Goal: Task Accomplishment & Management: Manage account settings

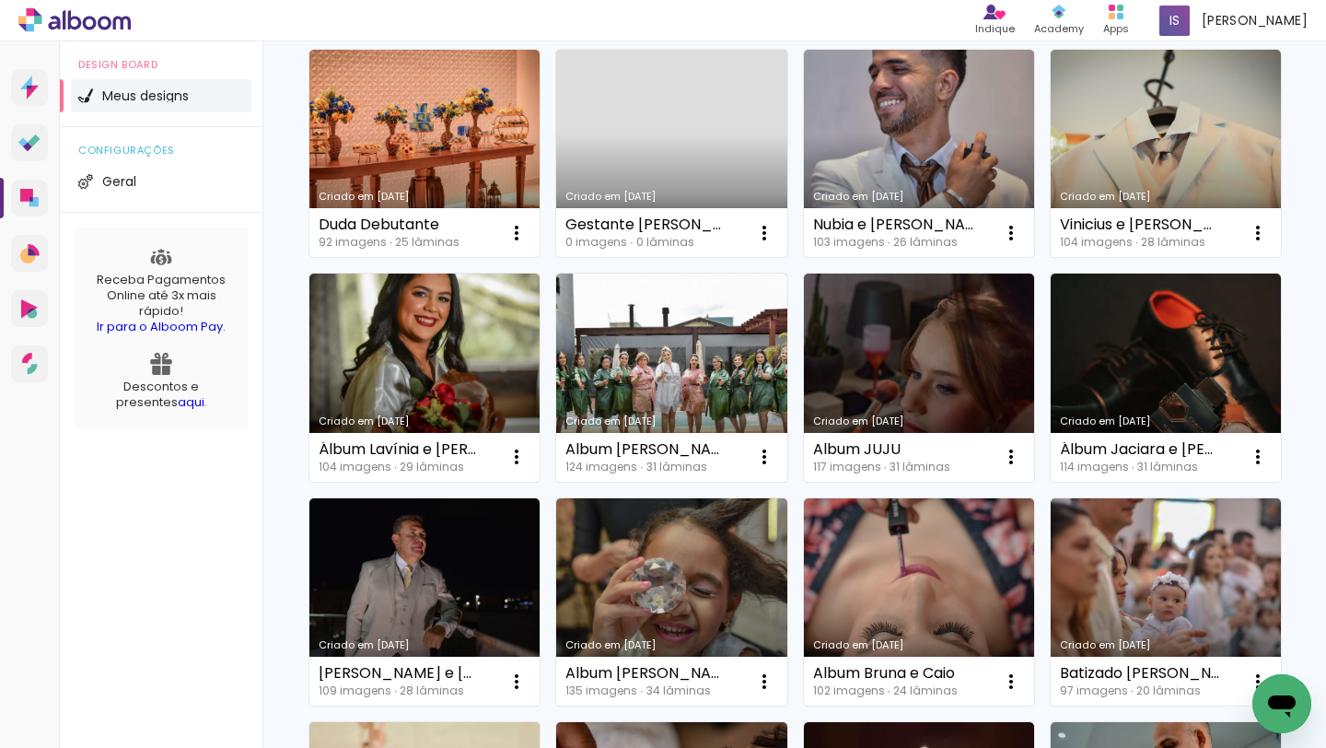
scroll to position [422, 0]
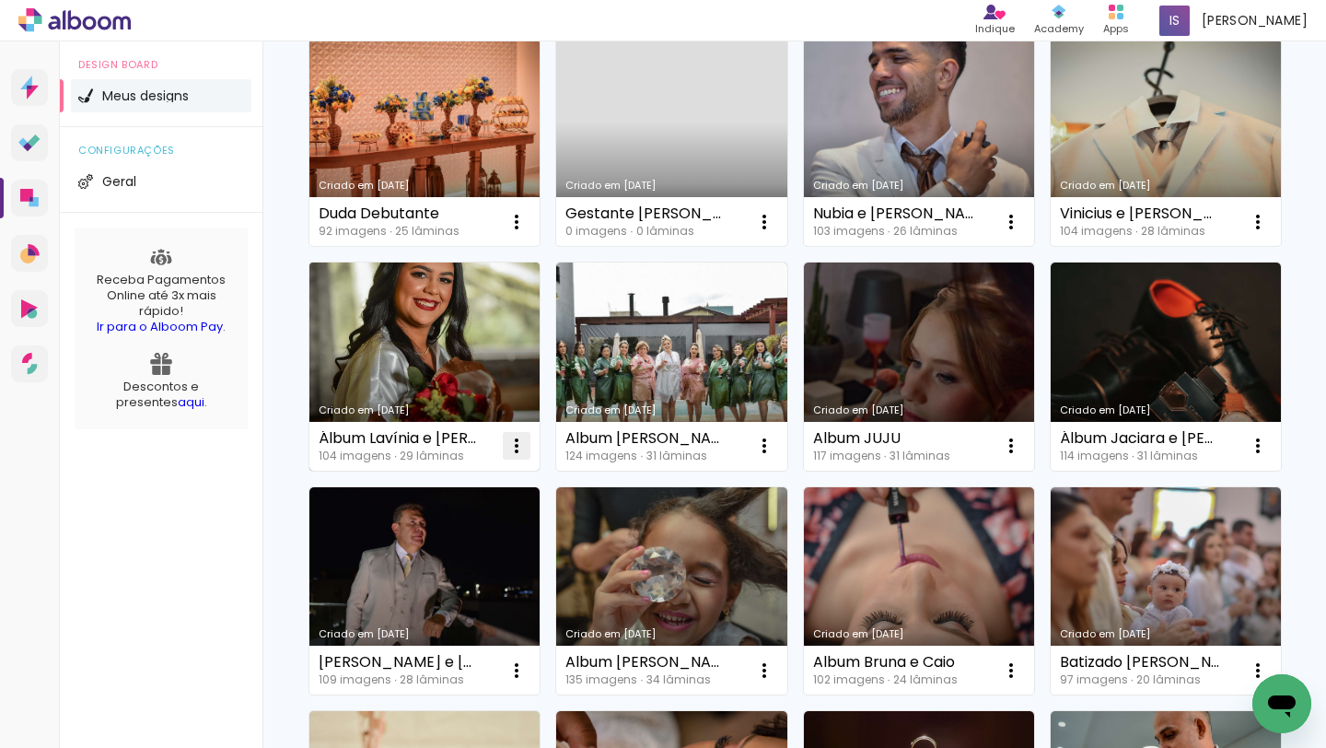
click at [517, 451] on iron-icon at bounding box center [516, 446] width 22 height 22
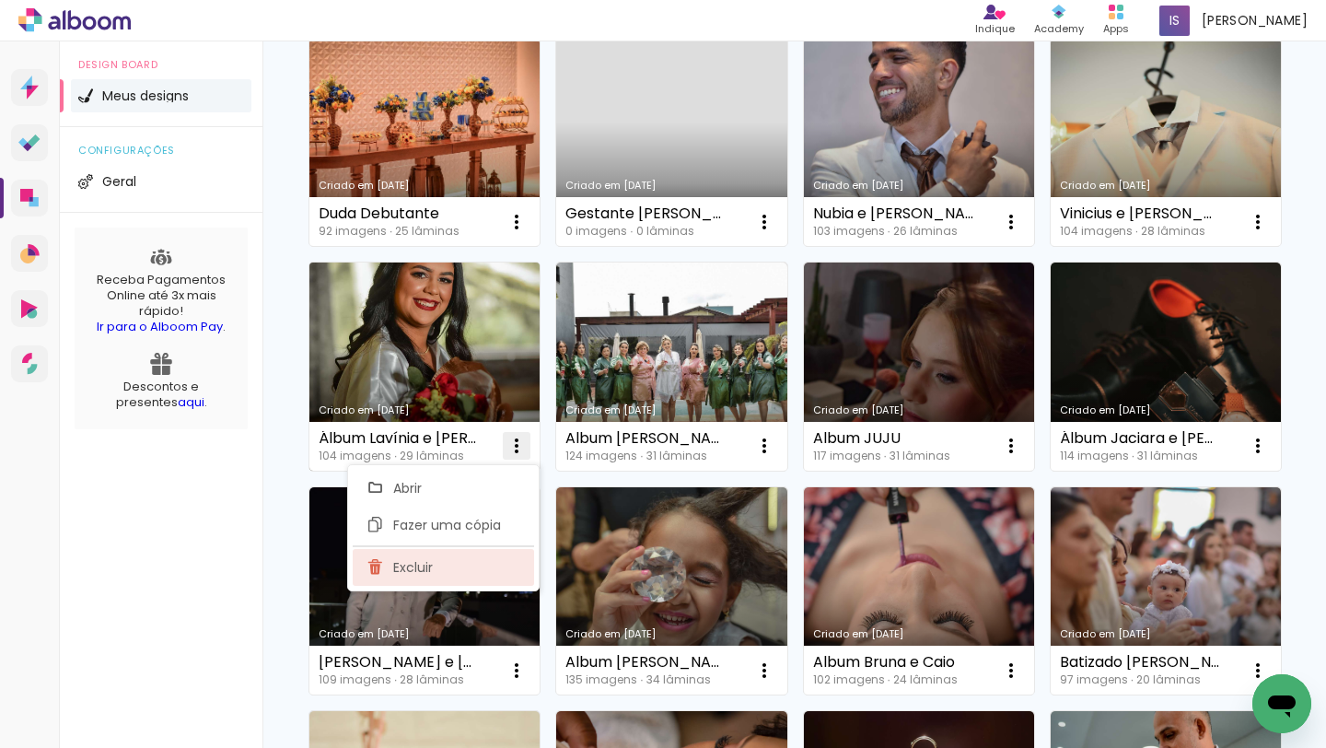
click at [437, 568] on paper-item "Excluir" at bounding box center [443, 567] width 181 height 37
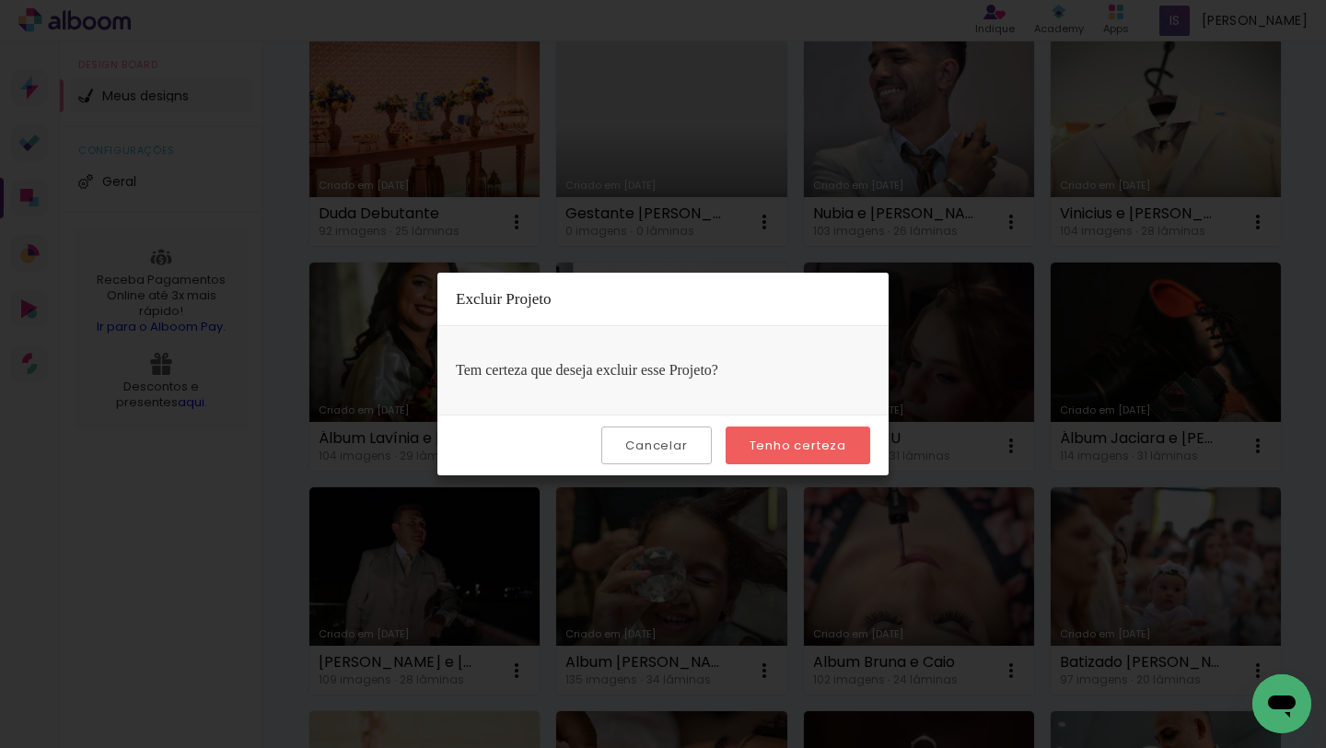
click at [0, 0] on slot "Tenho certeza" at bounding box center [0, 0] width 0 height 0
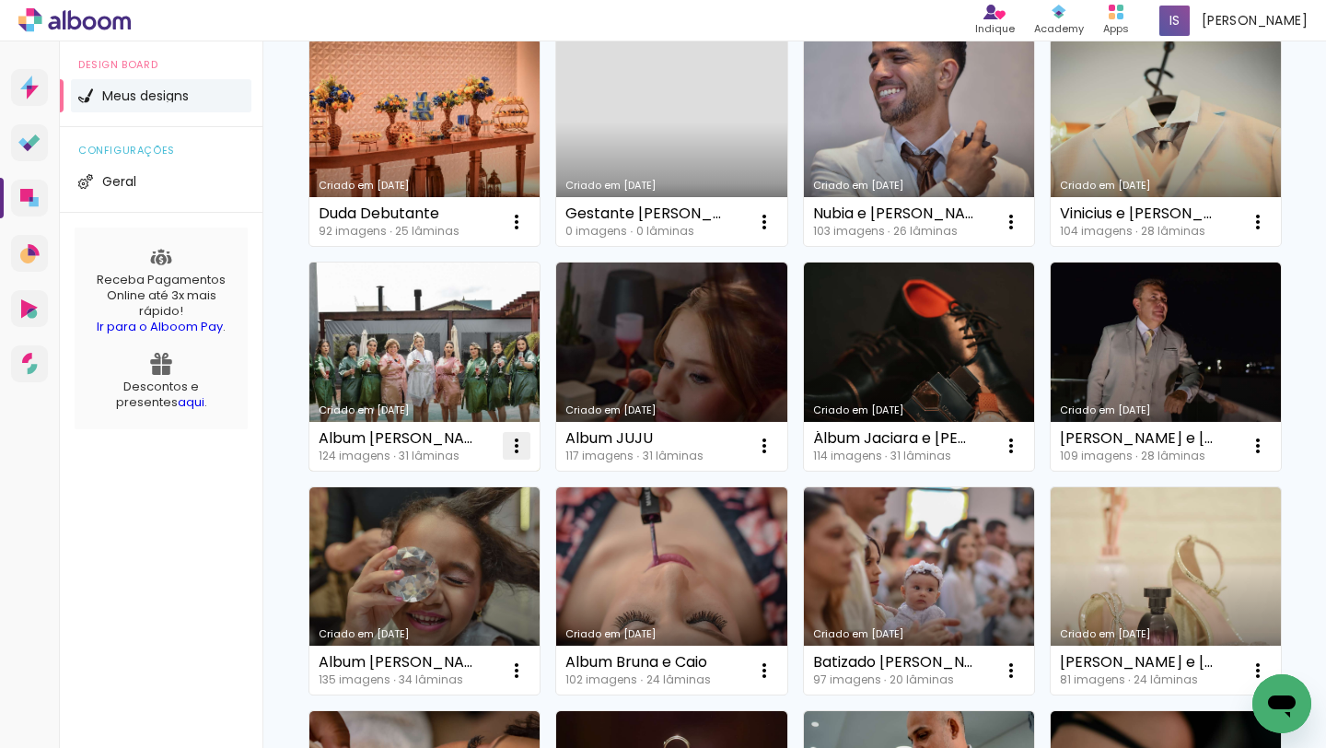
click at [523, 447] on iron-icon at bounding box center [516, 446] width 22 height 22
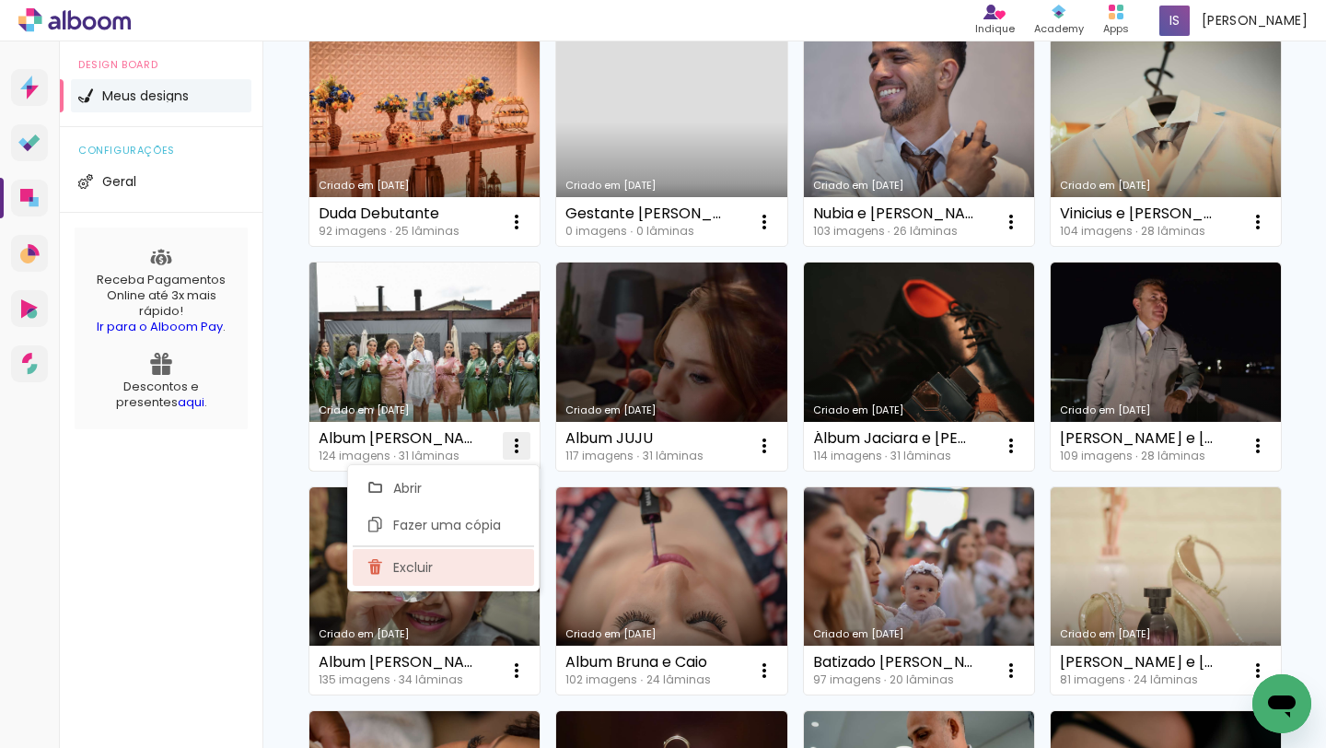
click at [481, 570] on paper-item "Excluir" at bounding box center [443, 567] width 181 height 37
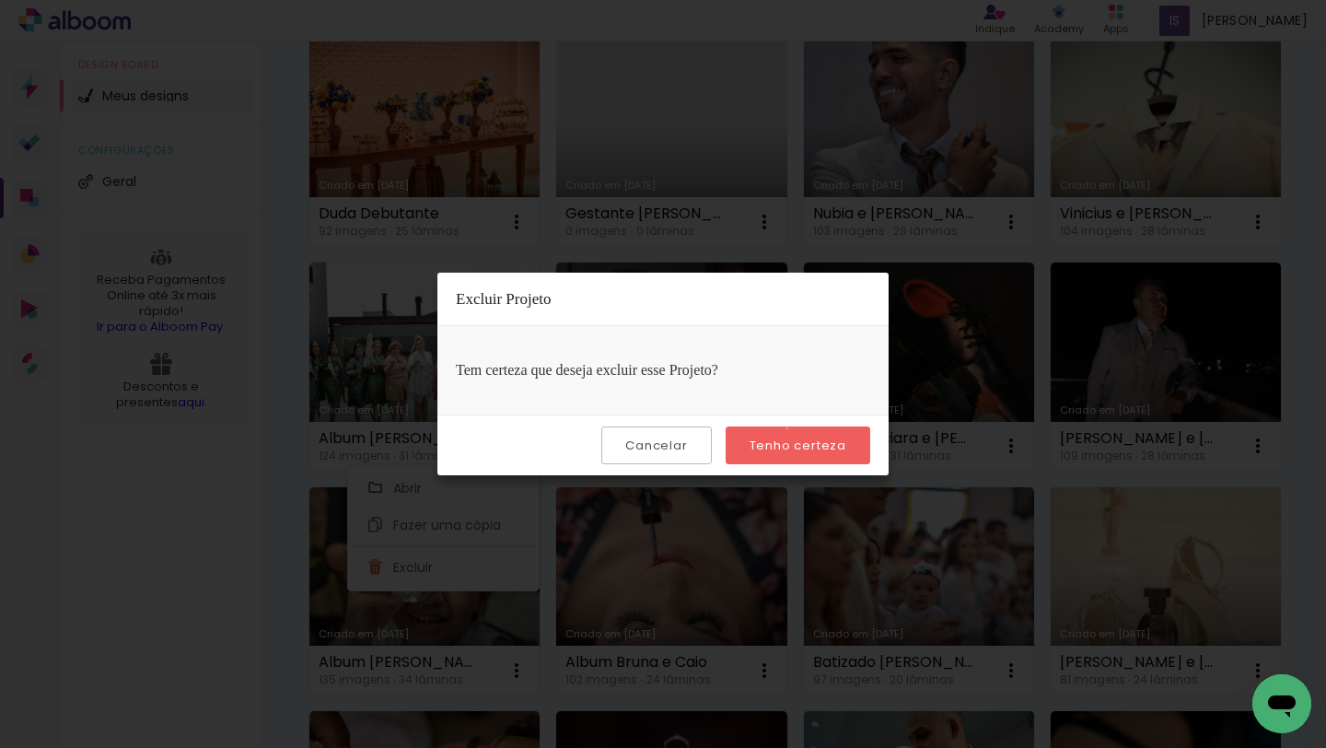
click at [790, 428] on paper-button "Tenho certeza" at bounding box center [797, 445] width 145 height 38
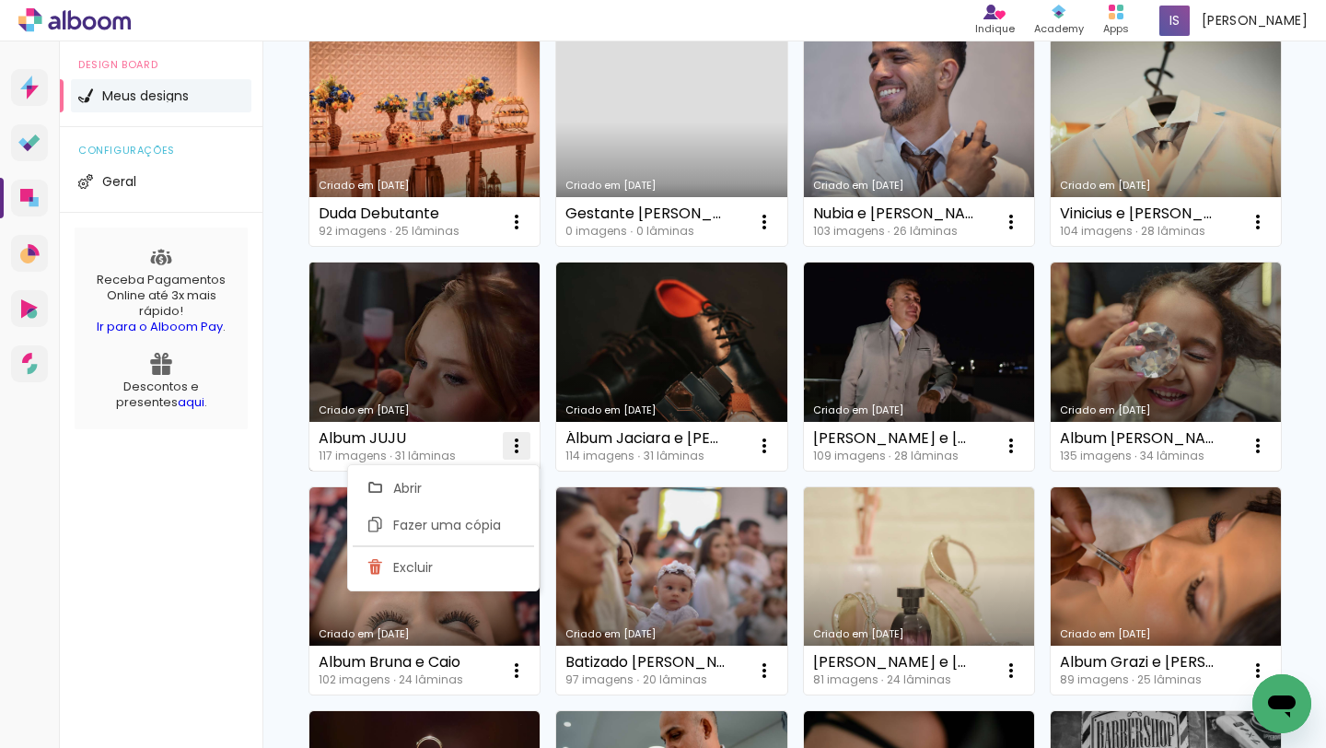
click at [516, 447] on iron-icon at bounding box center [516, 446] width 22 height 22
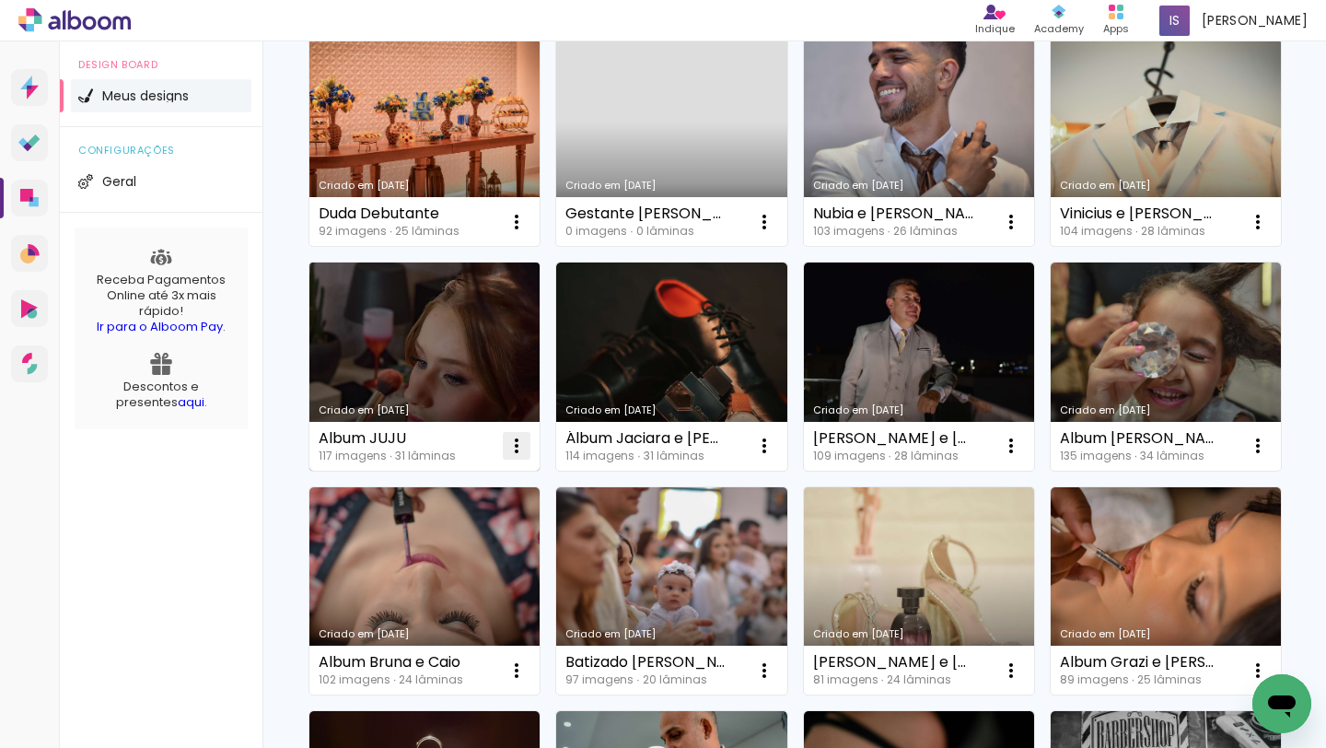
click at [516, 447] on iron-icon at bounding box center [516, 446] width 22 height 22
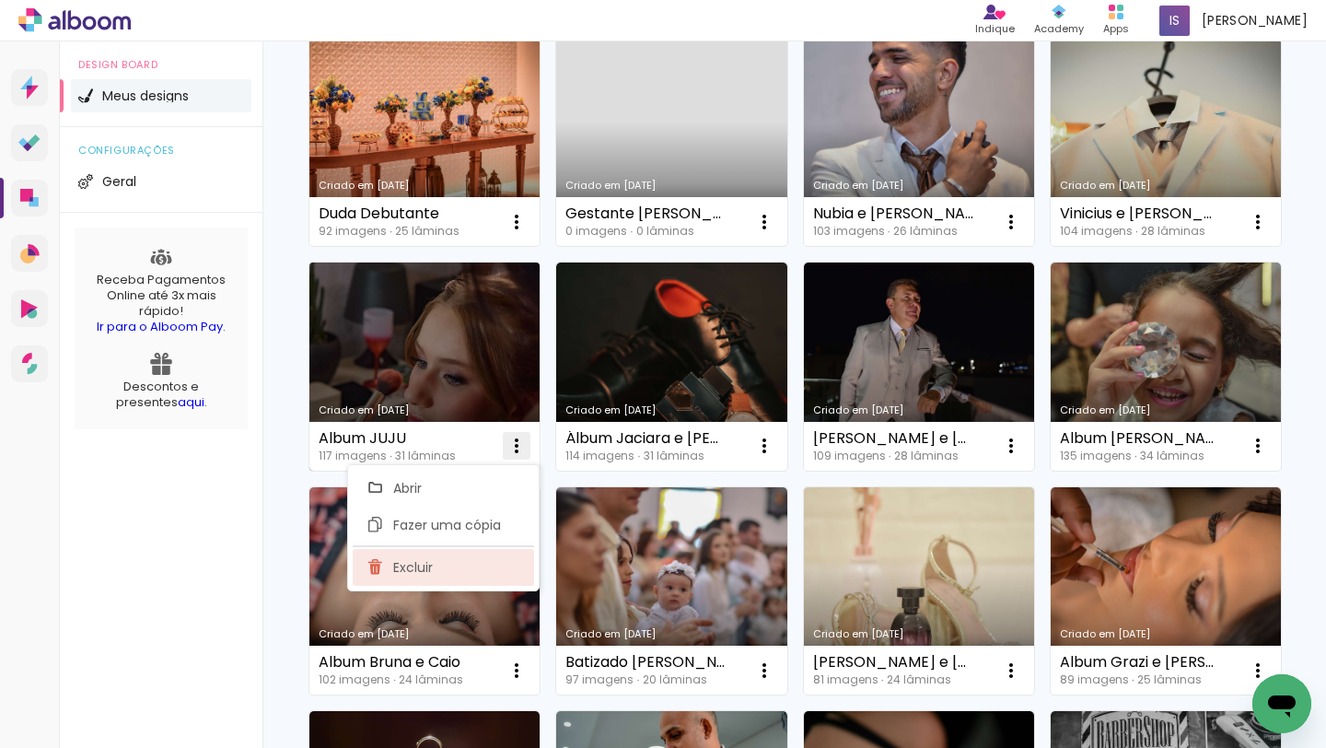
click at [469, 576] on paper-item "Excluir" at bounding box center [443, 567] width 181 height 37
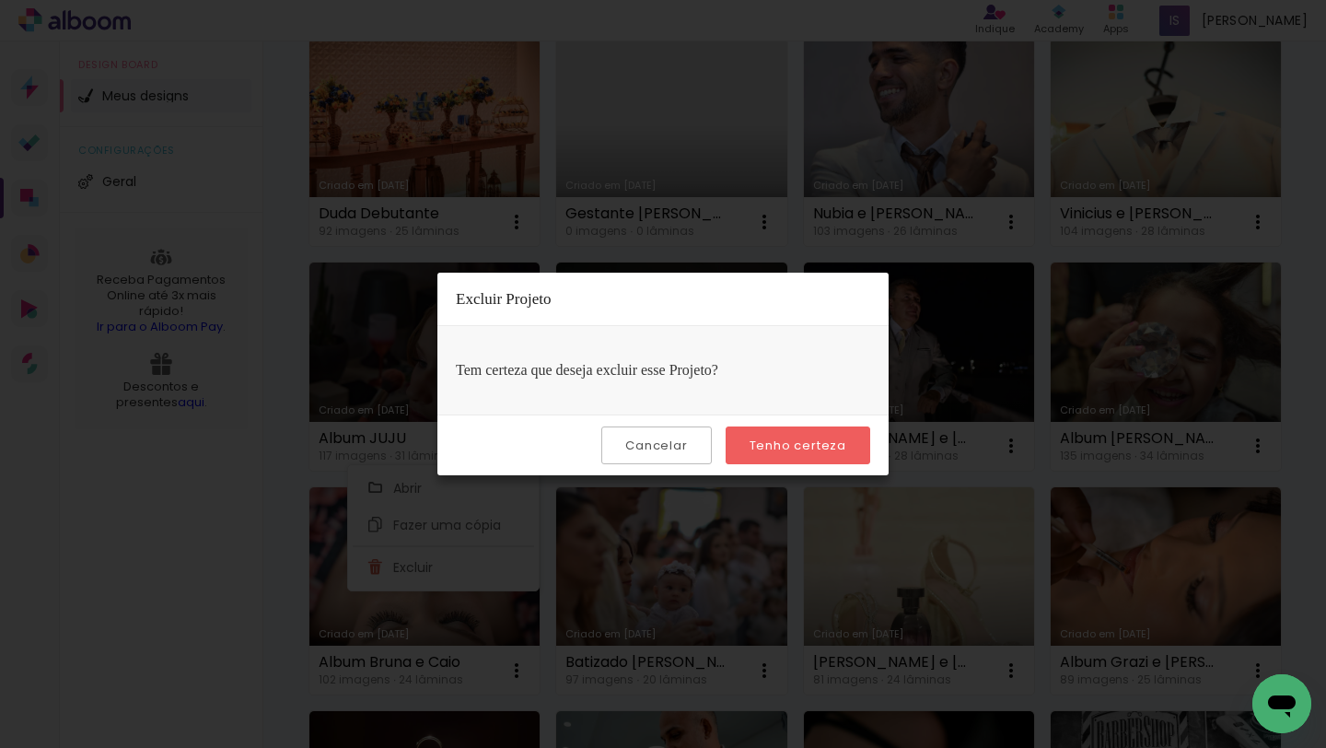
click at [0, 0] on slot "Tenho certeza" at bounding box center [0, 0] width 0 height 0
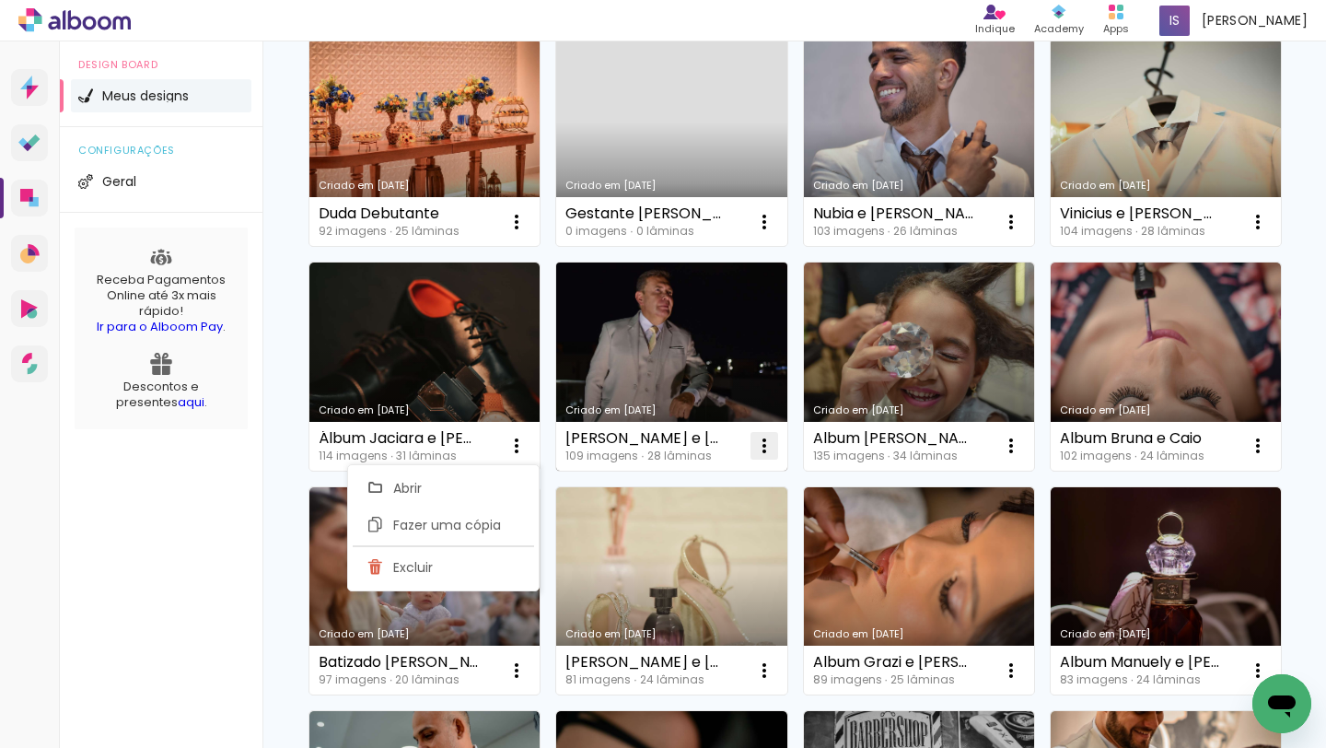
click at [767, 444] on iron-icon at bounding box center [764, 446] width 22 height 22
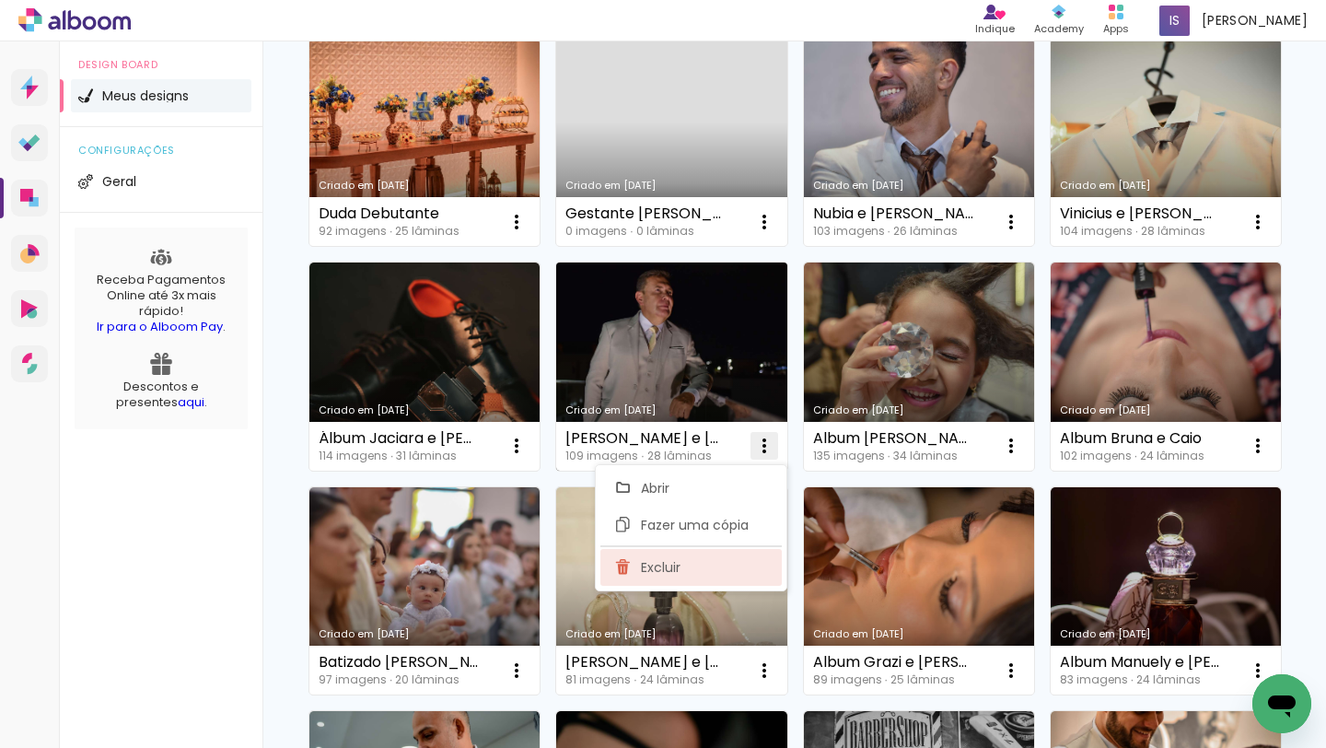
click at [728, 560] on paper-item "Excluir" at bounding box center [690, 567] width 181 height 37
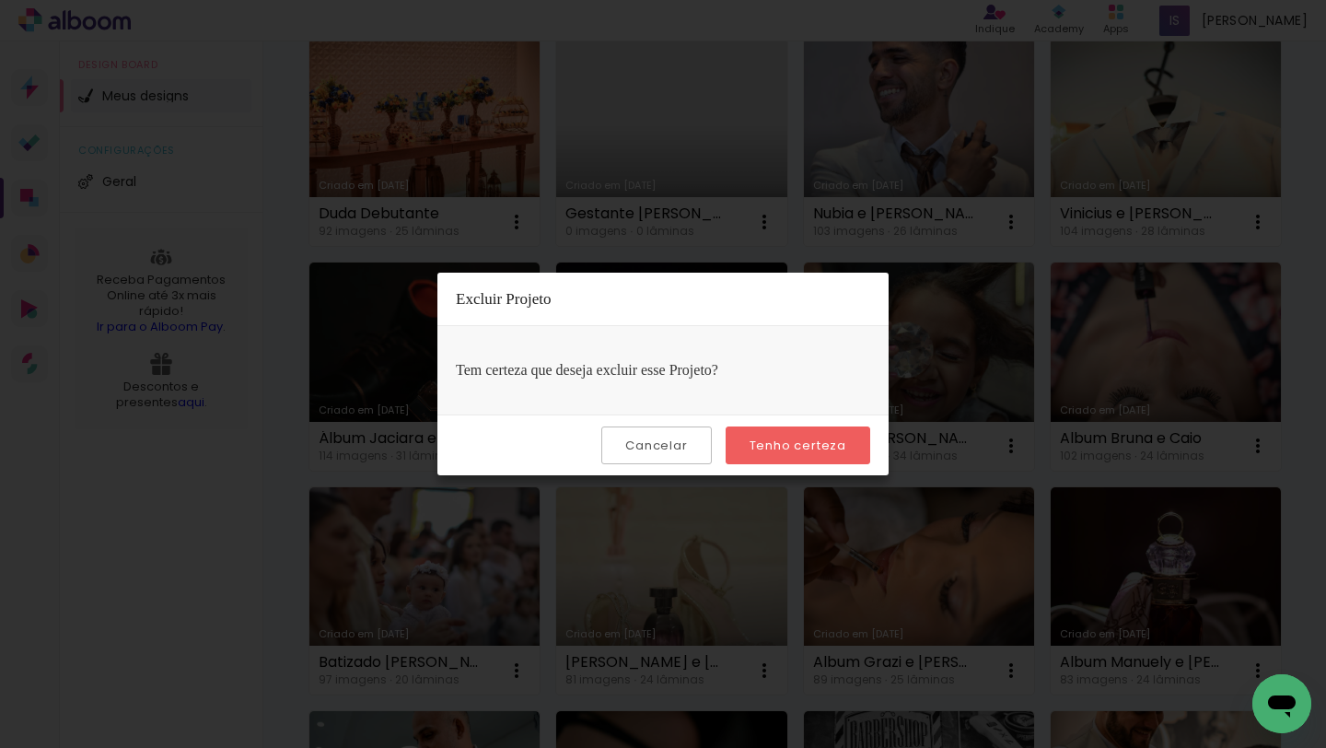
click at [0, 0] on slot "Tenho certeza" at bounding box center [0, 0] width 0 height 0
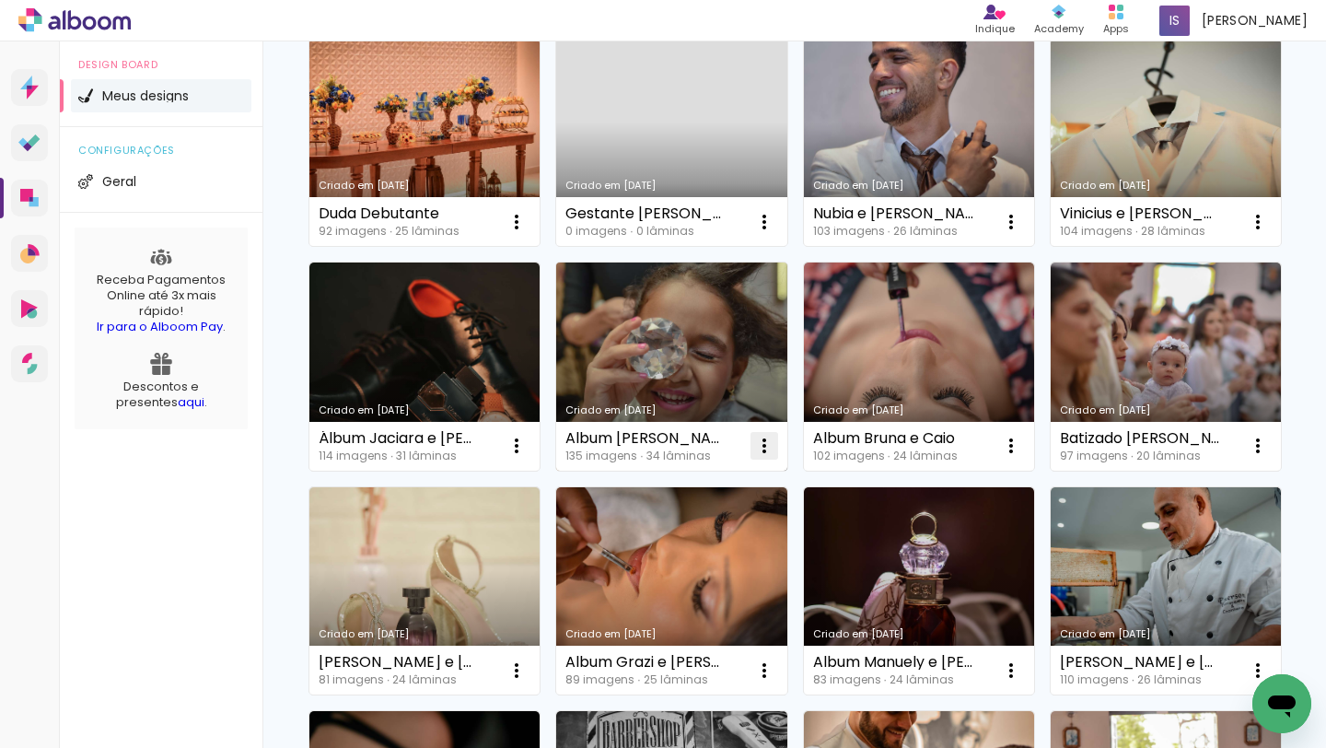
click at [771, 441] on iron-icon at bounding box center [764, 446] width 22 height 22
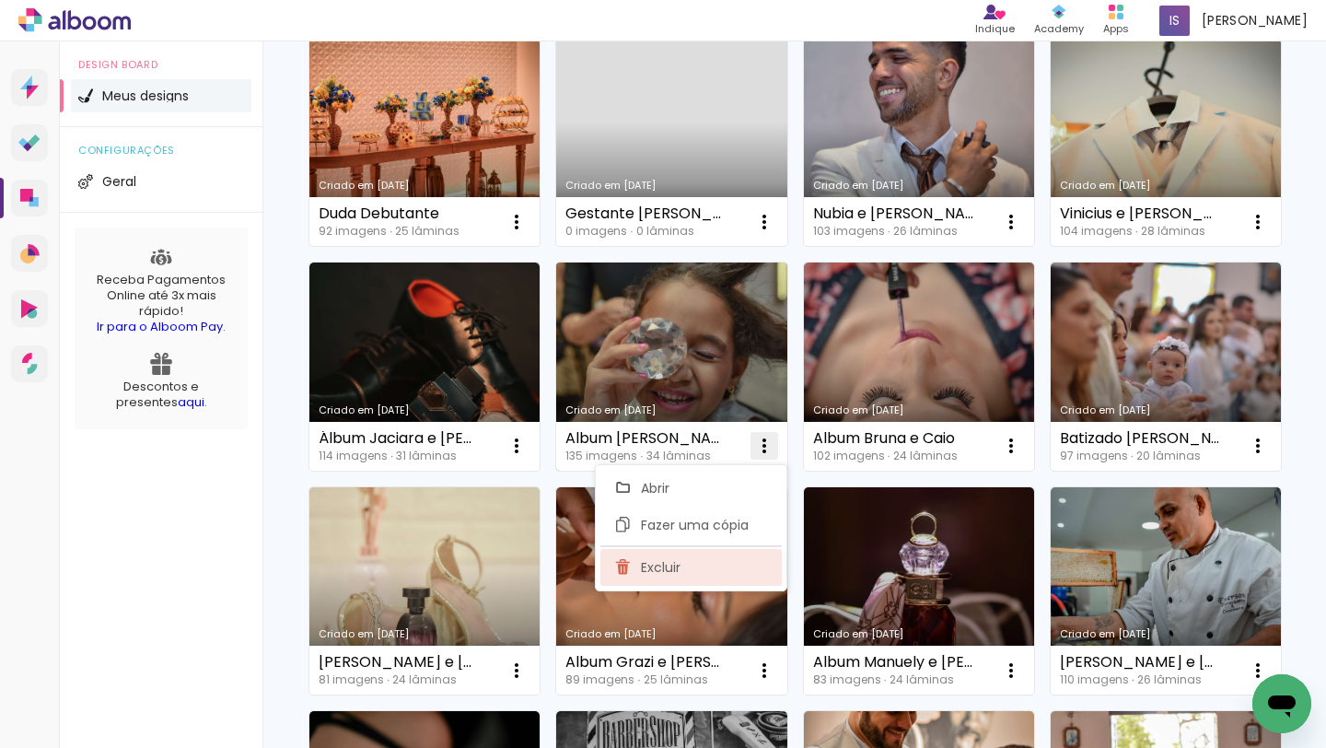
click at [732, 562] on paper-item "Excluir" at bounding box center [690, 567] width 181 height 37
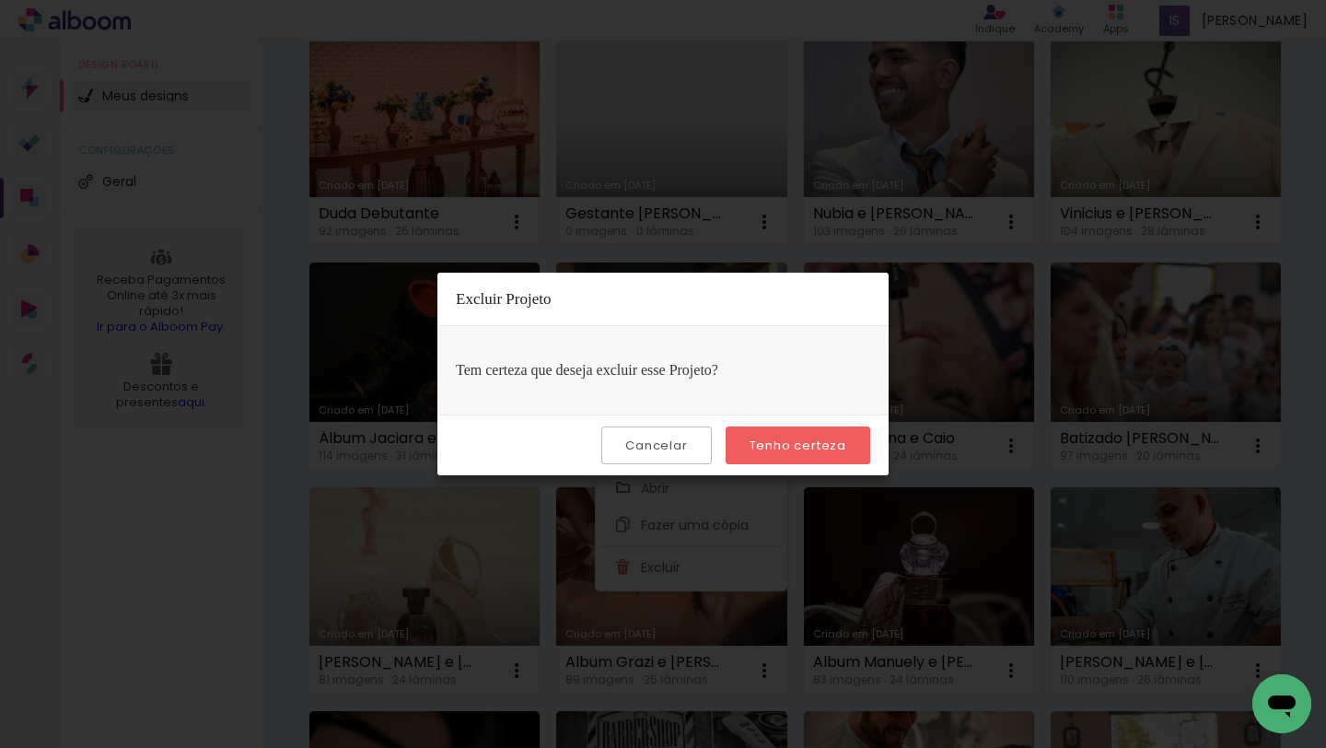
click at [799, 455] on paper-button "Tenho certeza" at bounding box center [797, 445] width 145 height 38
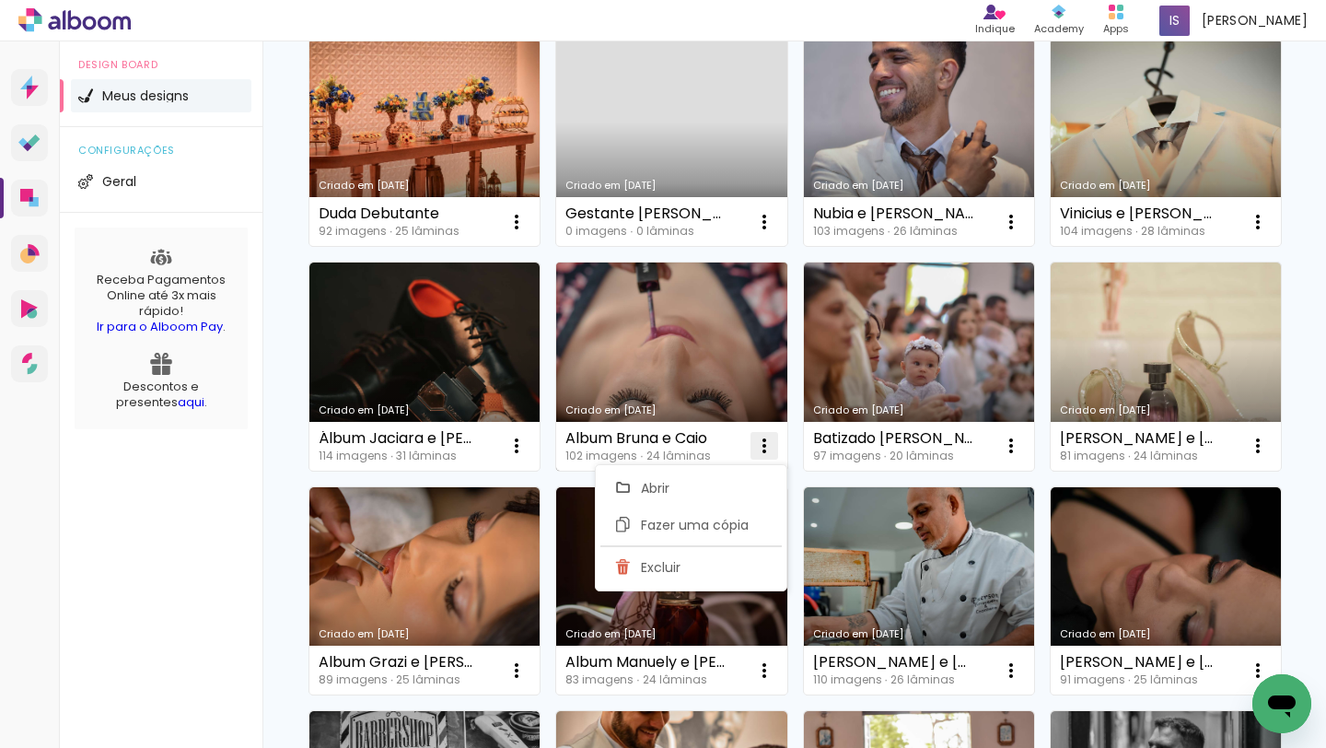
click at [763, 443] on iron-icon at bounding box center [764, 446] width 22 height 22
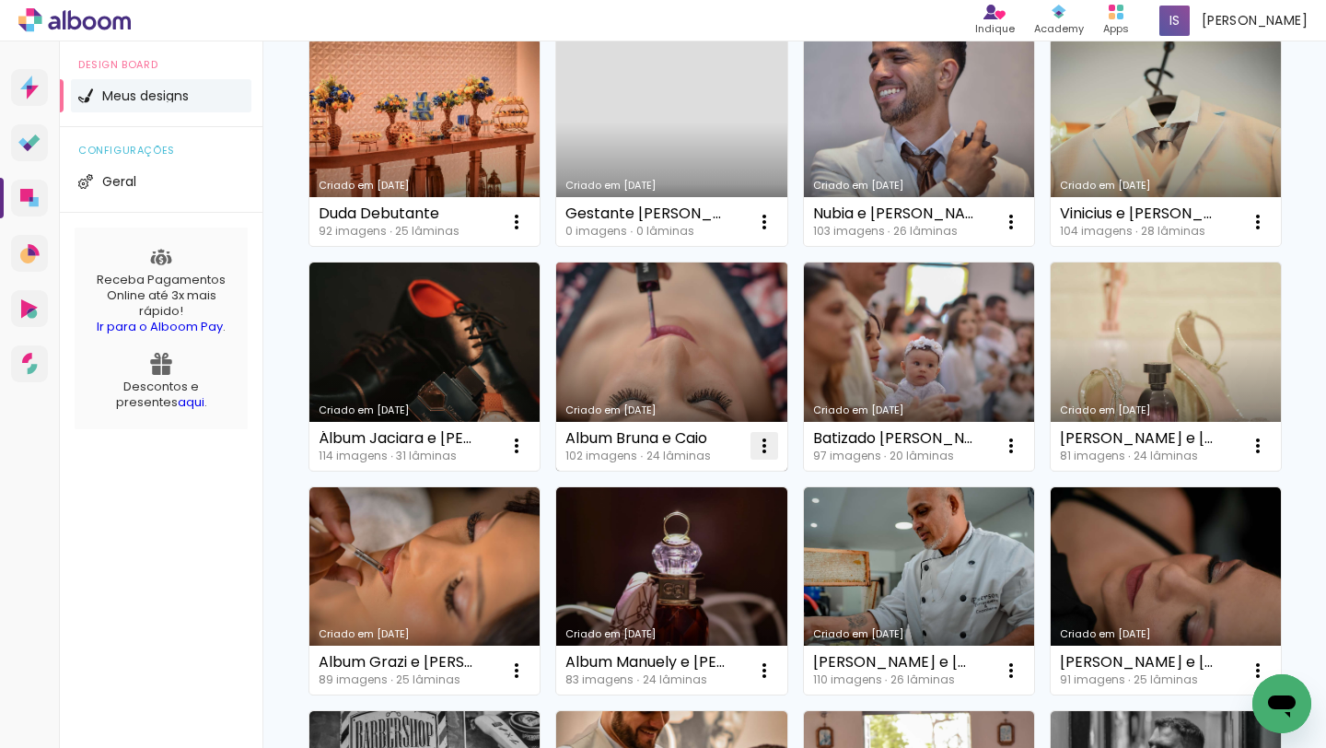
click at [763, 445] on iron-icon at bounding box center [764, 446] width 22 height 22
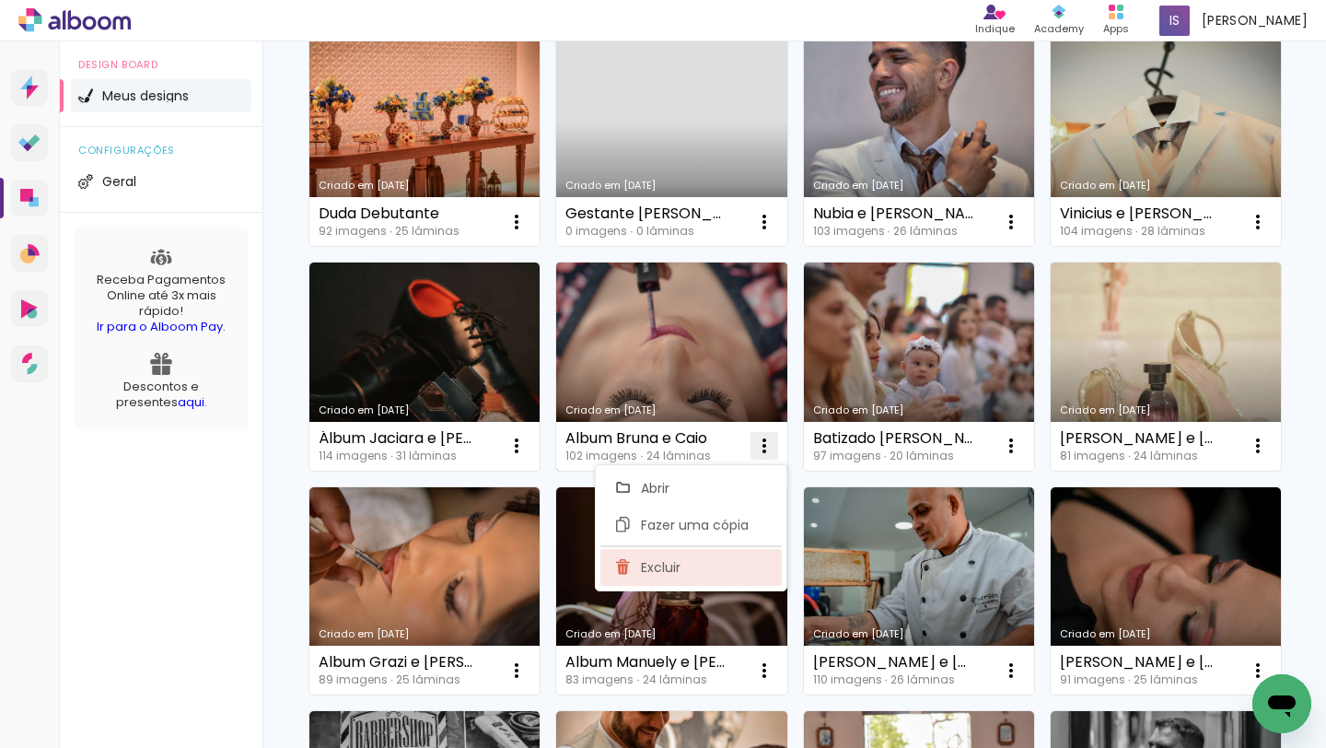
click at [716, 578] on paper-item "Excluir" at bounding box center [690, 567] width 181 height 37
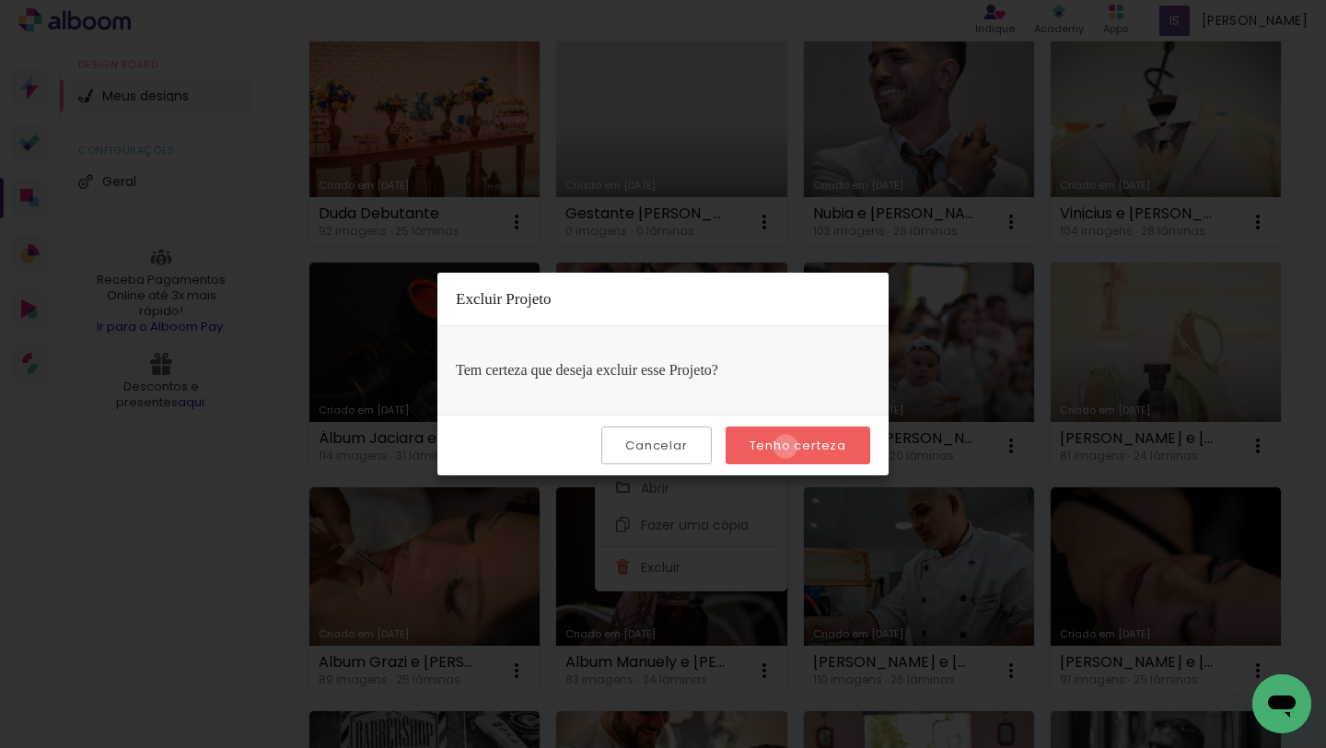
click at [0, 0] on slot "Tenho certeza" at bounding box center [0, 0] width 0 height 0
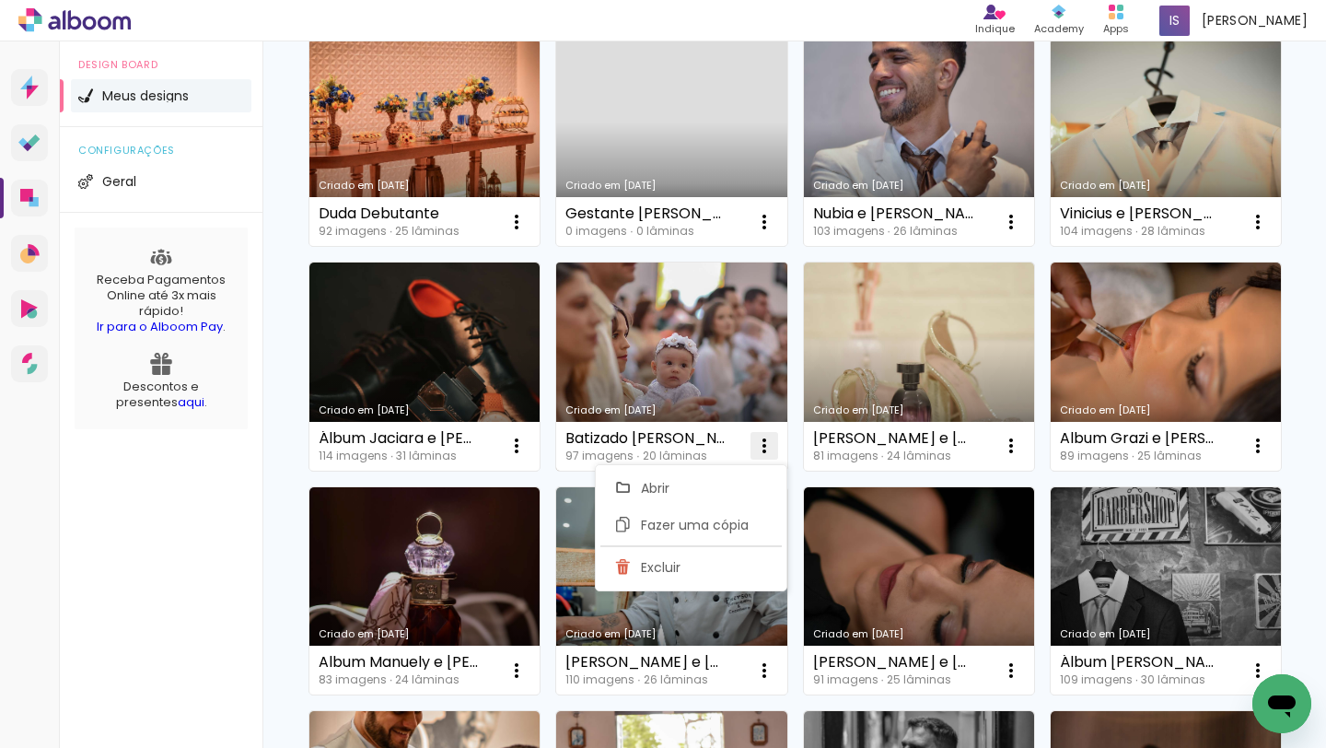
click at [767, 443] on iron-icon at bounding box center [764, 446] width 22 height 22
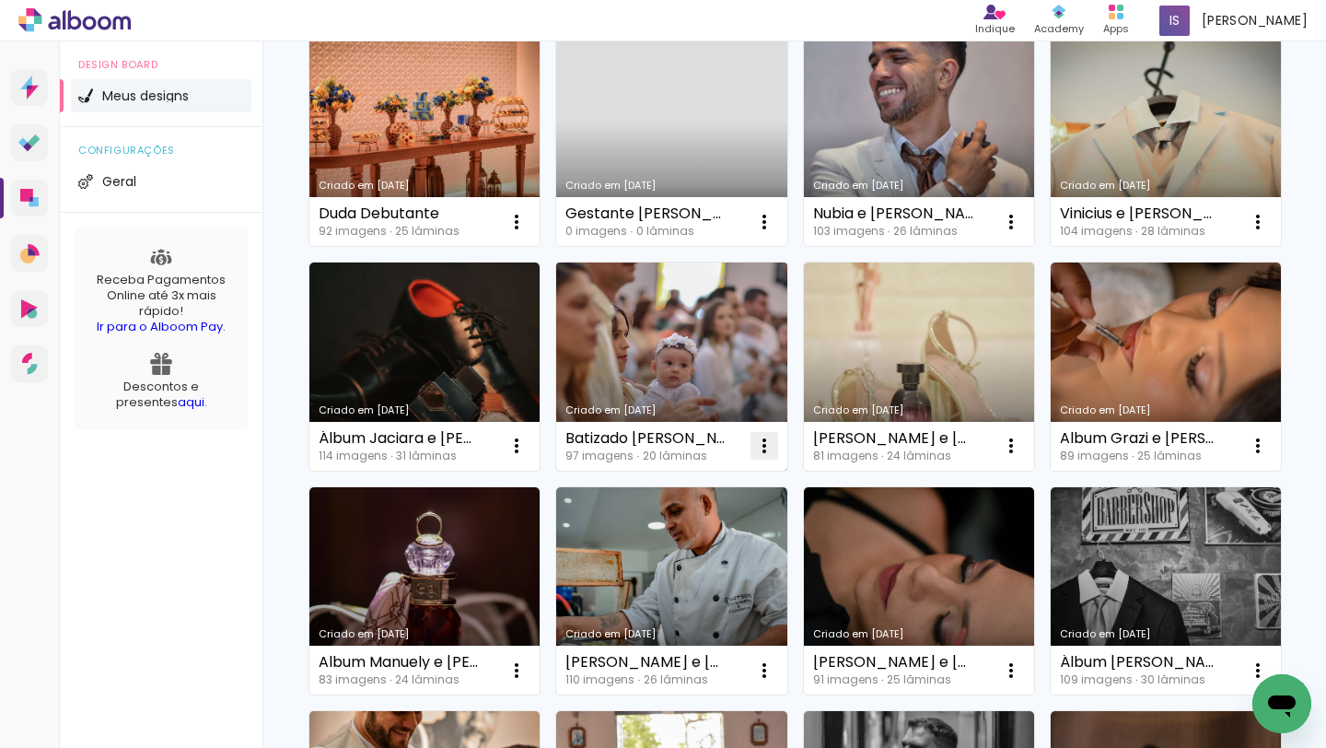
click at [766, 443] on iron-icon at bounding box center [764, 446] width 22 height 22
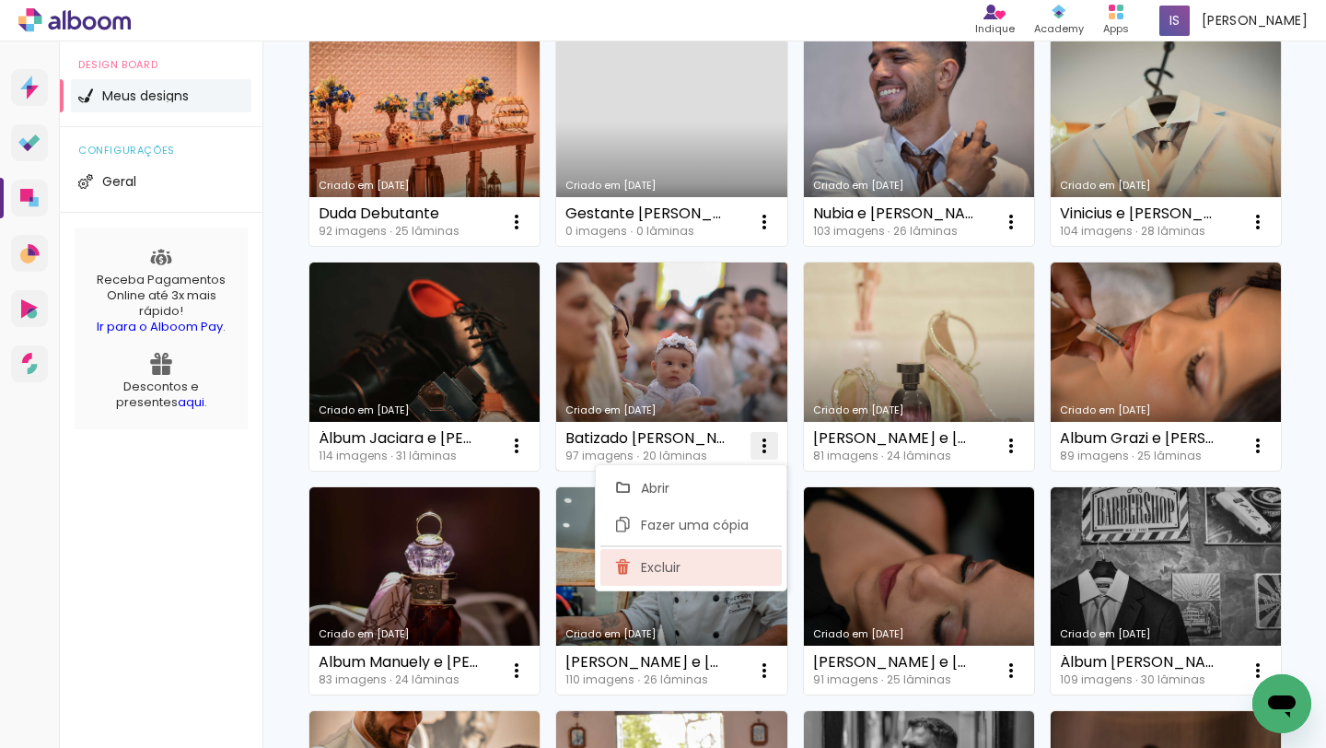
click at [721, 562] on paper-item "Excluir" at bounding box center [690, 567] width 181 height 37
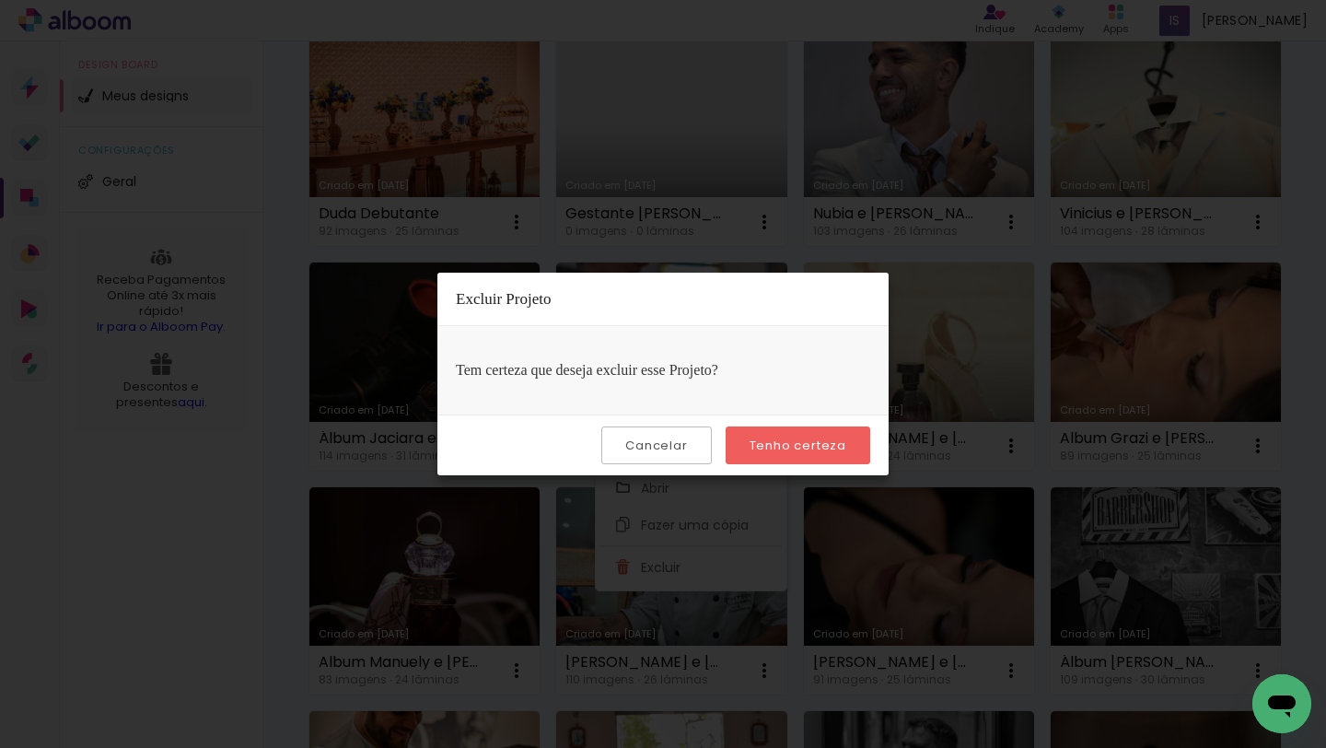
click at [0, 0] on slot "Tenho certeza" at bounding box center [0, 0] width 0 height 0
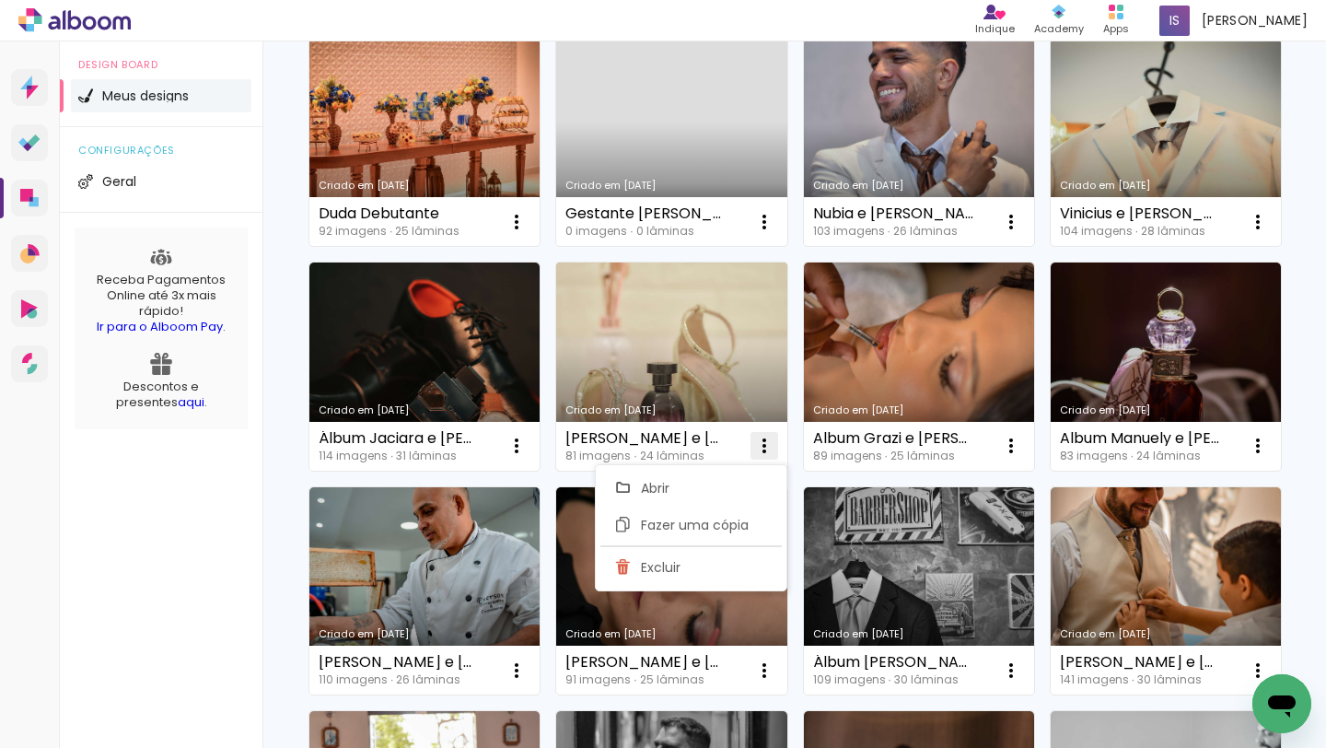
click at [762, 440] on iron-icon at bounding box center [764, 446] width 22 height 22
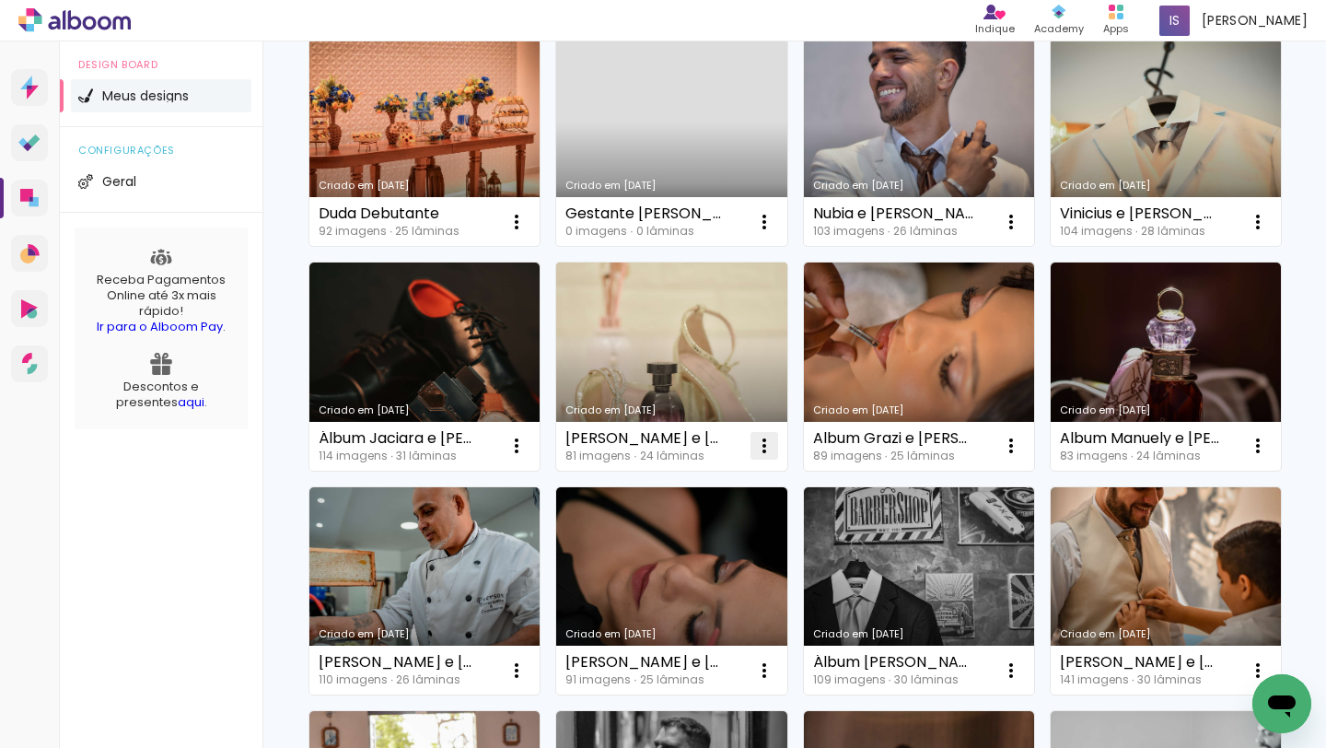
click at [762, 440] on iron-icon at bounding box center [764, 446] width 22 height 22
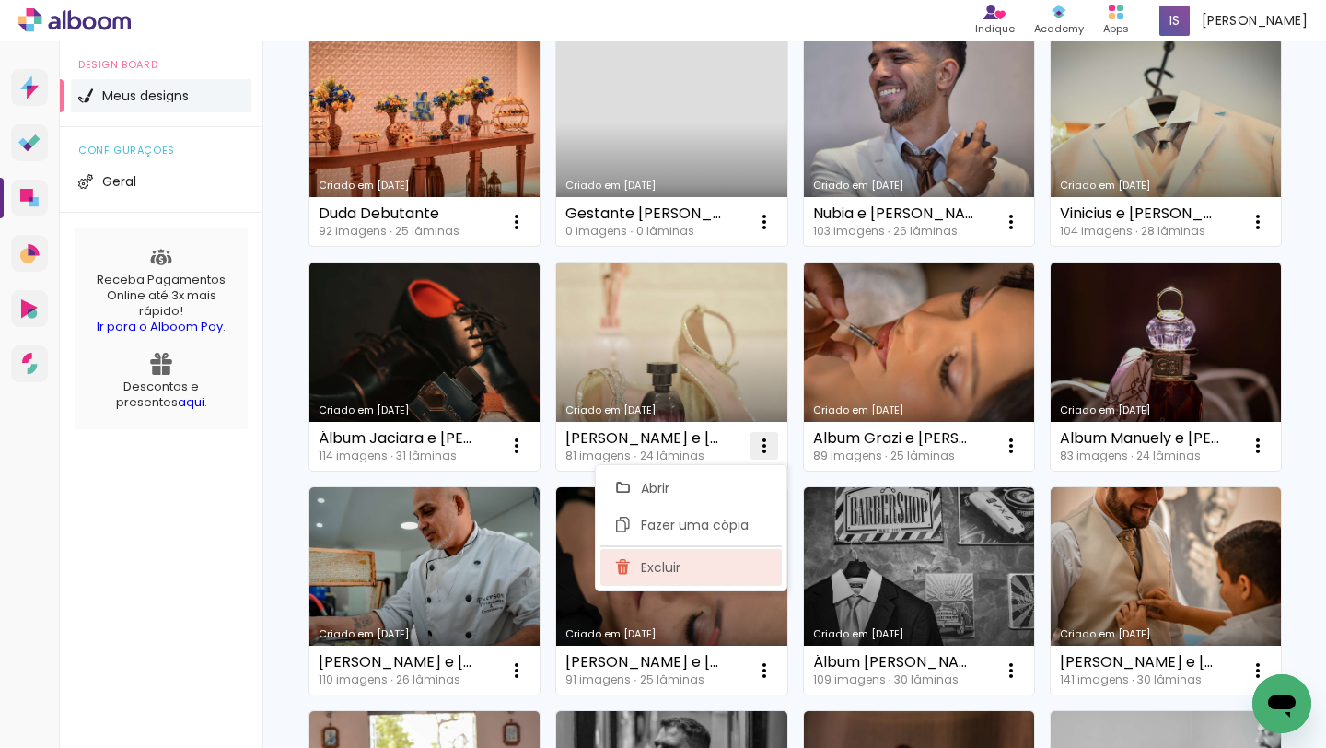
click at [701, 562] on paper-item "Excluir" at bounding box center [690, 567] width 181 height 37
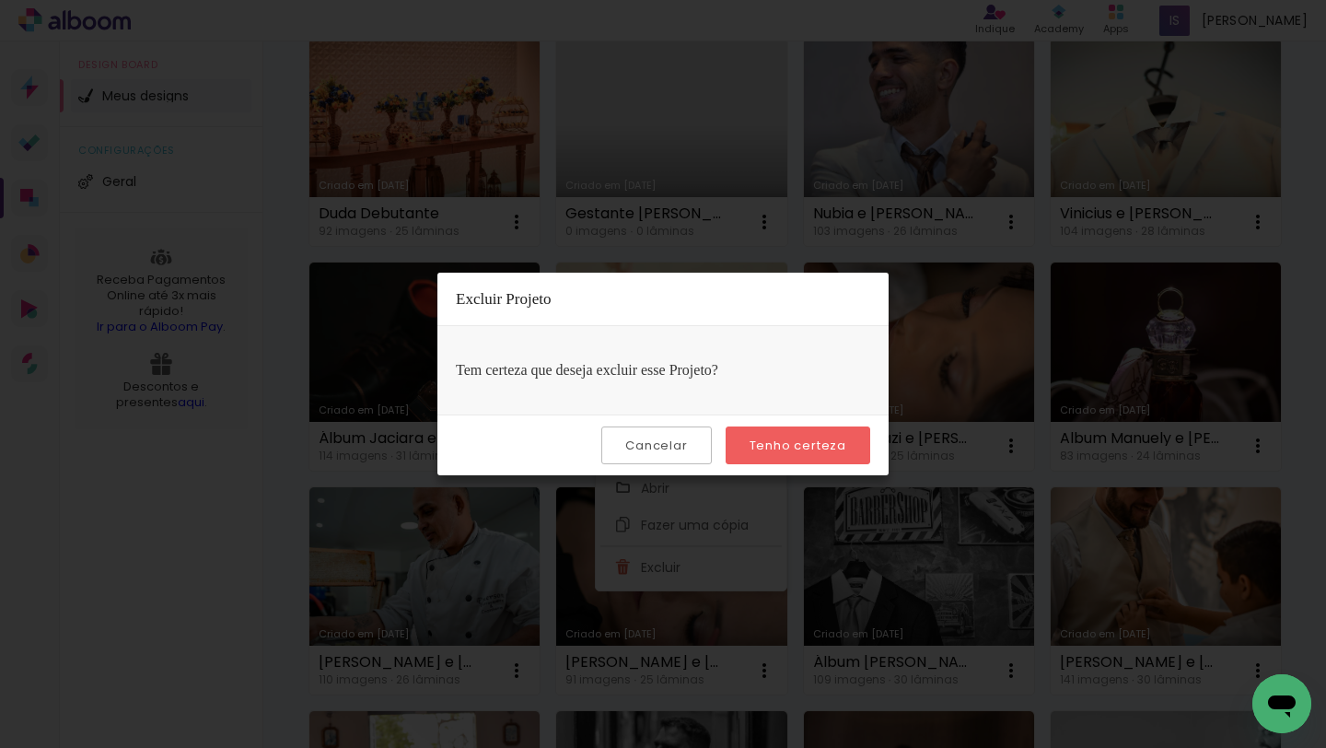
click at [0, 0] on slot "Tenho certeza" at bounding box center [0, 0] width 0 height 0
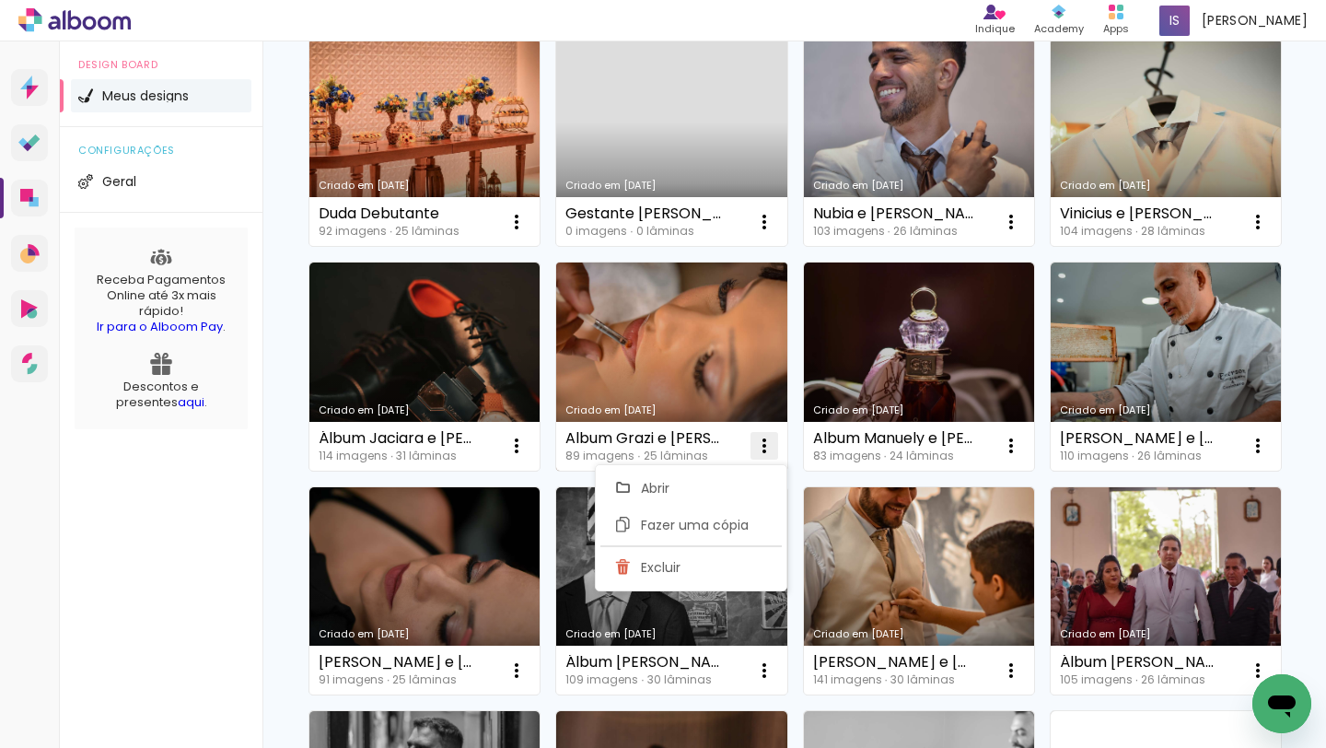
click at [771, 439] on iron-icon at bounding box center [764, 446] width 22 height 22
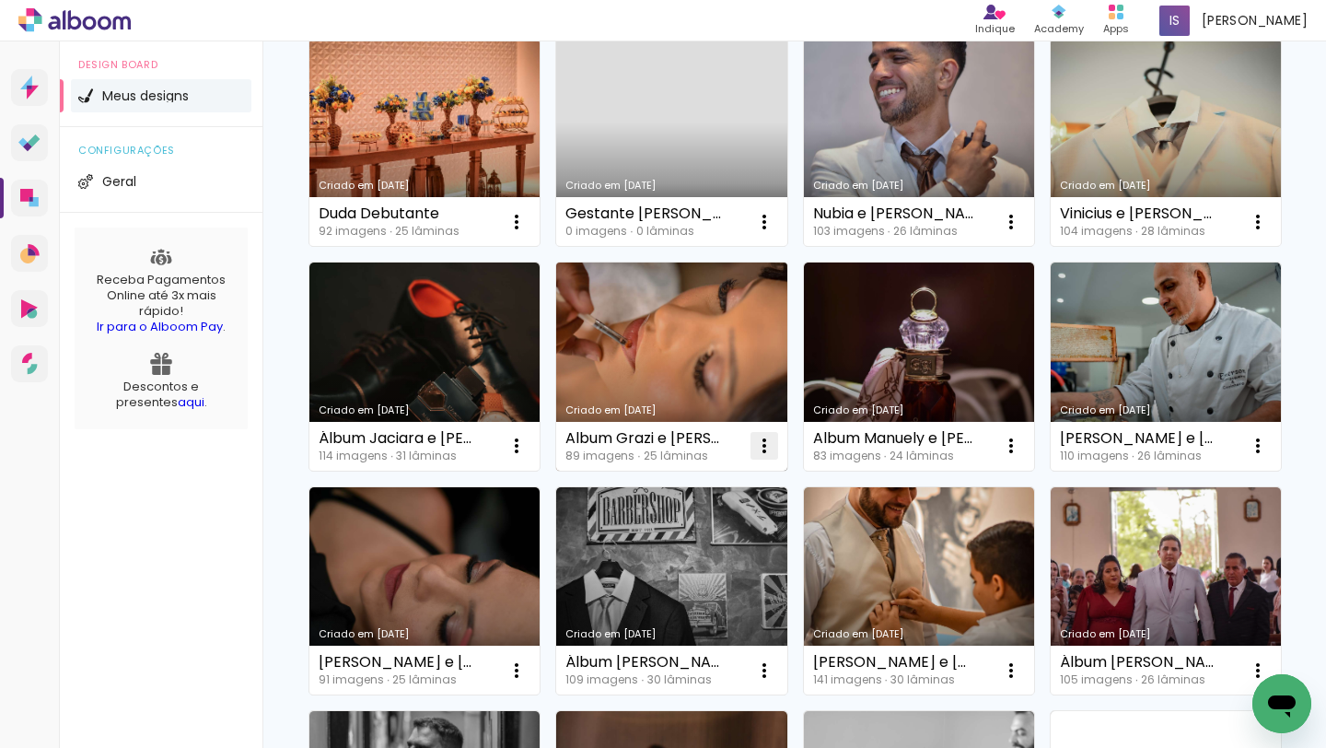
click at [771, 439] on iron-icon at bounding box center [764, 446] width 22 height 22
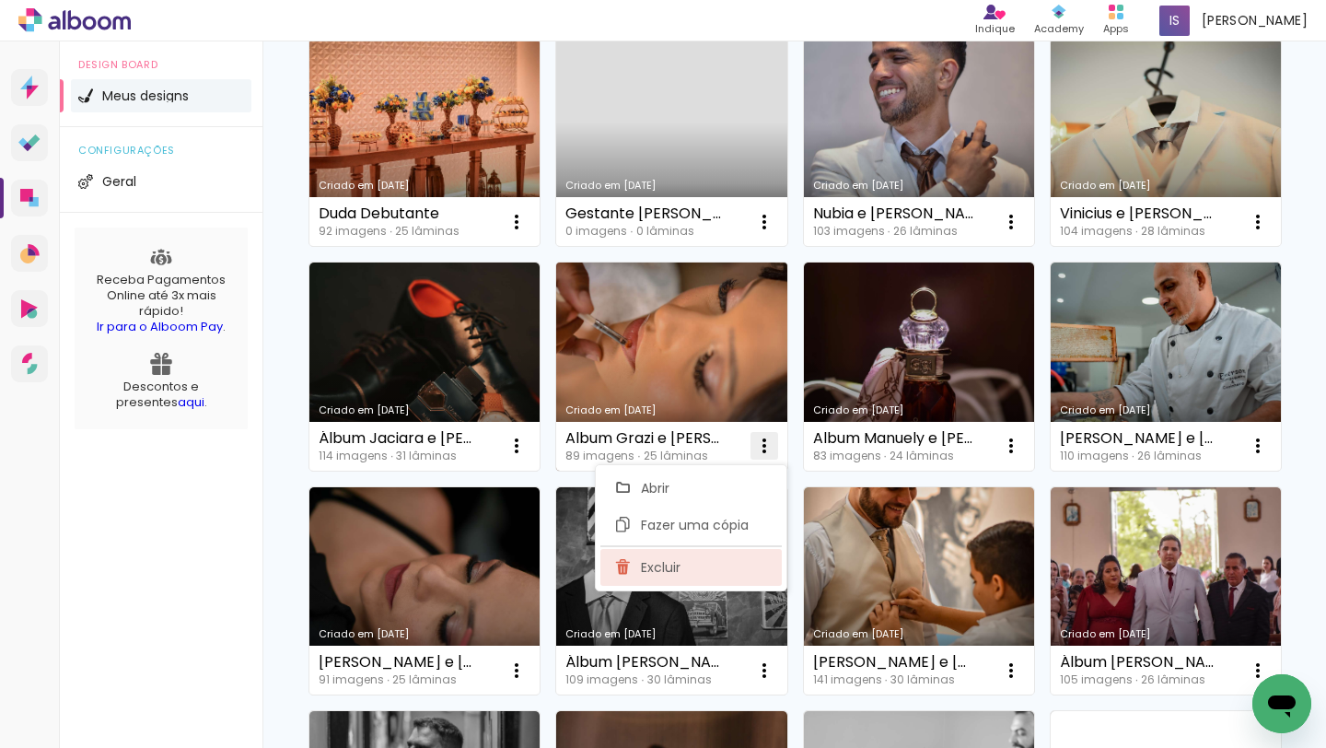
click at [716, 556] on paper-item "Excluir" at bounding box center [690, 567] width 181 height 37
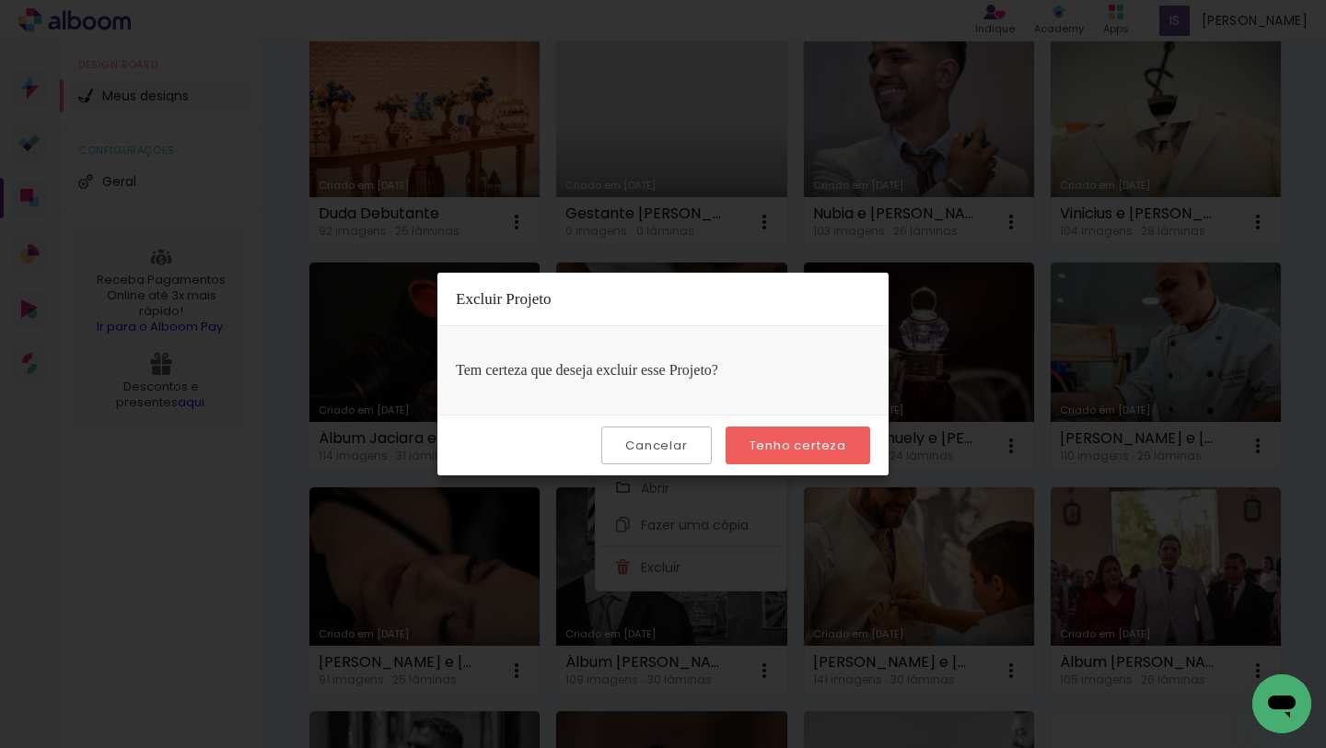
click at [799, 434] on paper-button "Tenho certeza" at bounding box center [797, 445] width 145 height 38
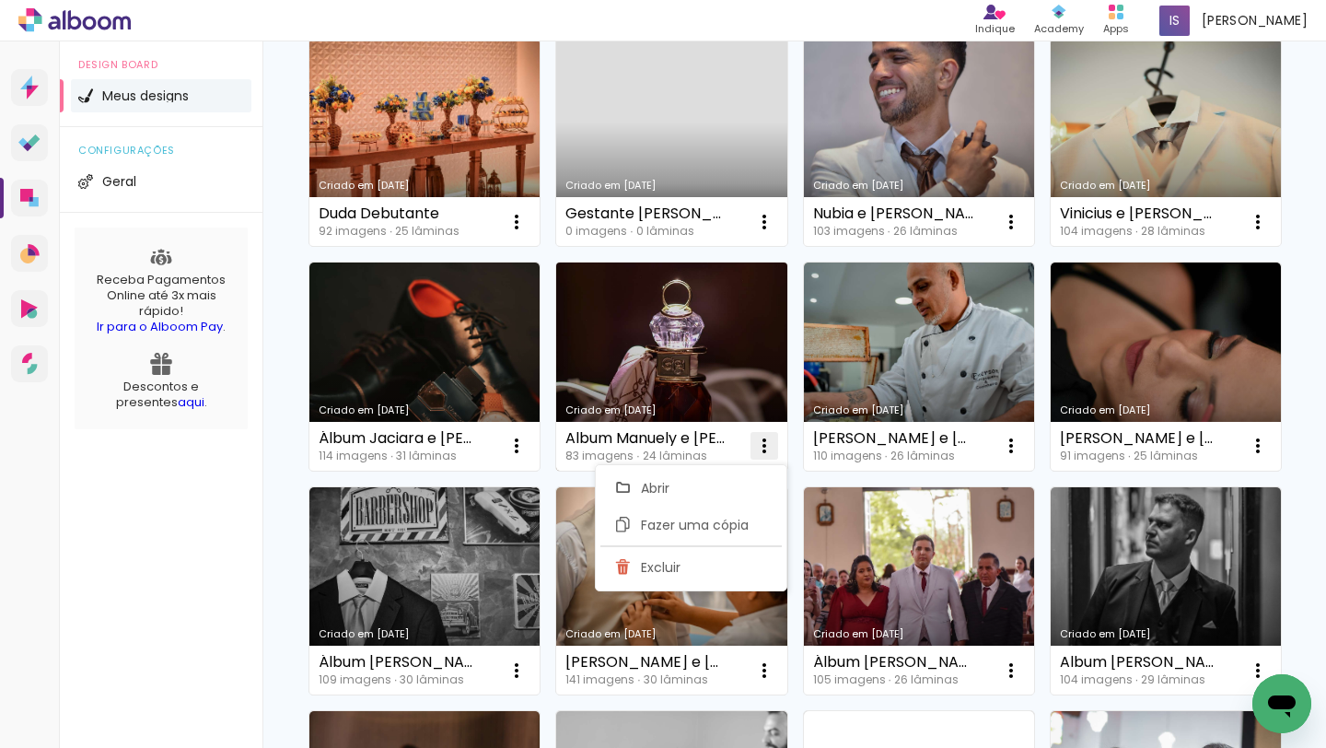
click at [770, 444] on iron-icon at bounding box center [764, 446] width 22 height 22
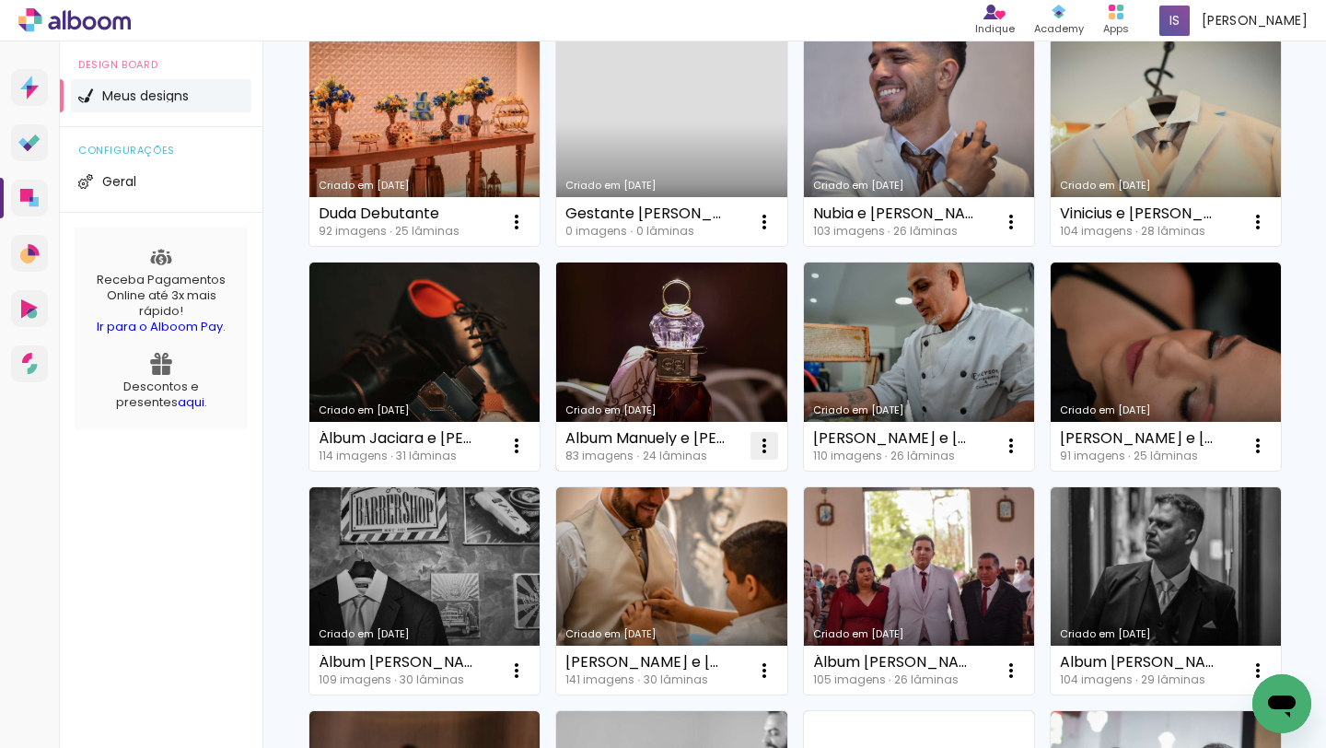
click at [770, 444] on iron-icon at bounding box center [764, 446] width 22 height 22
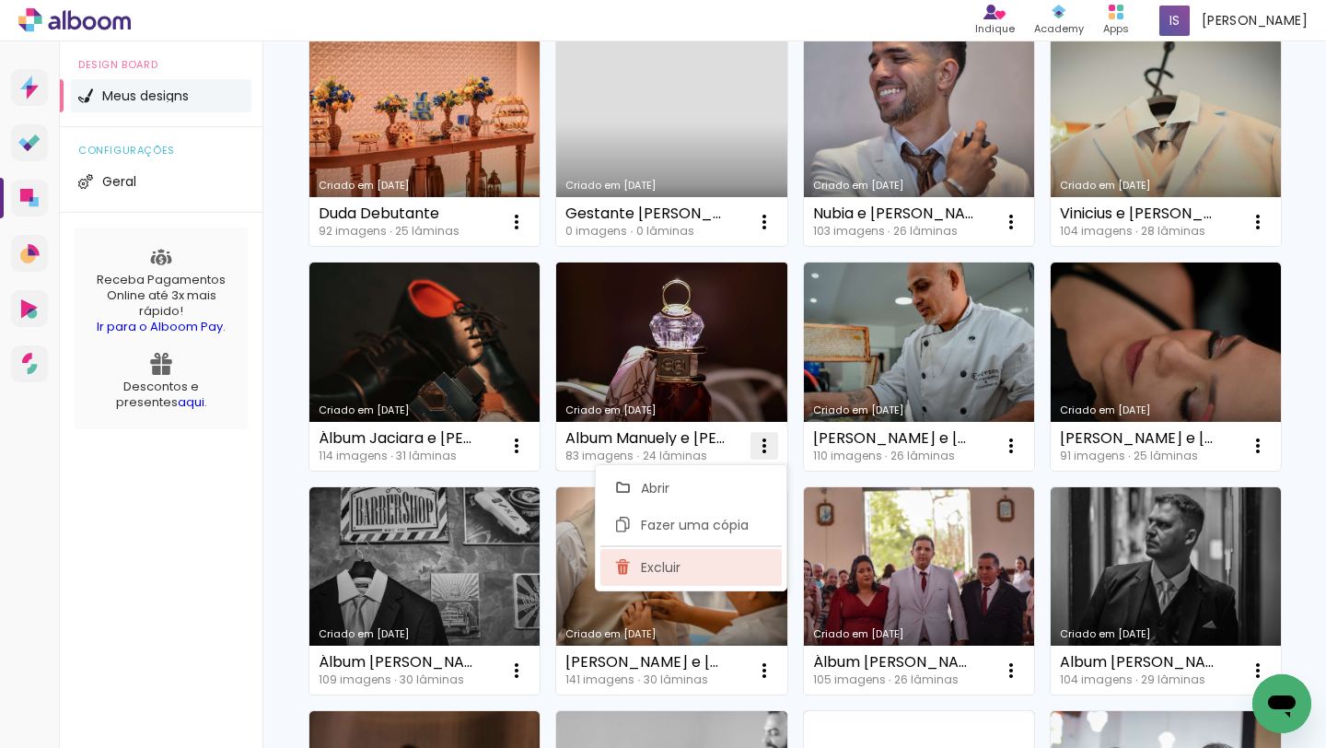
click at [712, 561] on paper-item "Excluir" at bounding box center [690, 567] width 181 height 37
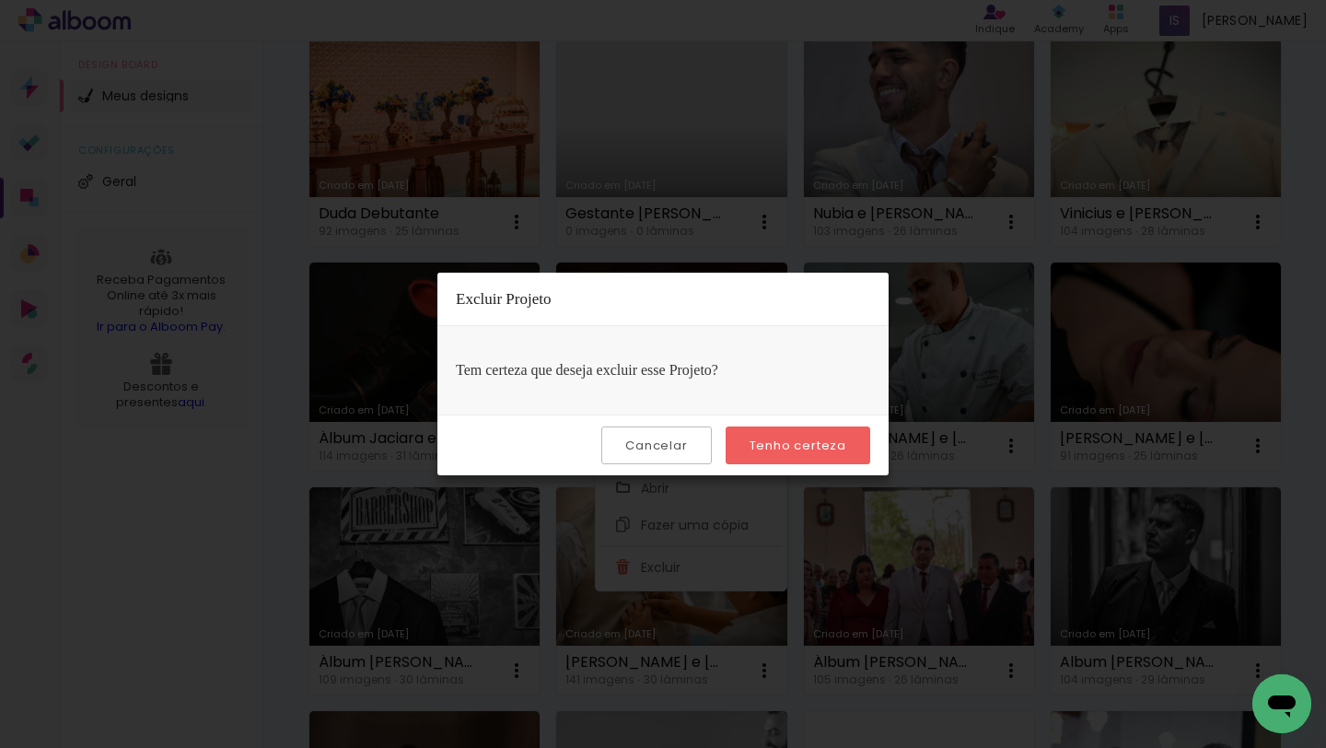
click at [0, 0] on slot "Tenho certeza" at bounding box center [0, 0] width 0 height 0
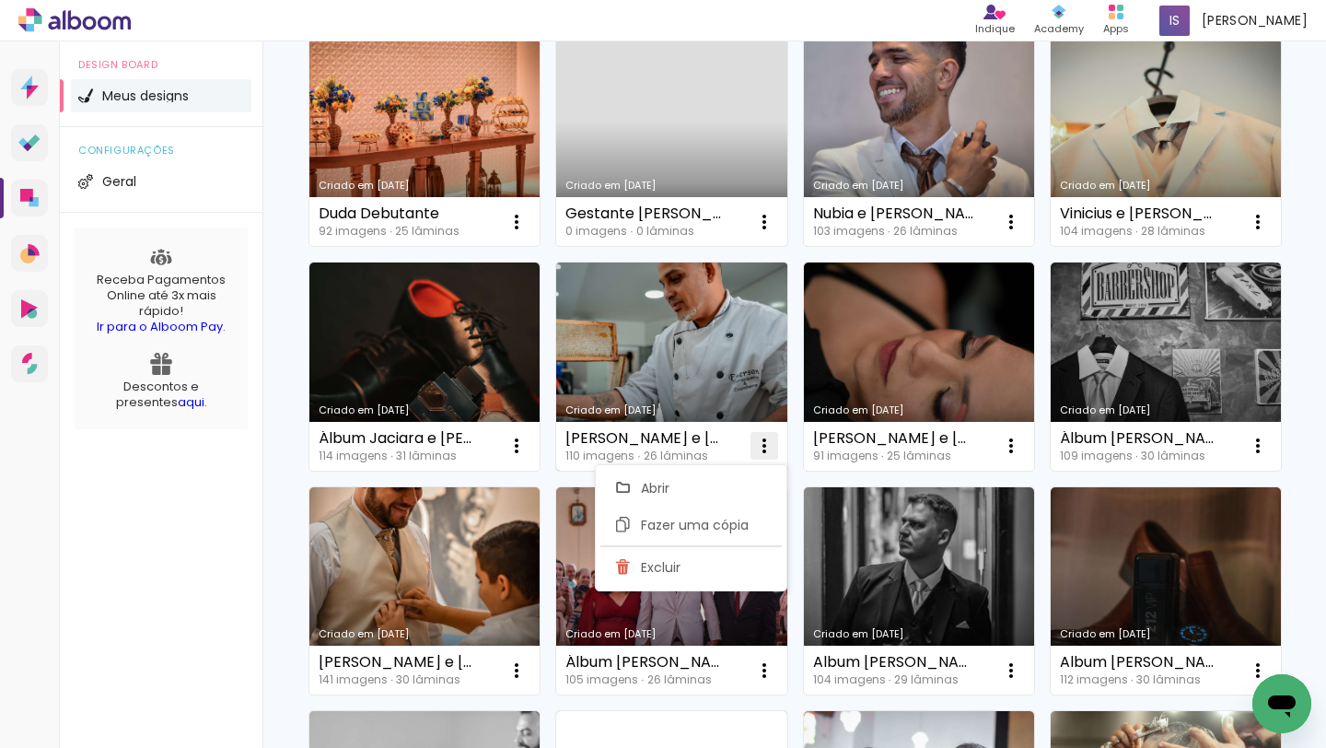
click at [767, 440] on iron-icon at bounding box center [764, 446] width 22 height 22
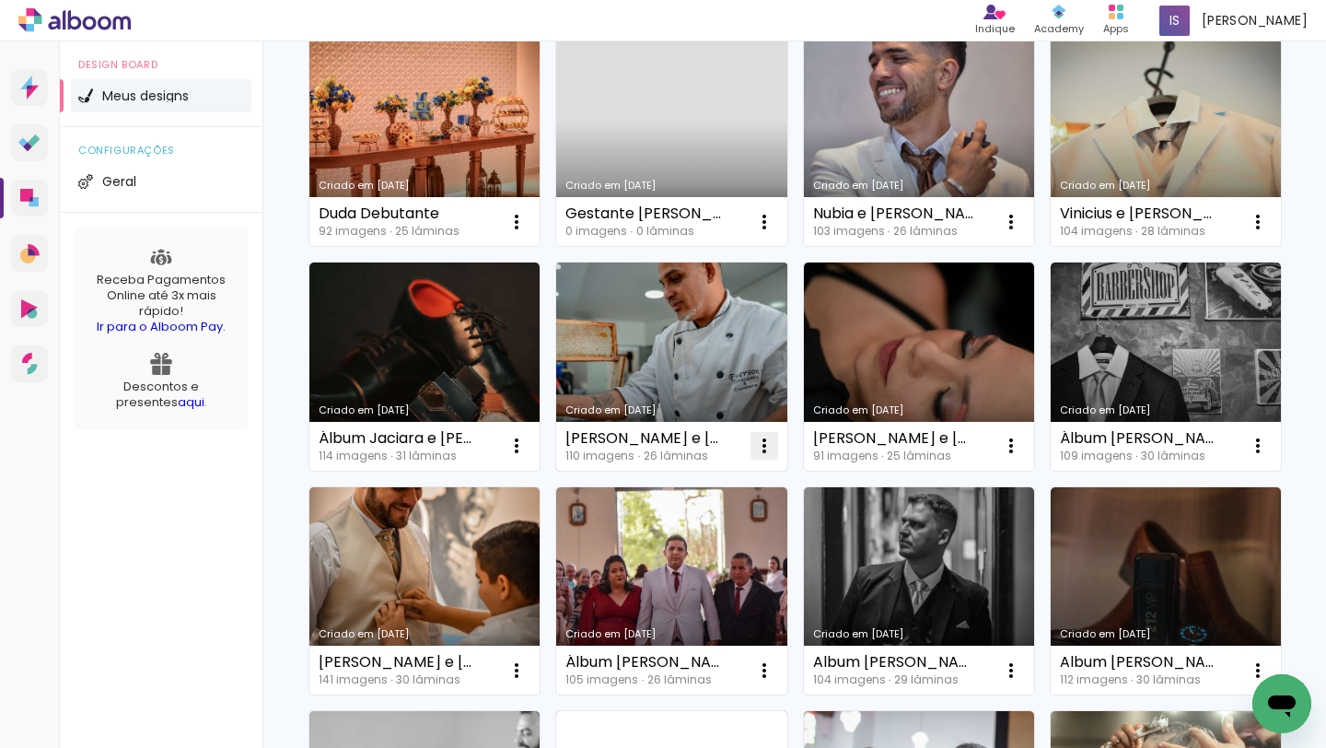
click at [767, 440] on iron-icon at bounding box center [764, 446] width 22 height 22
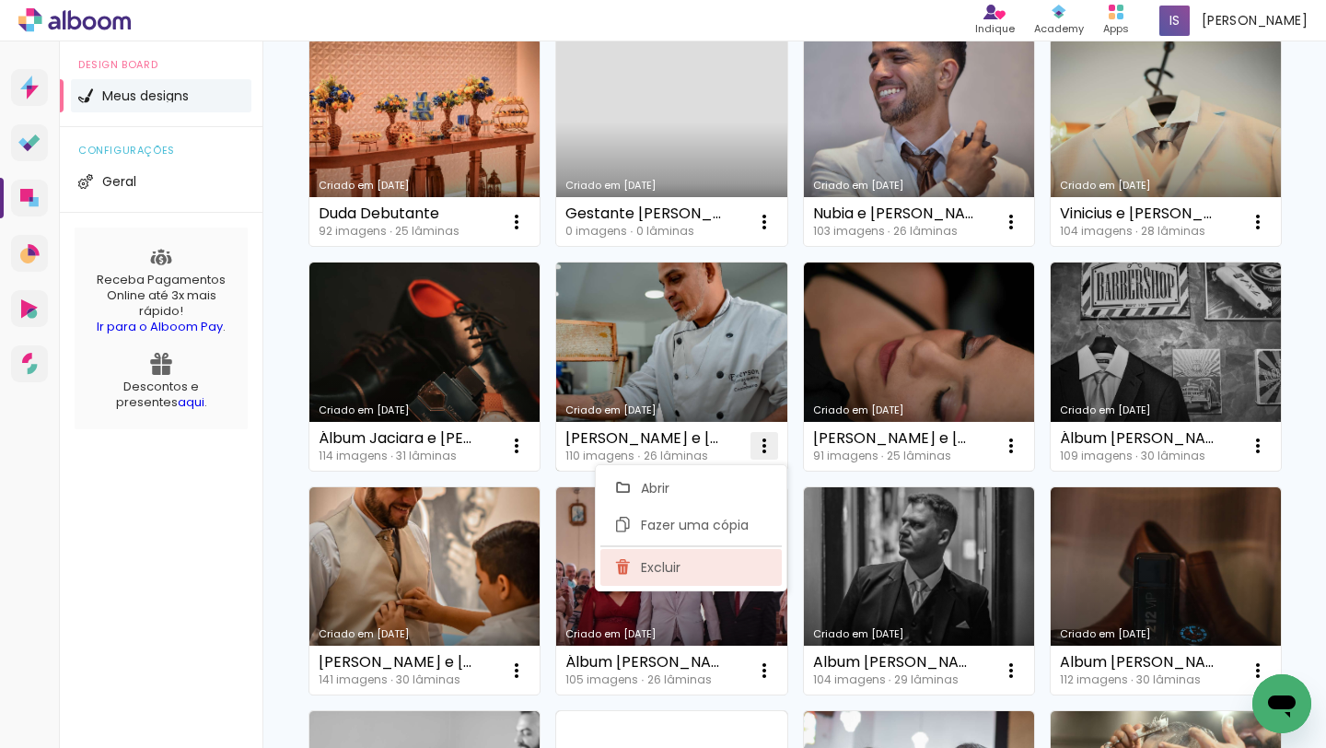
click at [714, 563] on paper-item "Excluir" at bounding box center [690, 567] width 181 height 37
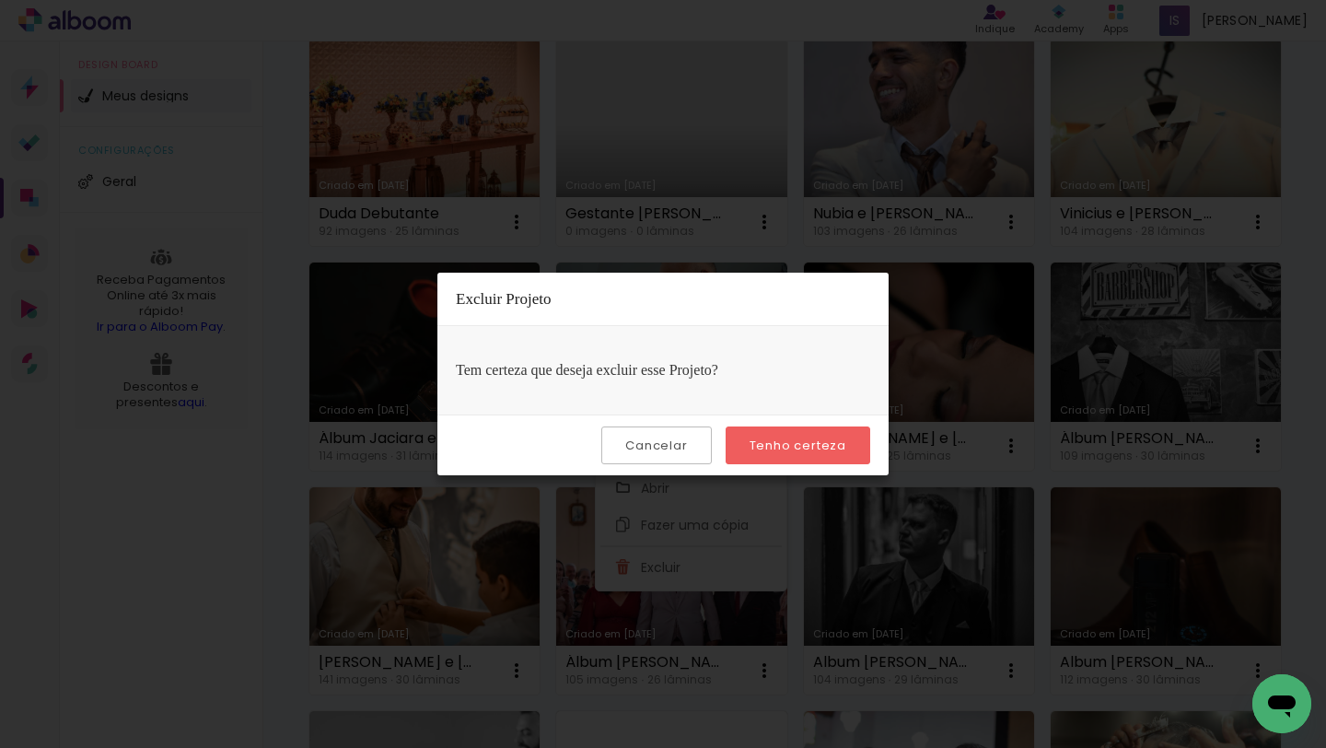
click at [794, 418] on div "Cancelar Tenho certeza" at bounding box center [662, 444] width 451 height 61
click at [791, 433] on paper-button "Tenho certeza" at bounding box center [797, 445] width 145 height 38
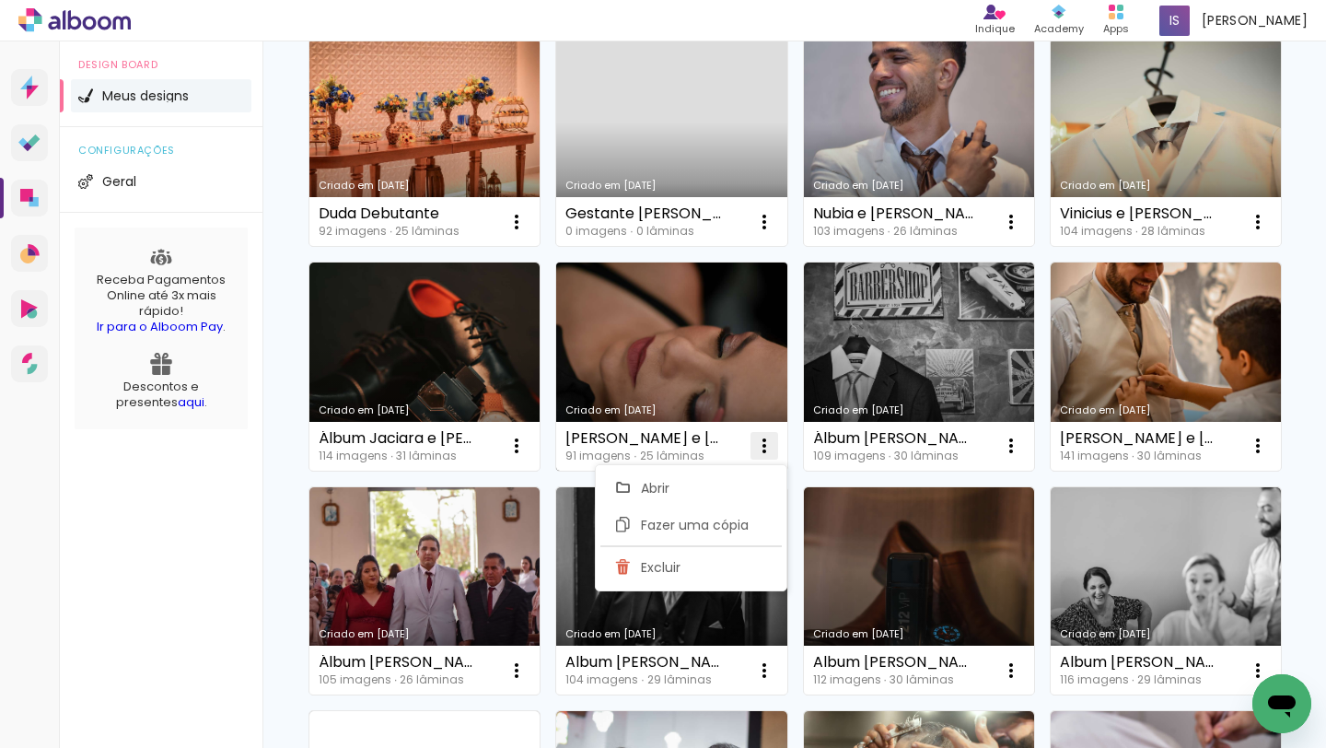
click at [778, 444] on paper-icon-button at bounding box center [764, 445] width 37 height 37
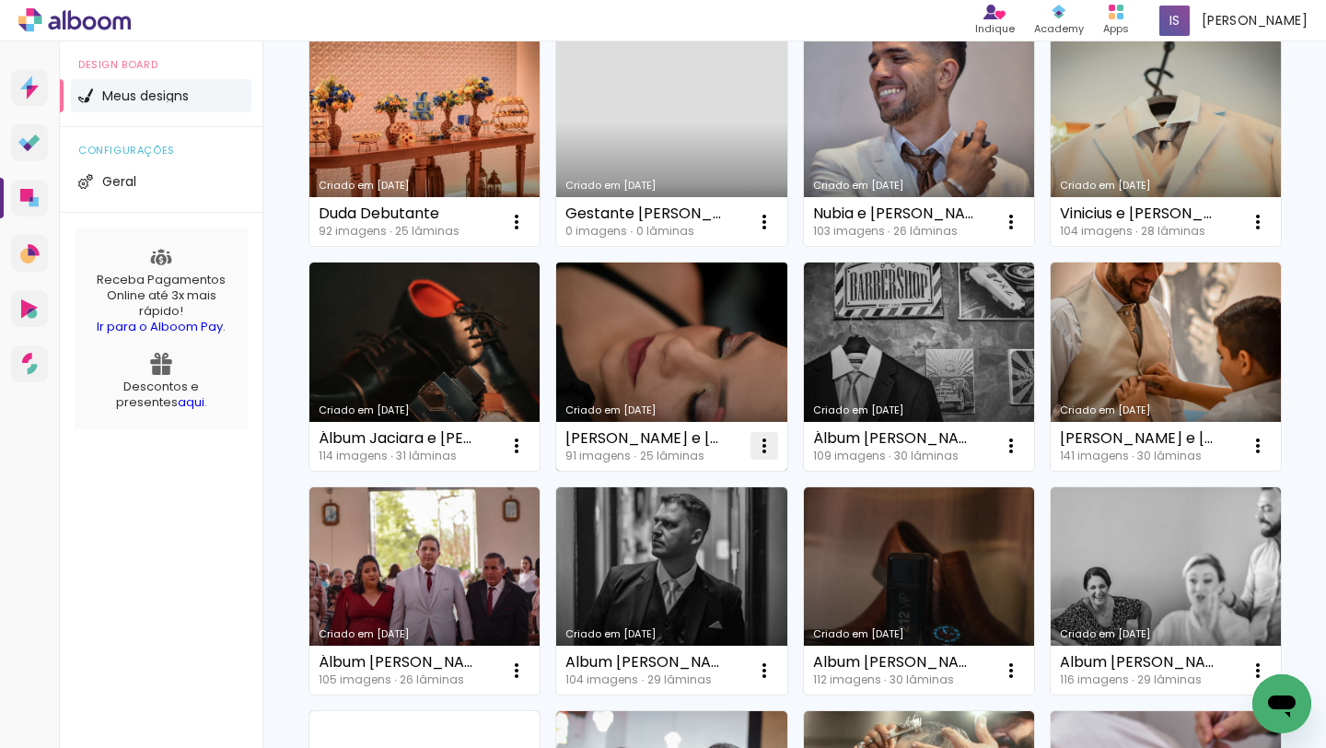
click at [771, 443] on iron-icon at bounding box center [764, 446] width 22 height 22
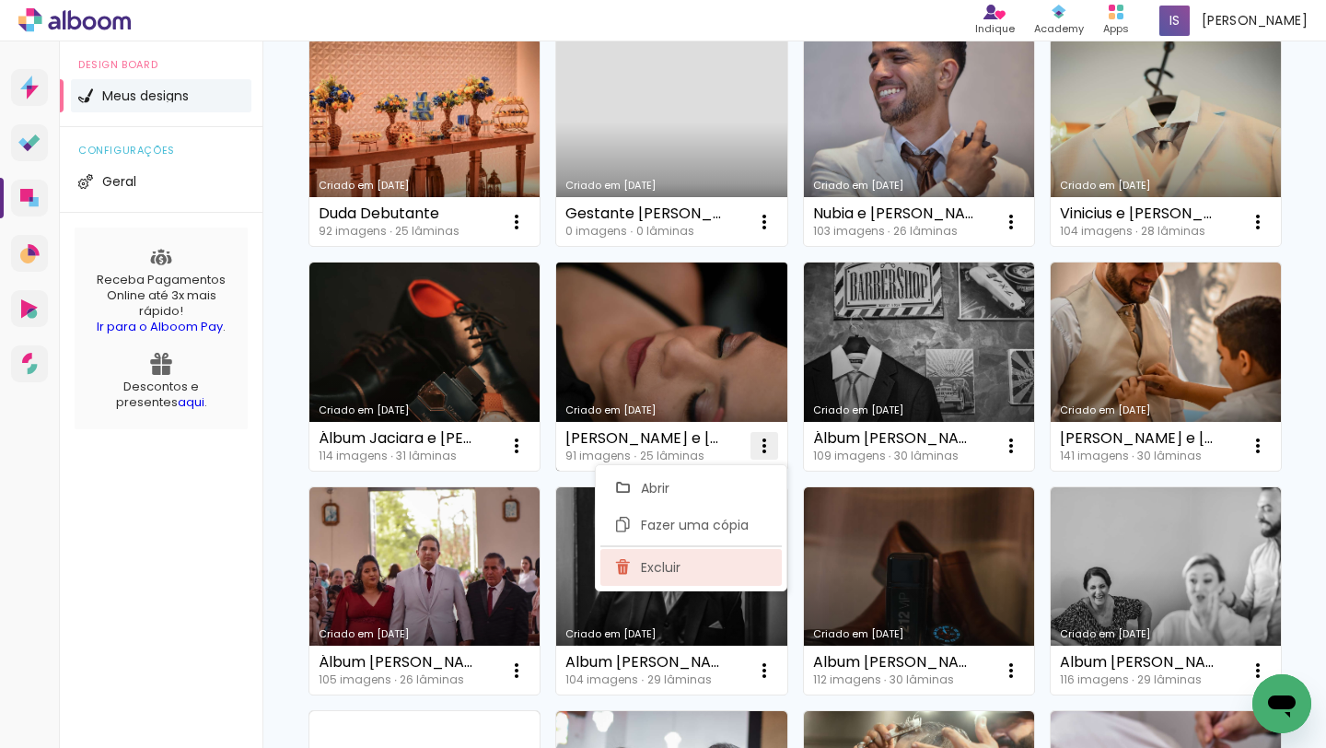
click at [694, 574] on paper-item "Excluir" at bounding box center [690, 567] width 181 height 37
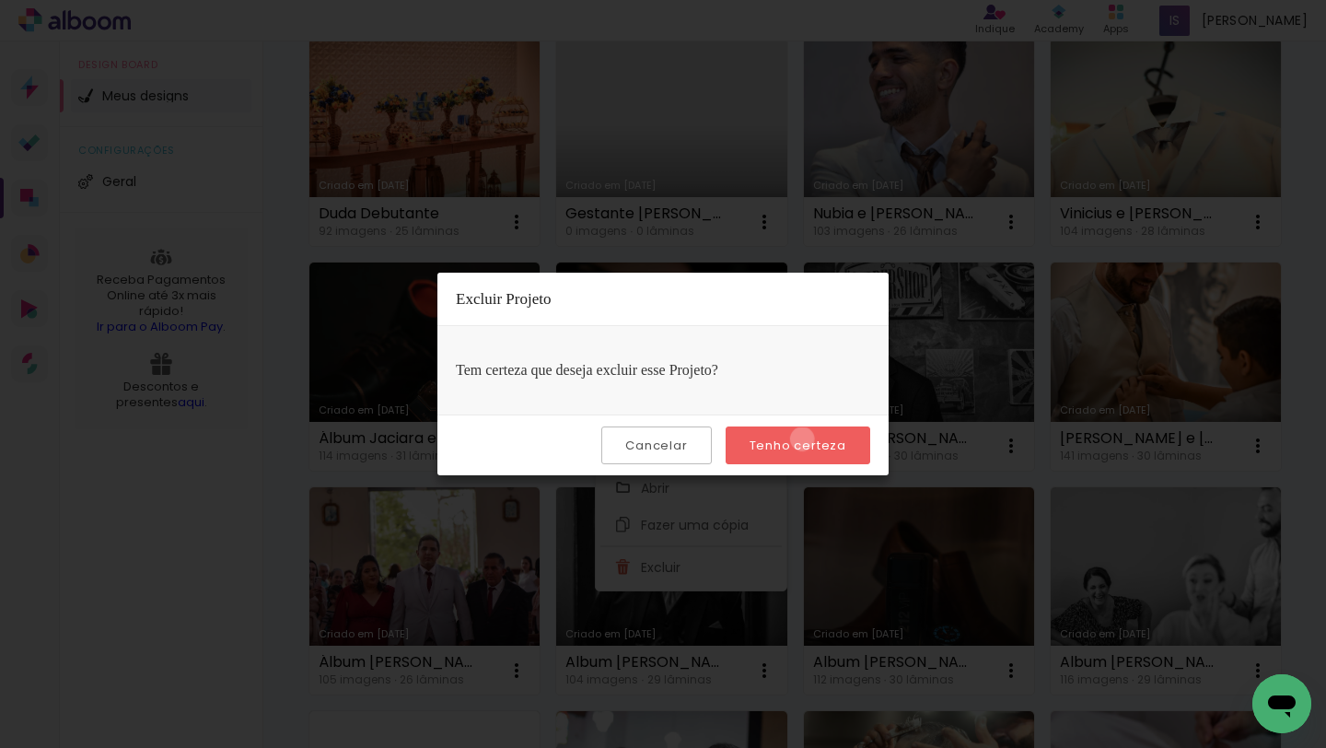
click at [0, 0] on slot "Tenho certeza" at bounding box center [0, 0] width 0 height 0
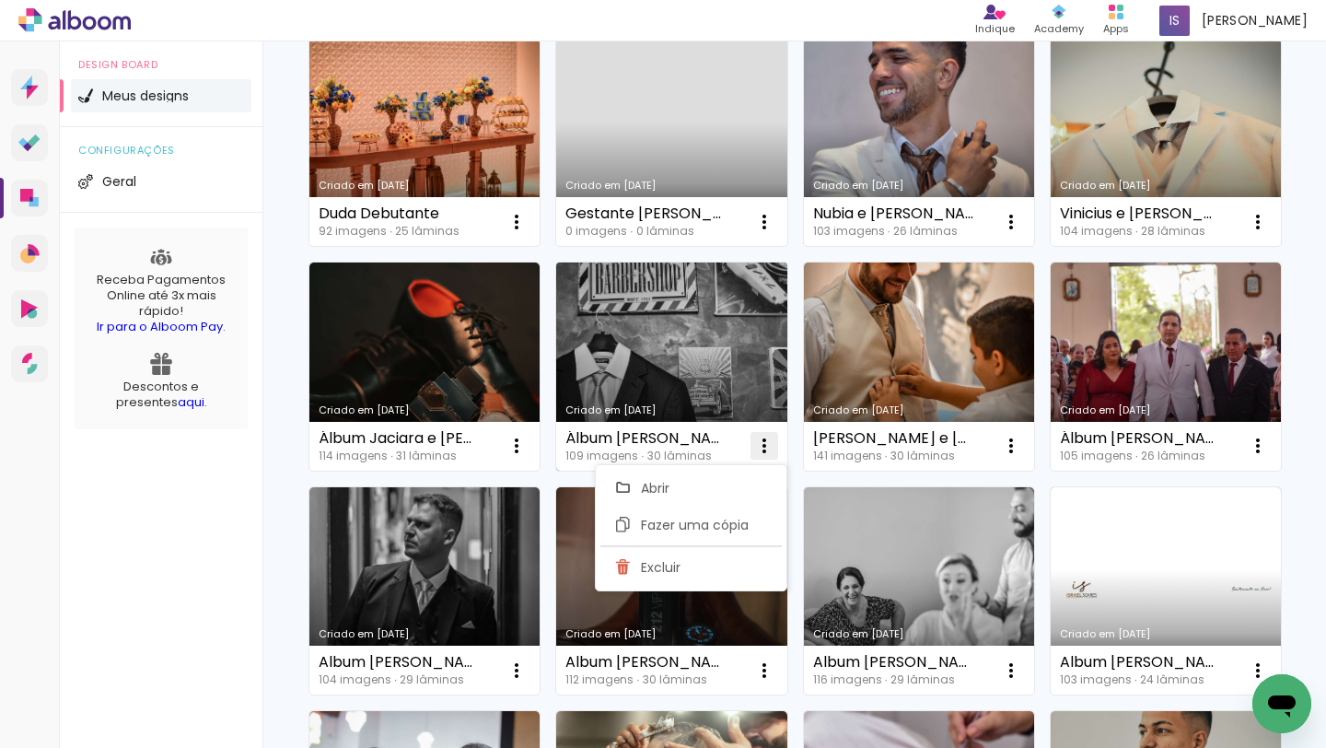
click at [767, 440] on iron-icon at bounding box center [764, 446] width 22 height 22
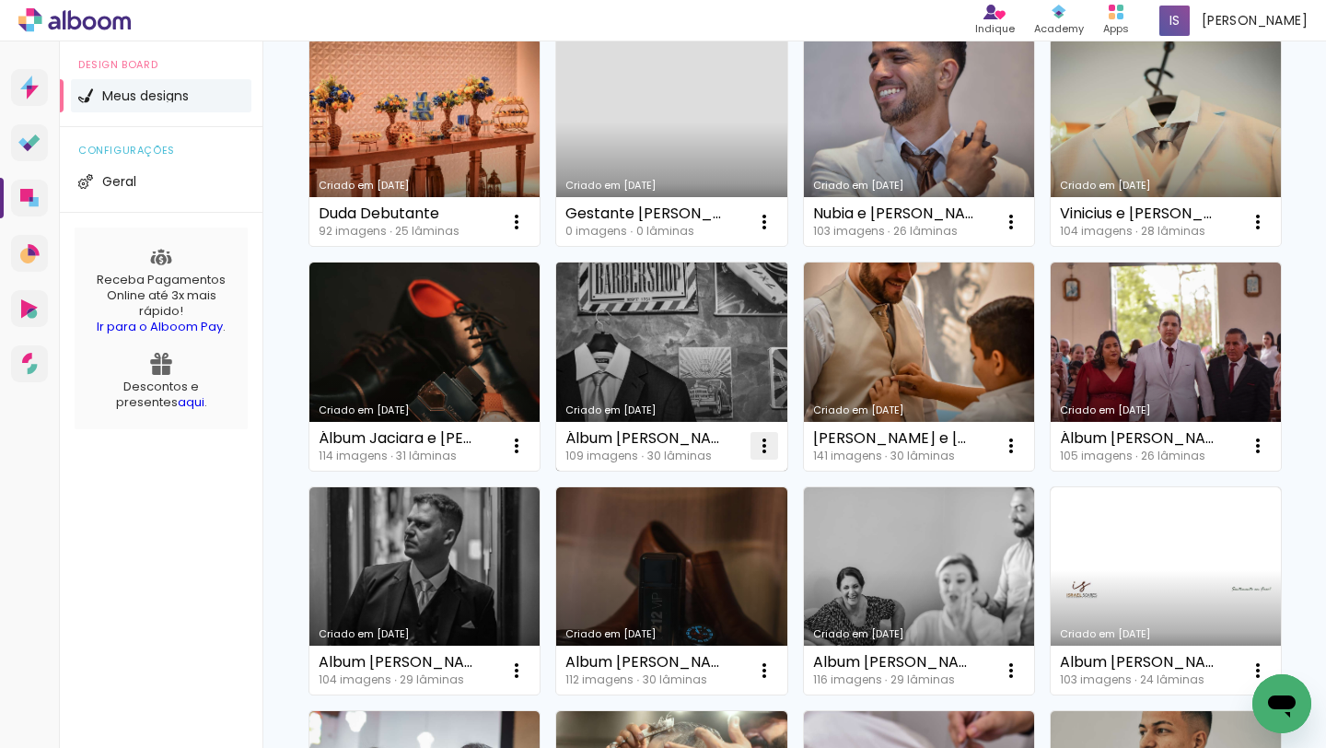
click at [767, 440] on iron-icon at bounding box center [764, 446] width 22 height 22
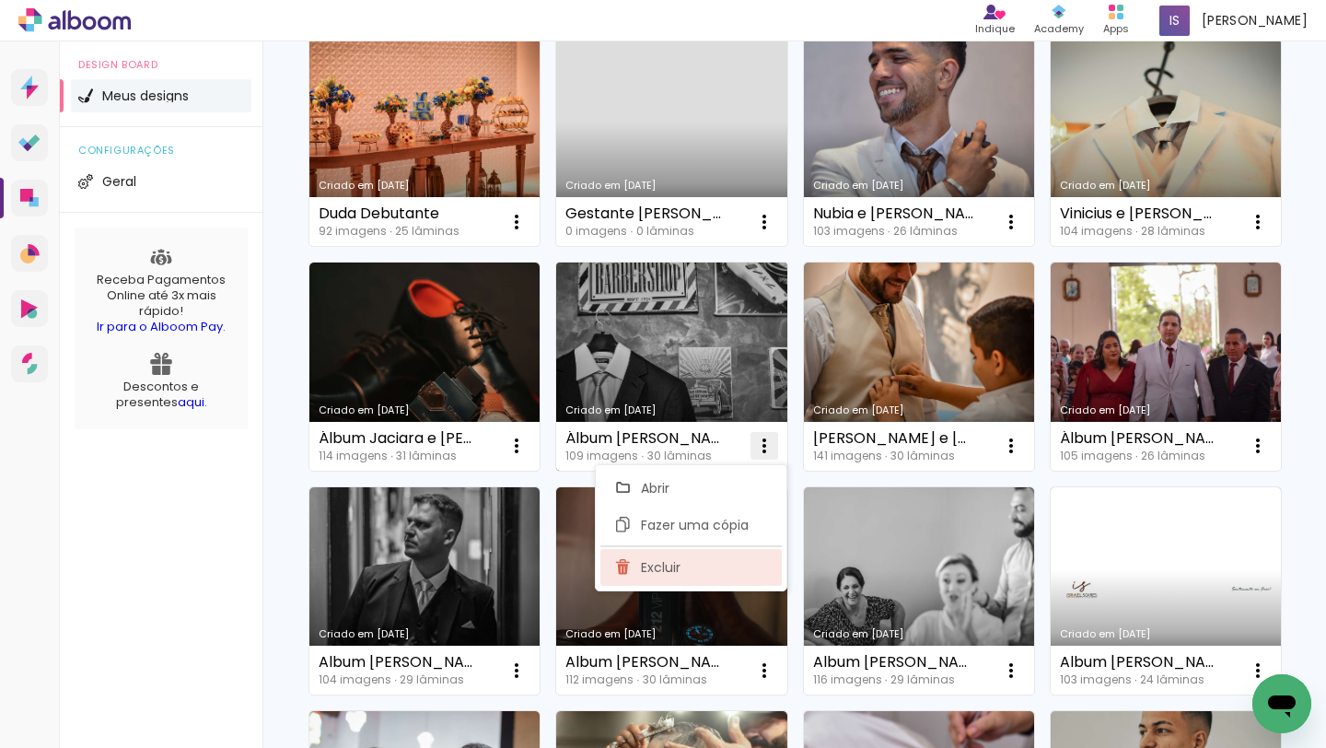
click at [713, 563] on paper-item "Excluir" at bounding box center [690, 567] width 181 height 37
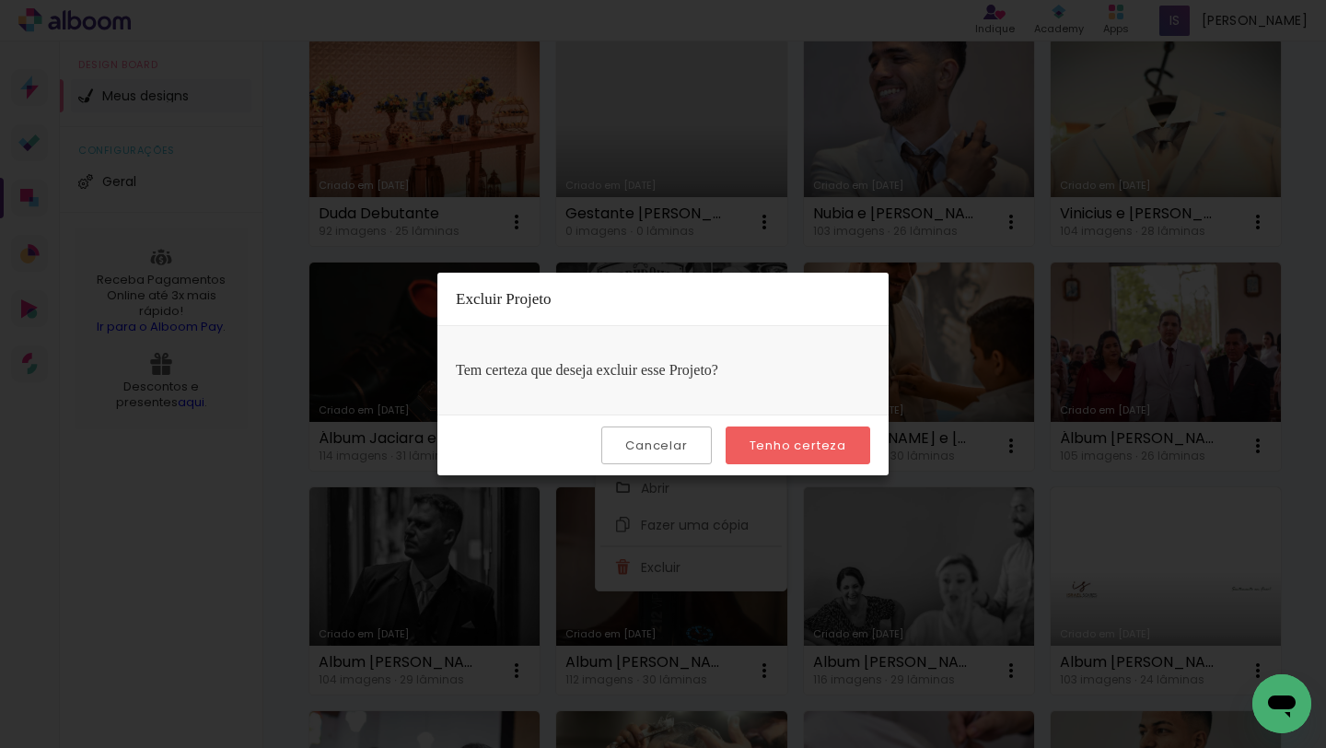
click at [786, 454] on paper-button "Tenho certeza" at bounding box center [797, 445] width 145 height 38
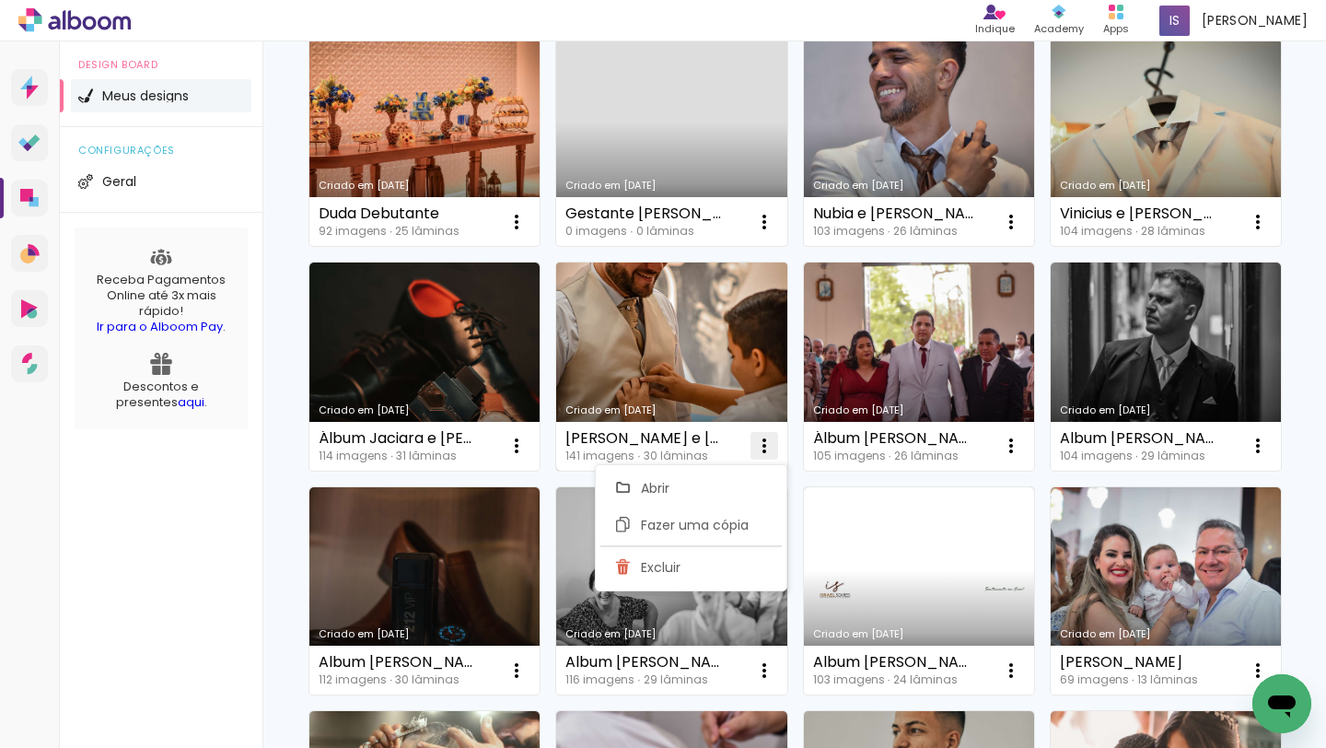
click at [766, 435] on iron-icon at bounding box center [764, 446] width 22 height 22
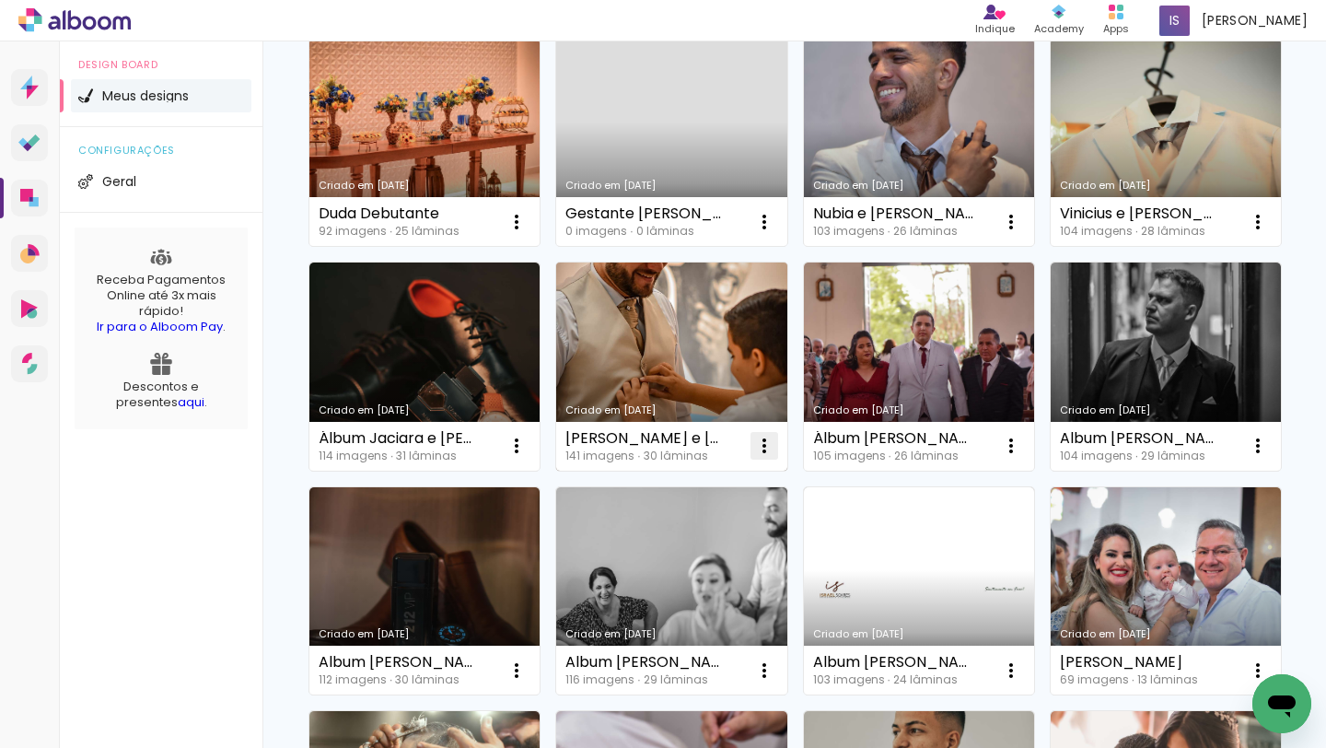
click at [766, 435] on iron-icon at bounding box center [764, 446] width 22 height 22
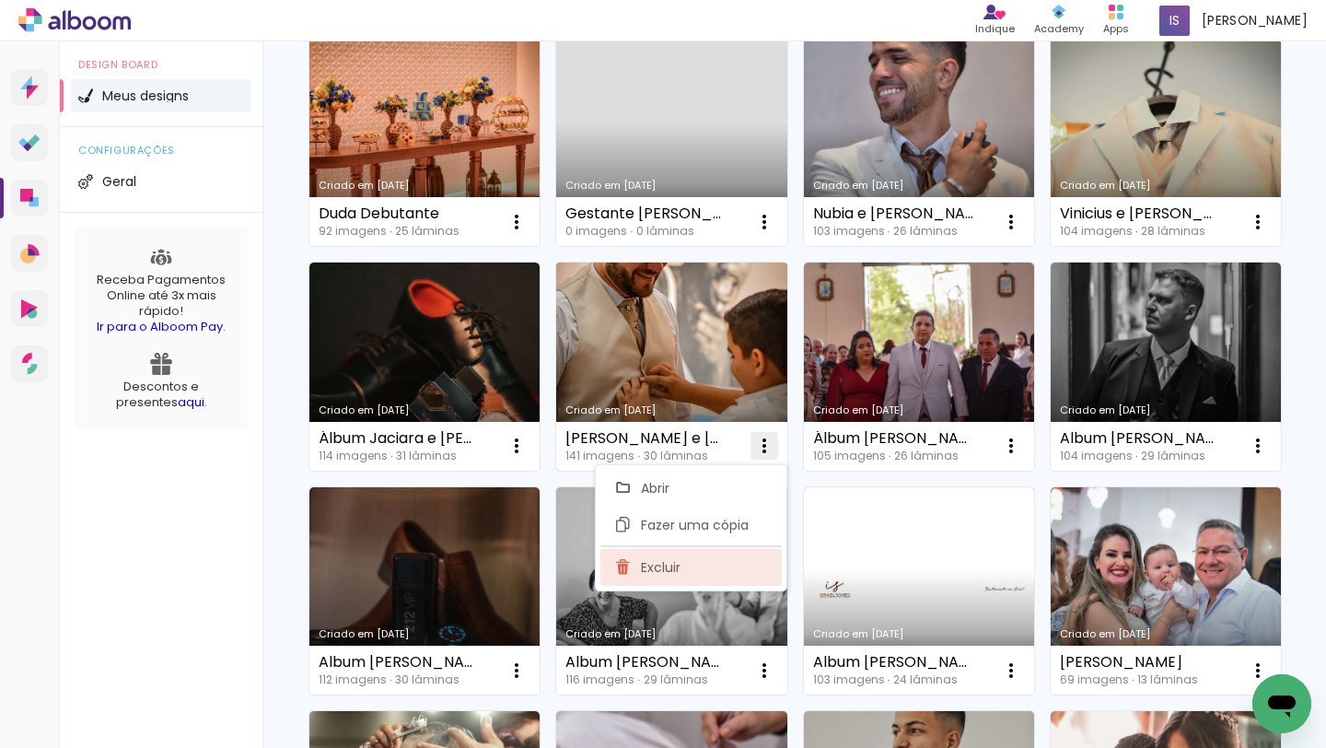
click at [704, 558] on paper-item "Excluir" at bounding box center [690, 567] width 181 height 37
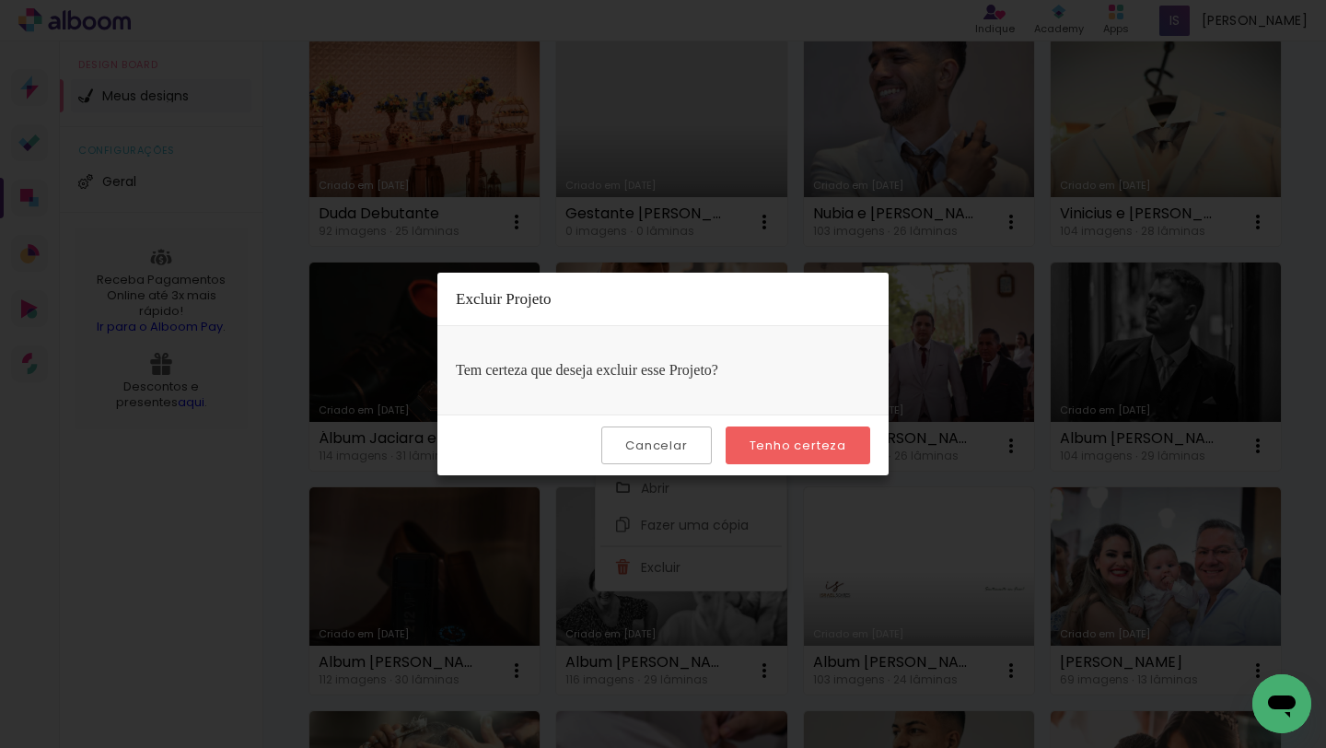
click at [0, 0] on slot "Tenho certeza" at bounding box center [0, 0] width 0 height 0
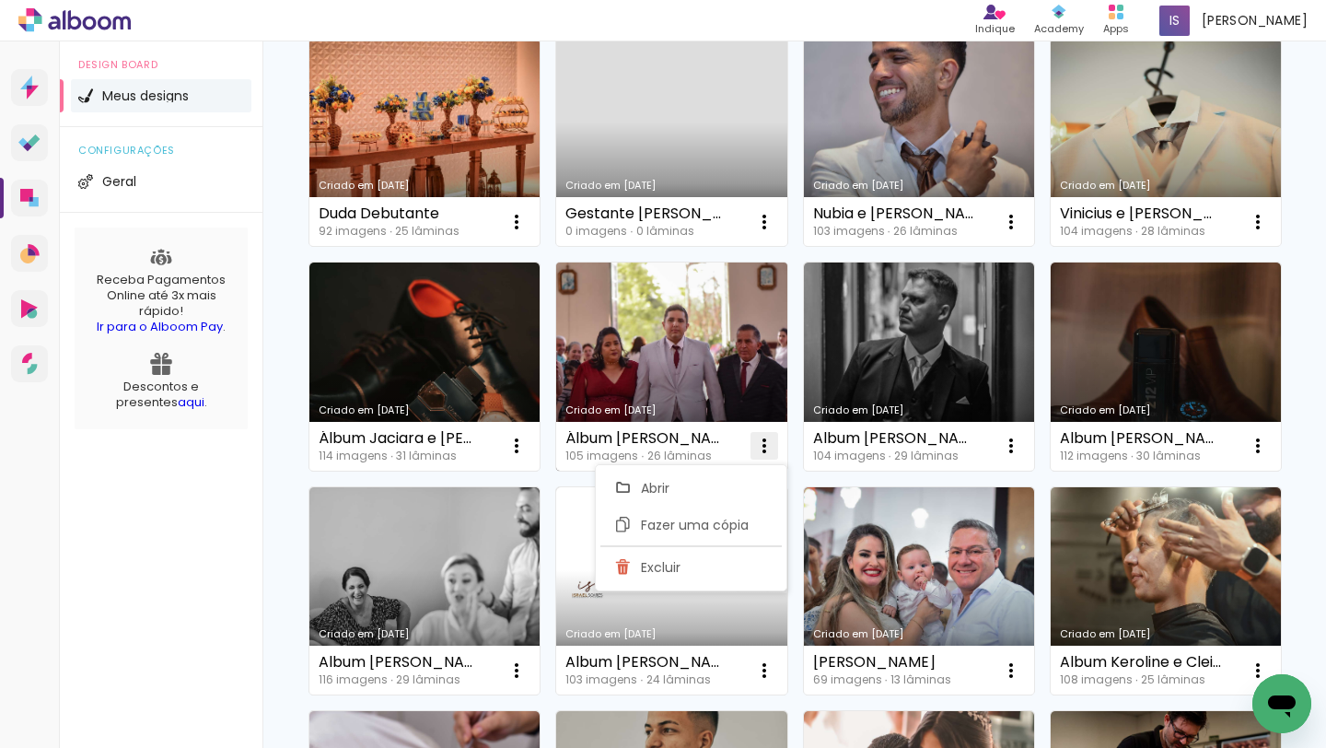
click at [768, 441] on iron-icon at bounding box center [764, 446] width 22 height 22
click at [713, 564] on paper-item "Excluir" at bounding box center [690, 567] width 181 height 37
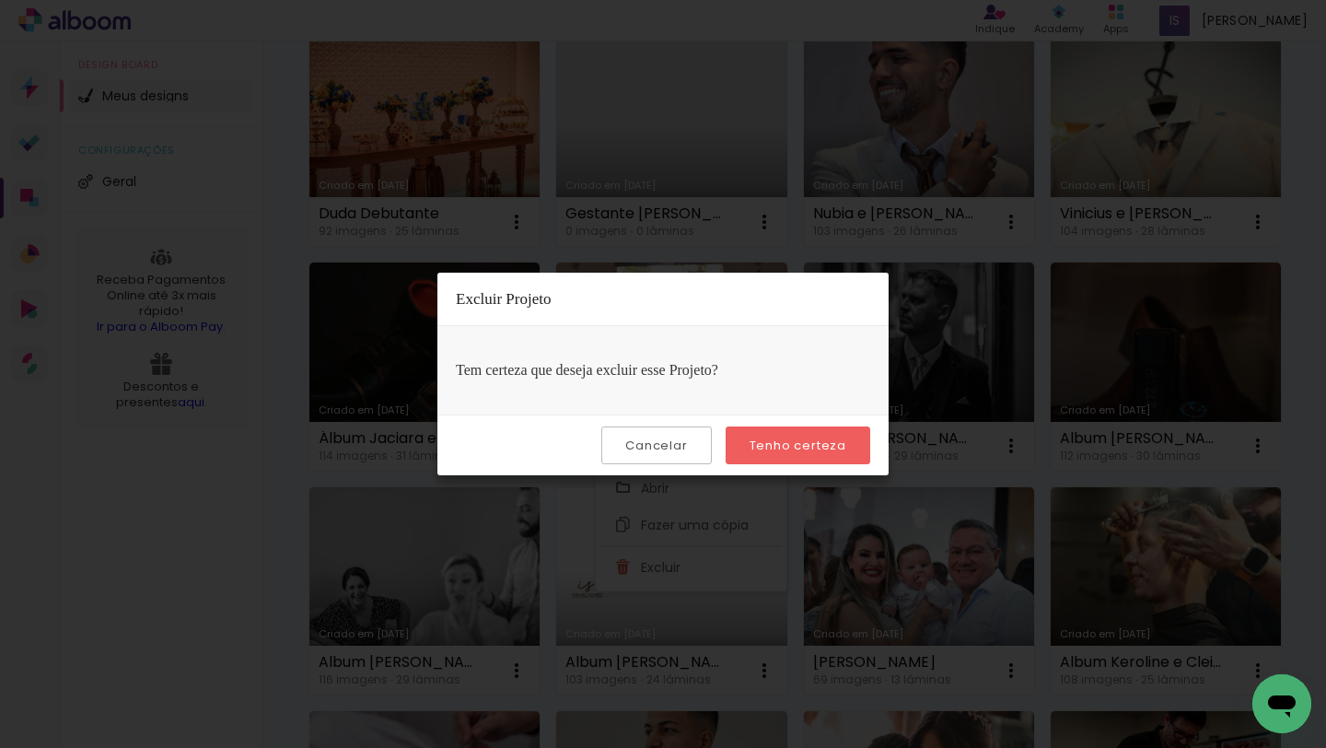
click at [0, 0] on slot "Tenho certeza" at bounding box center [0, 0] width 0 height 0
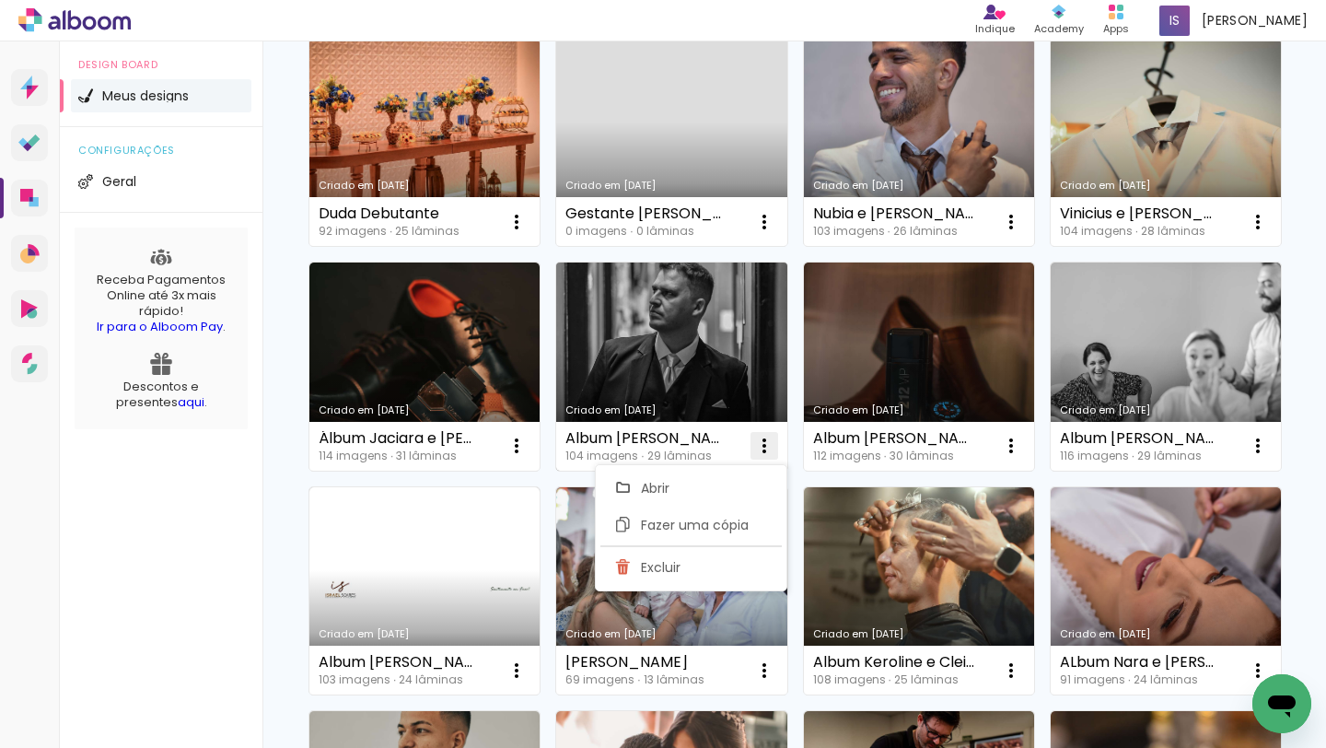
click at [761, 440] on iron-icon at bounding box center [764, 446] width 22 height 22
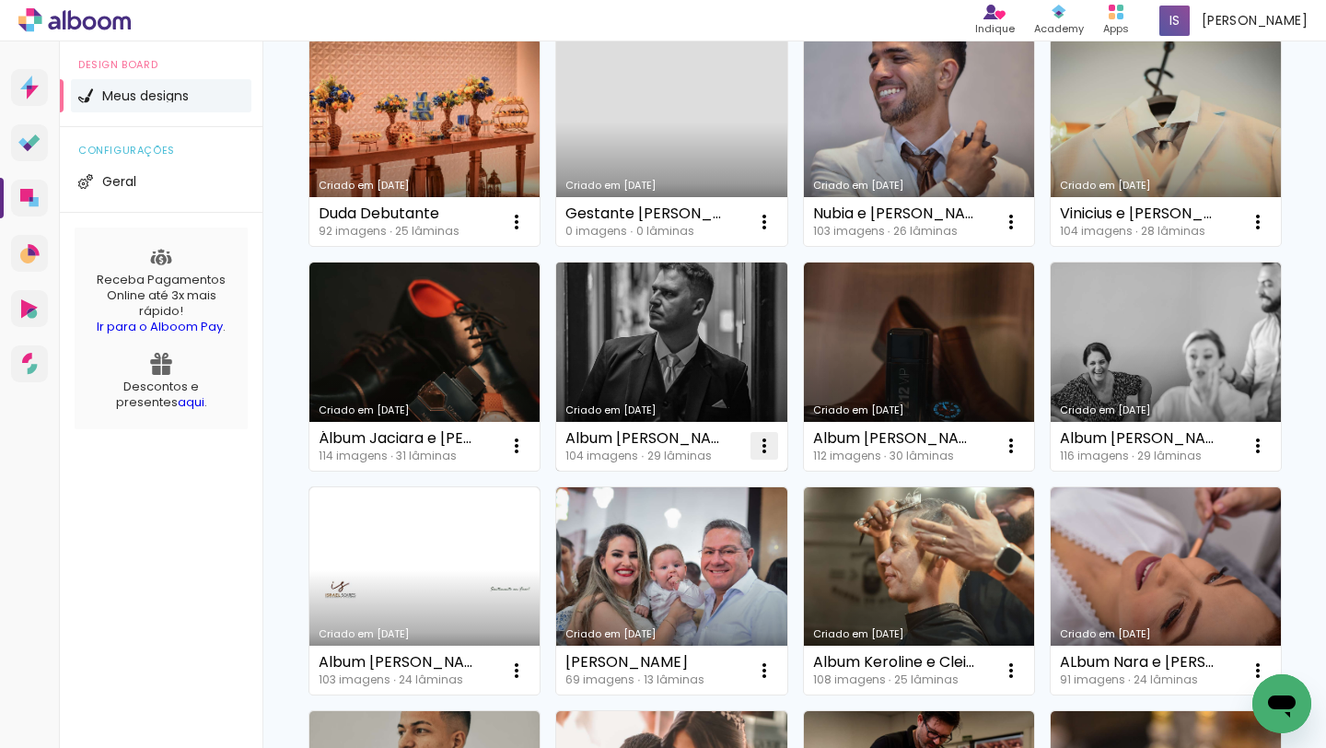
click at [761, 440] on iron-icon at bounding box center [764, 446] width 22 height 22
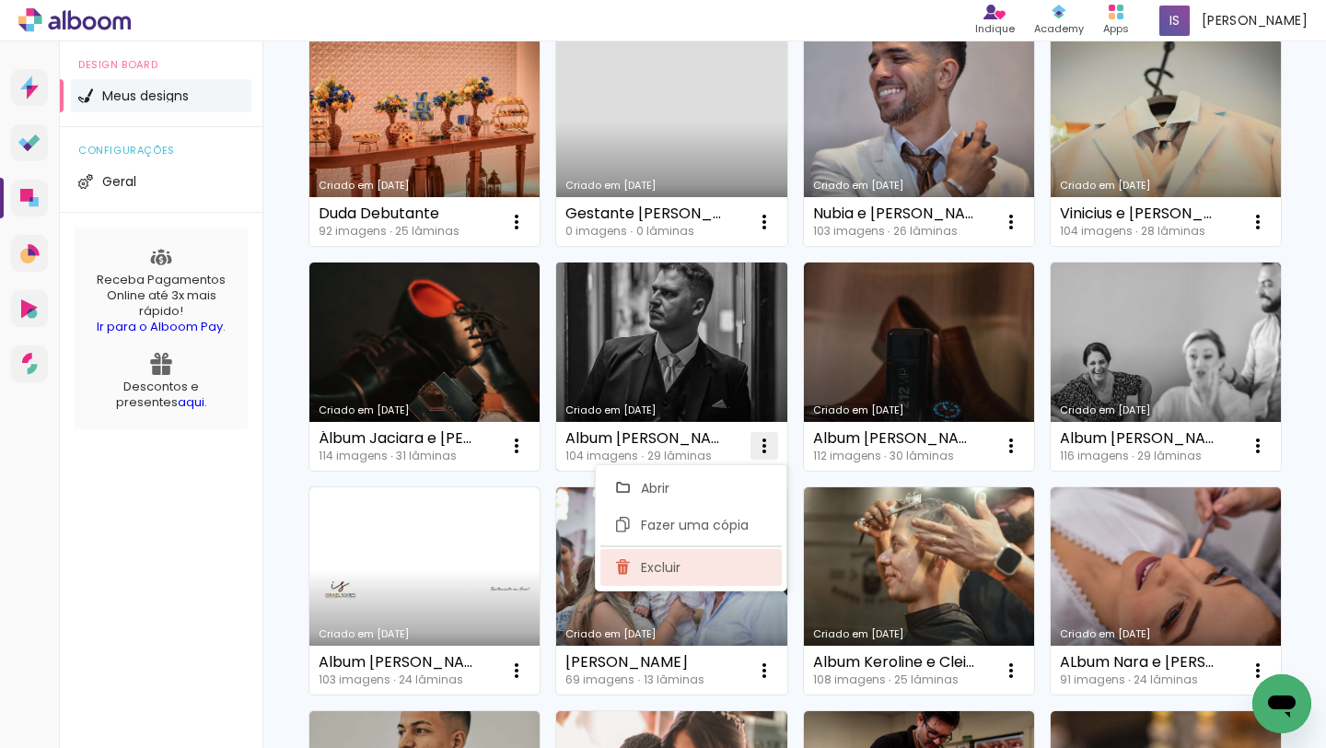
click at [699, 584] on paper-item "Excluir" at bounding box center [690, 567] width 181 height 37
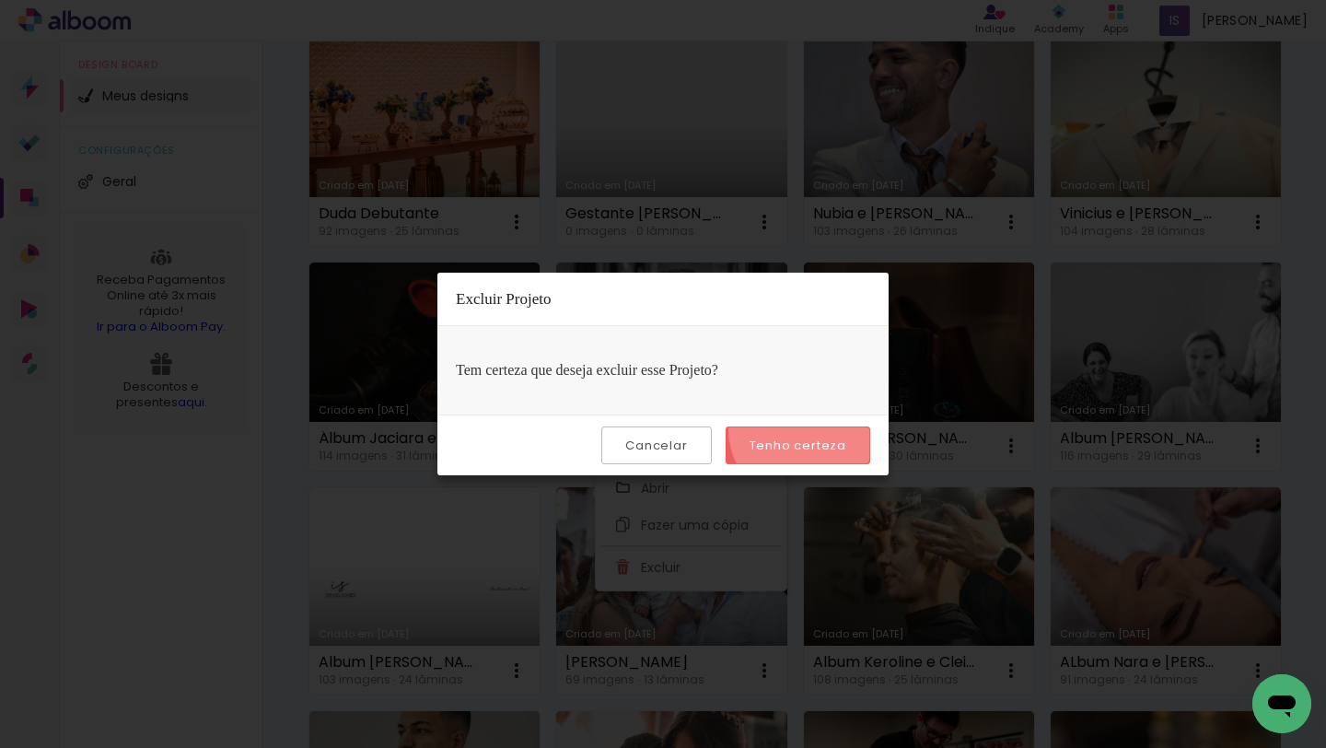
click at [805, 431] on paper-button "Tenho certeza" at bounding box center [797, 445] width 145 height 38
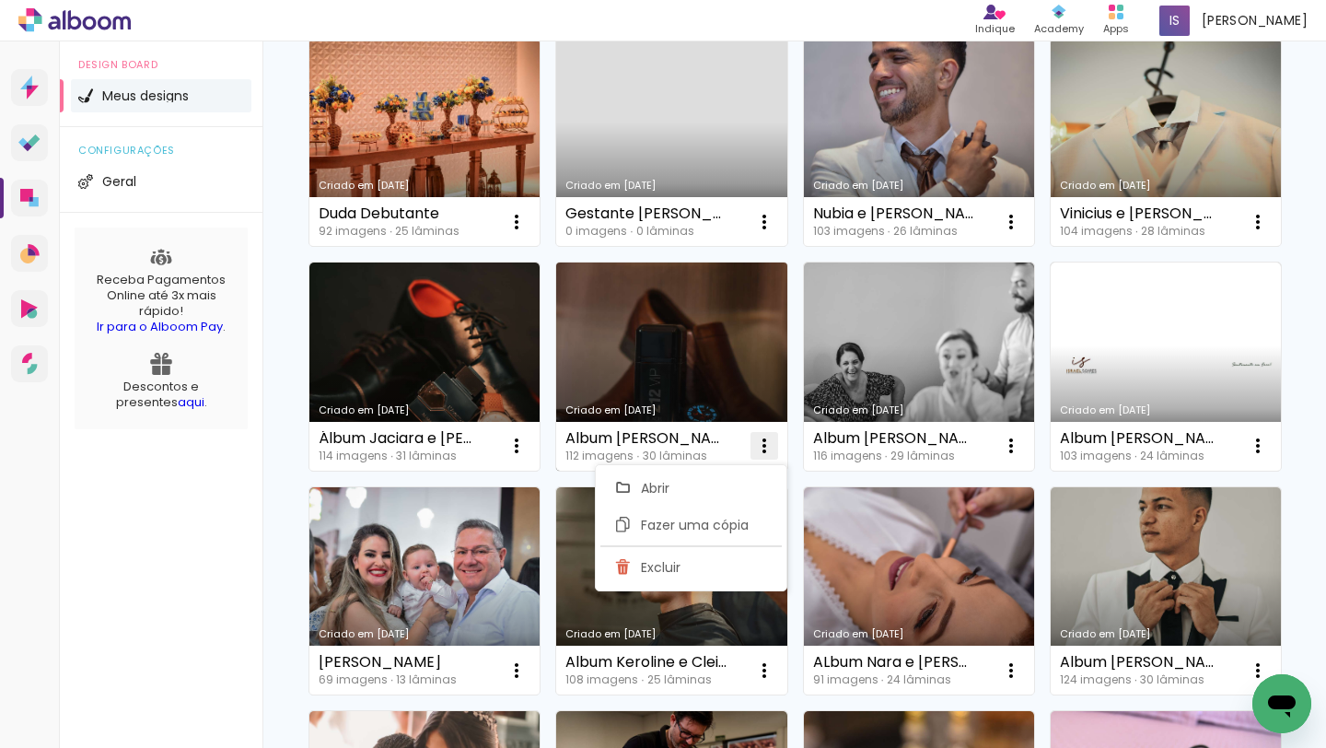
click at [765, 440] on iron-icon at bounding box center [764, 446] width 22 height 22
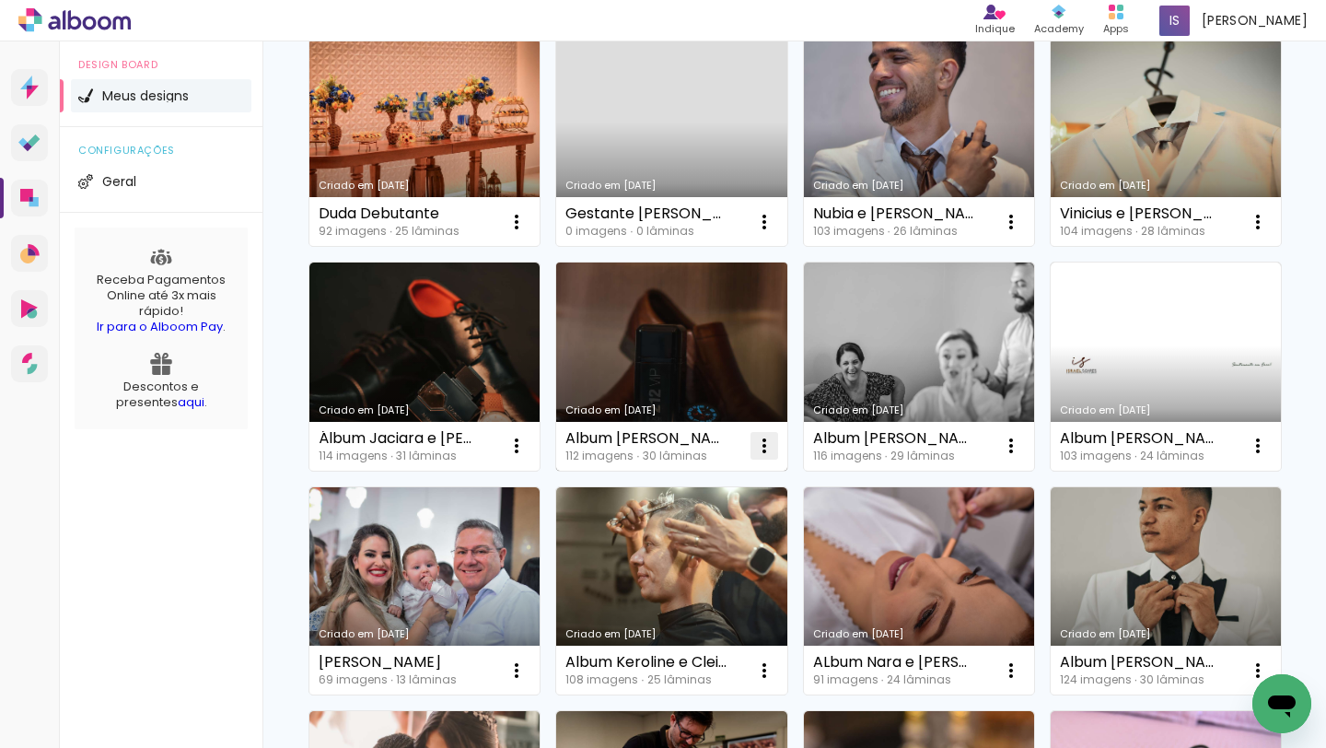
click at [765, 440] on iron-icon at bounding box center [764, 446] width 22 height 22
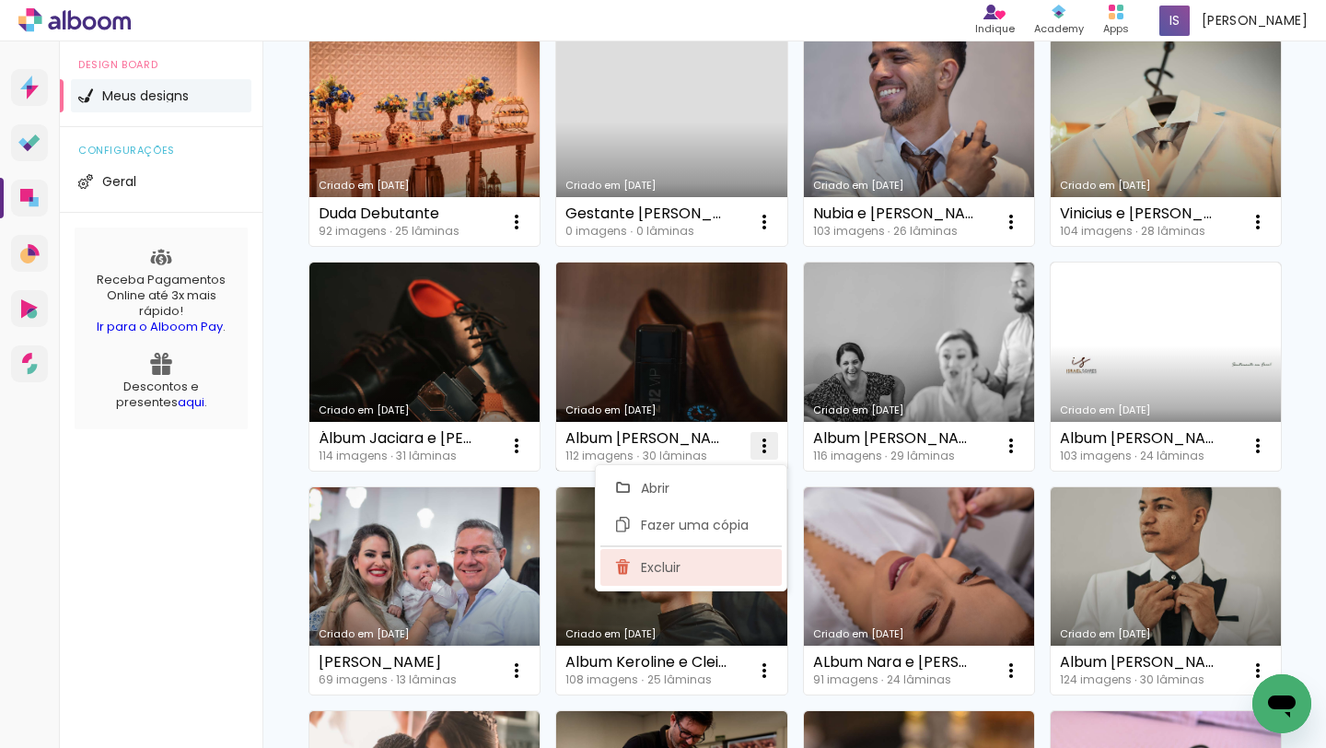
click at [723, 552] on paper-item "Excluir" at bounding box center [690, 567] width 181 height 37
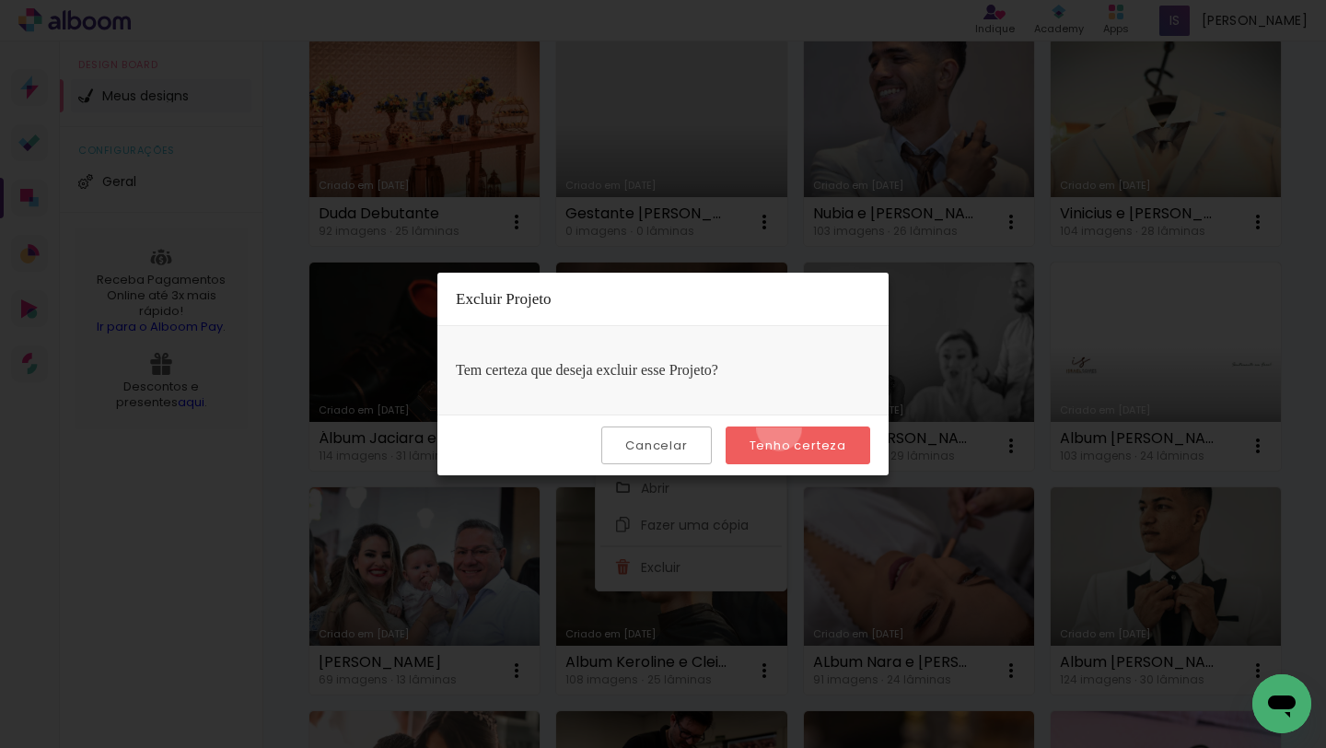
click at [782, 428] on paper-button "Tenho certeza" at bounding box center [797, 445] width 145 height 38
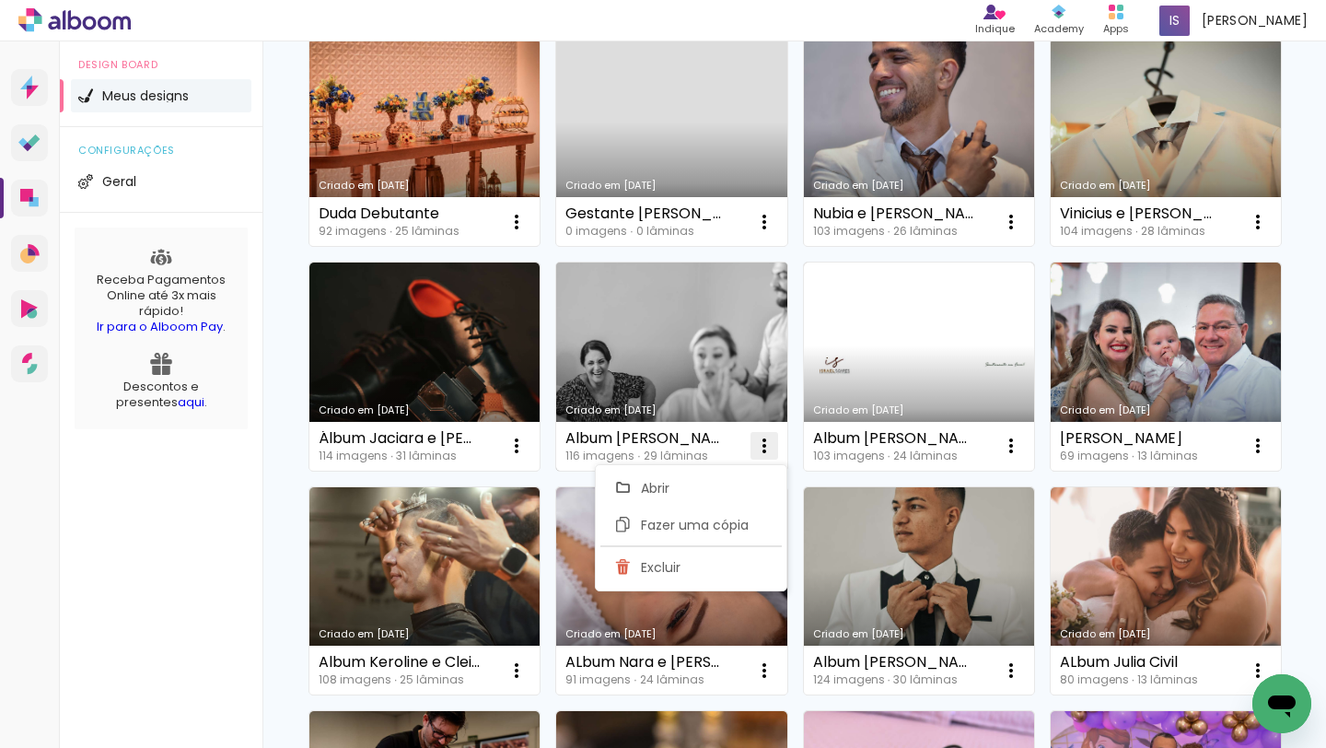
click at [766, 454] on iron-icon at bounding box center [764, 446] width 22 height 22
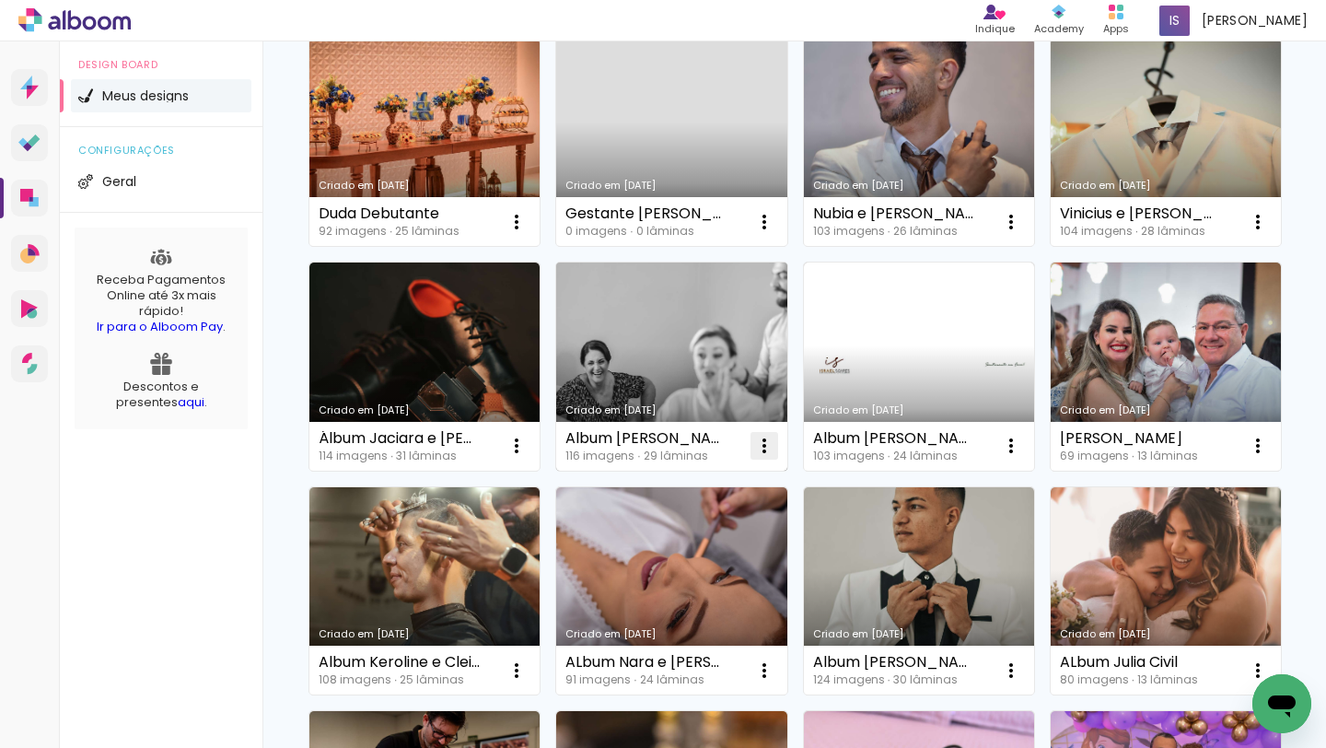
click at [766, 454] on iron-icon at bounding box center [764, 446] width 22 height 22
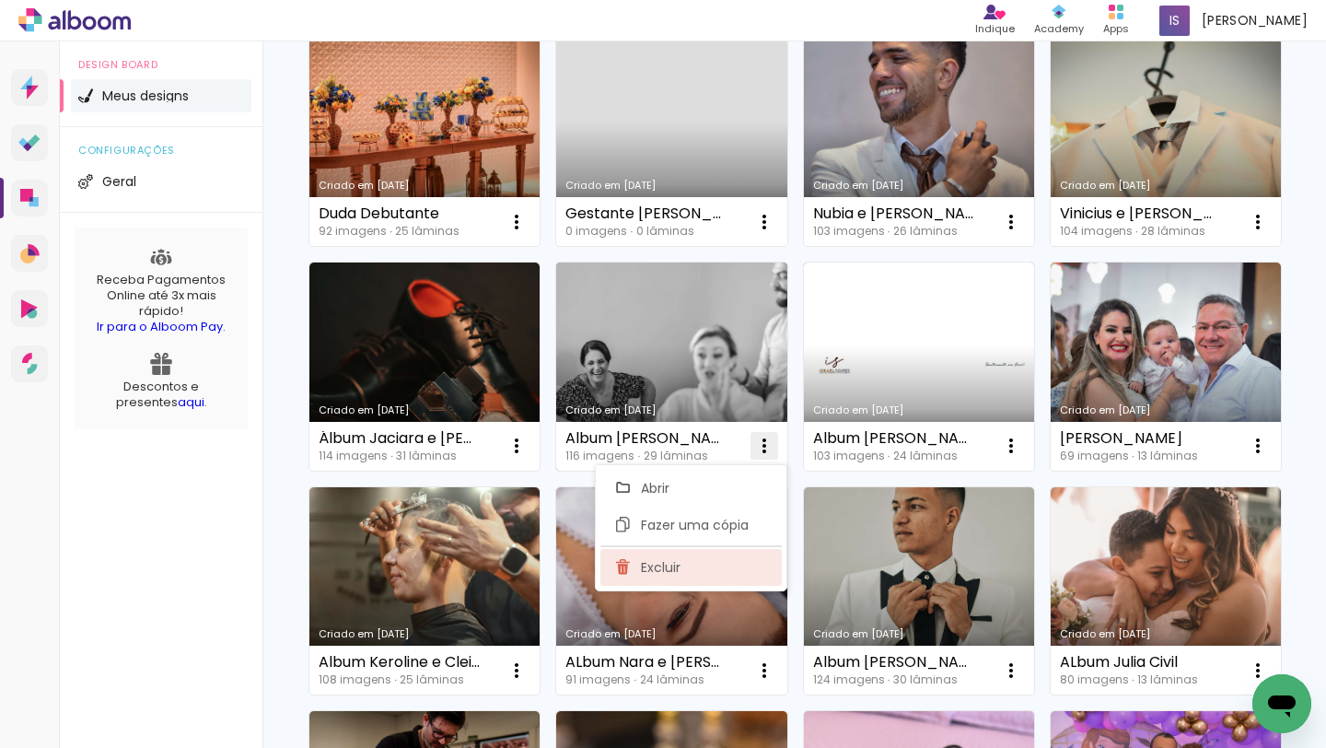
click at [739, 553] on paper-item "Excluir" at bounding box center [690, 567] width 181 height 37
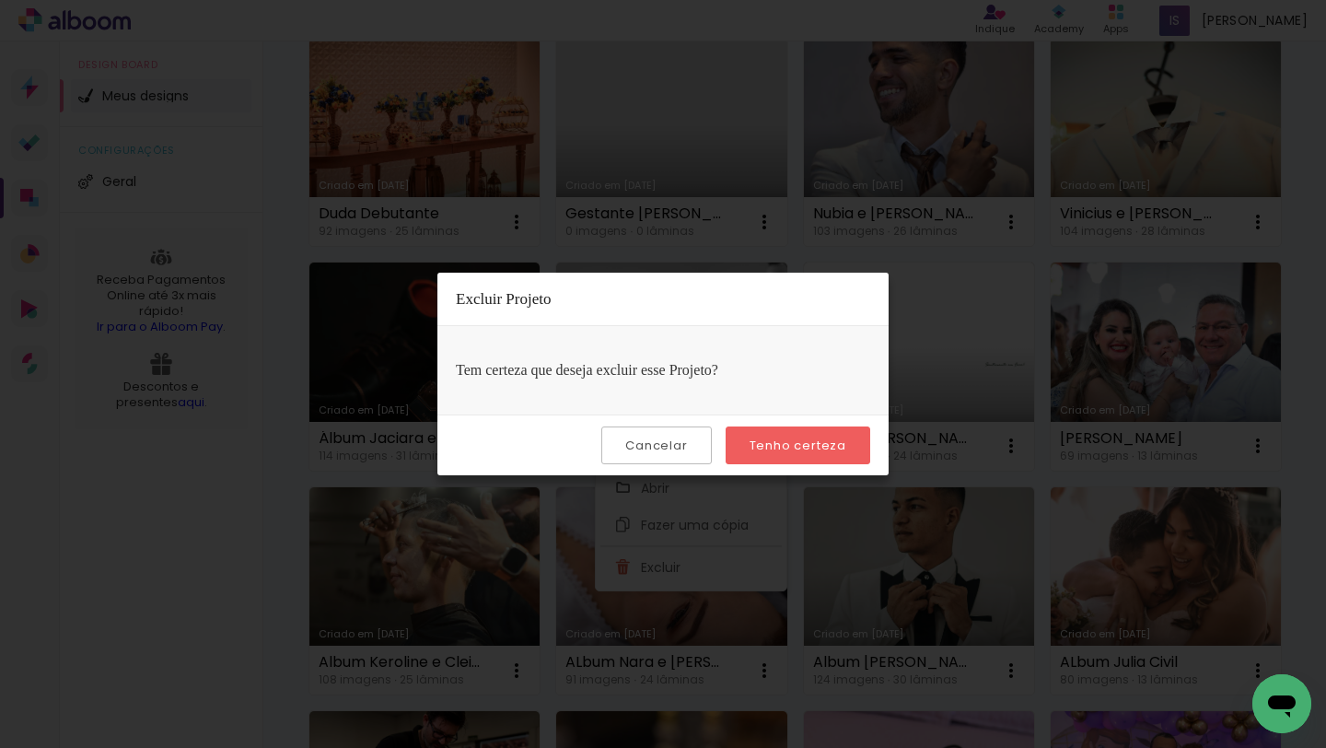
click at [801, 435] on paper-button "Tenho certeza" at bounding box center [797, 445] width 145 height 38
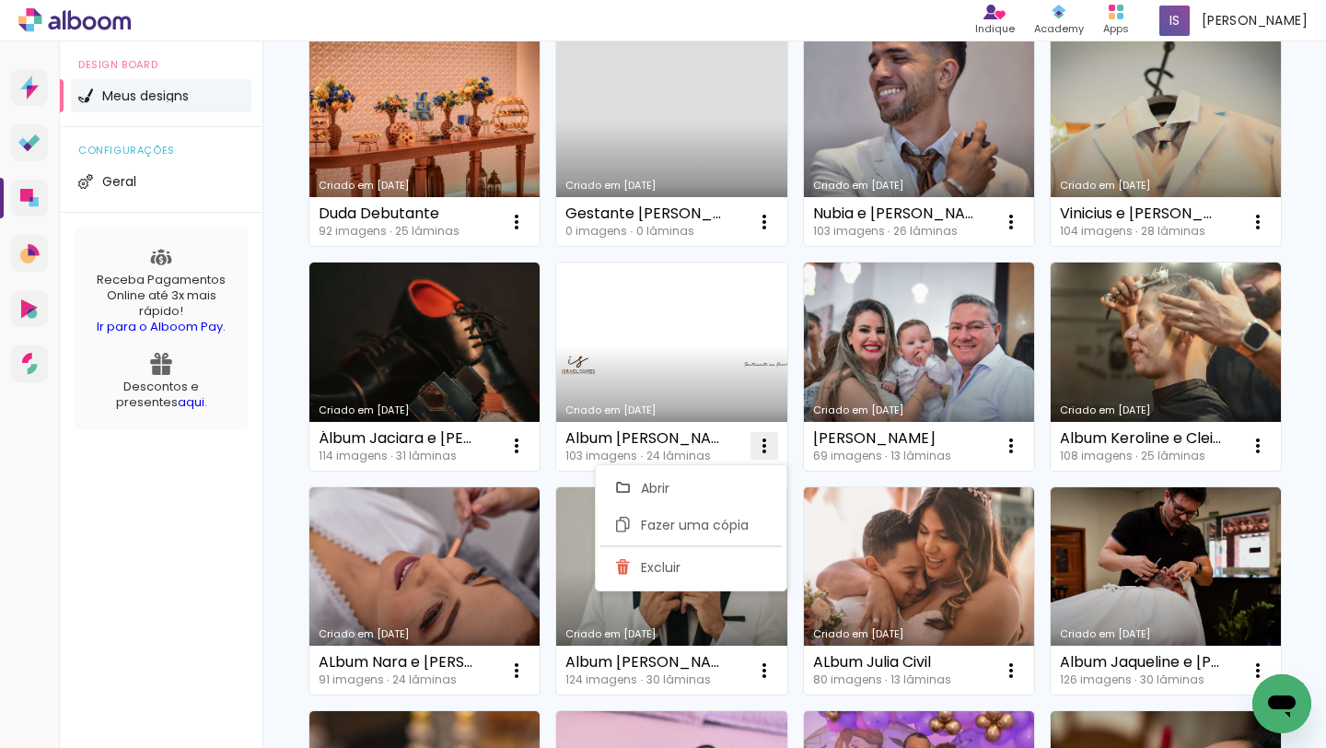
click at [765, 447] on iron-icon at bounding box center [764, 446] width 22 height 22
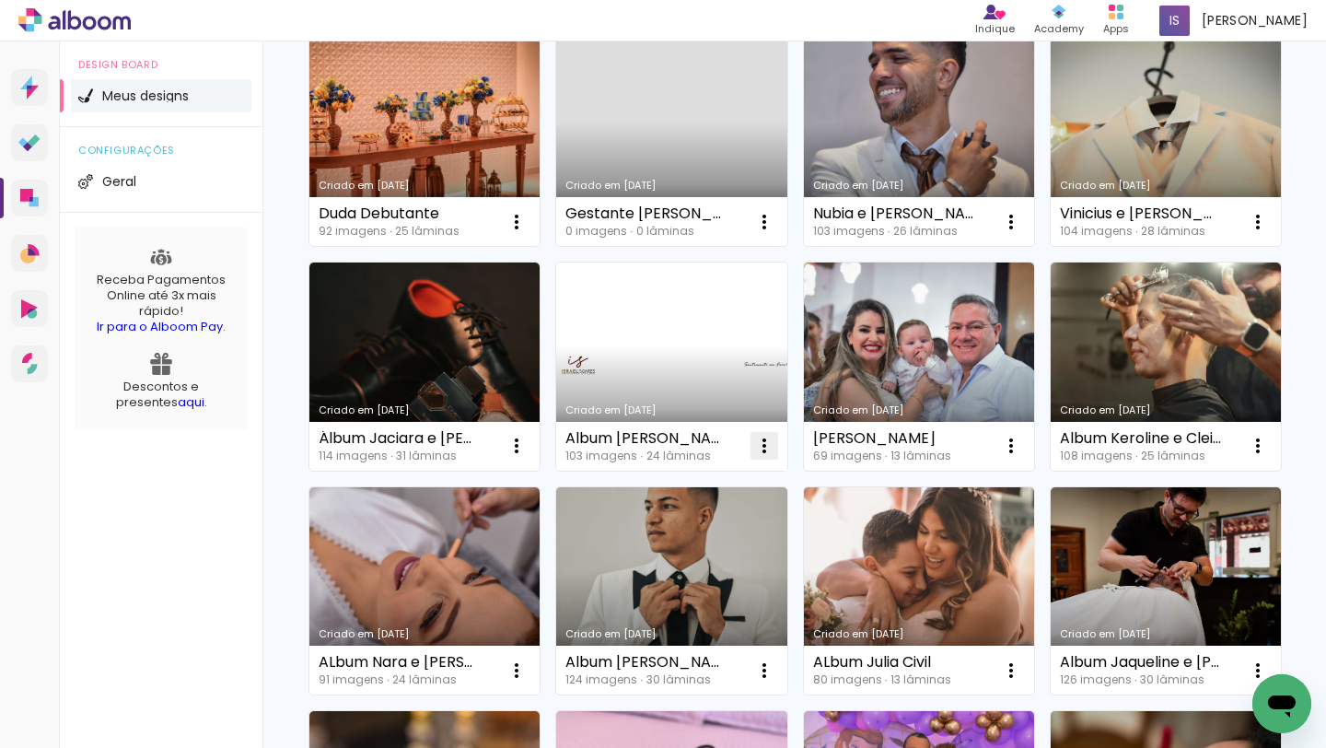
click at [765, 447] on iron-icon at bounding box center [764, 446] width 22 height 22
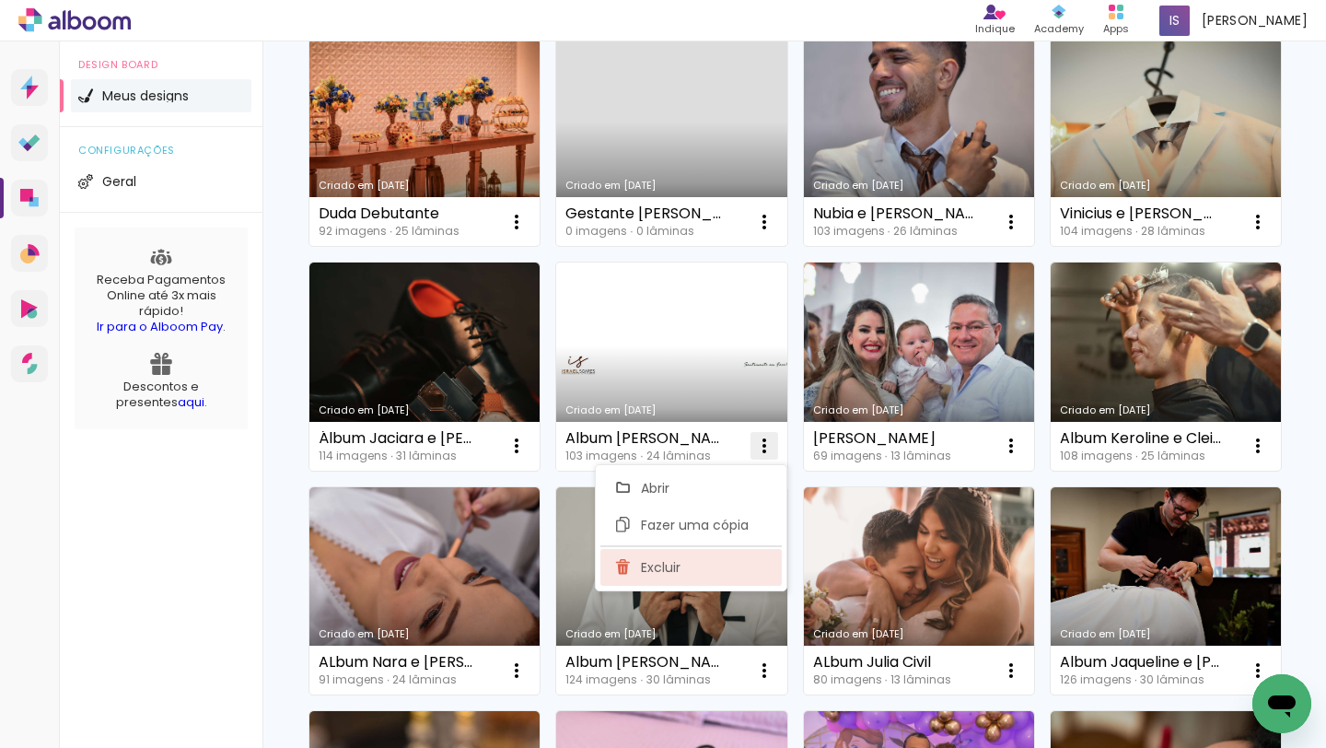
click at [724, 555] on paper-item "Excluir" at bounding box center [690, 567] width 181 height 37
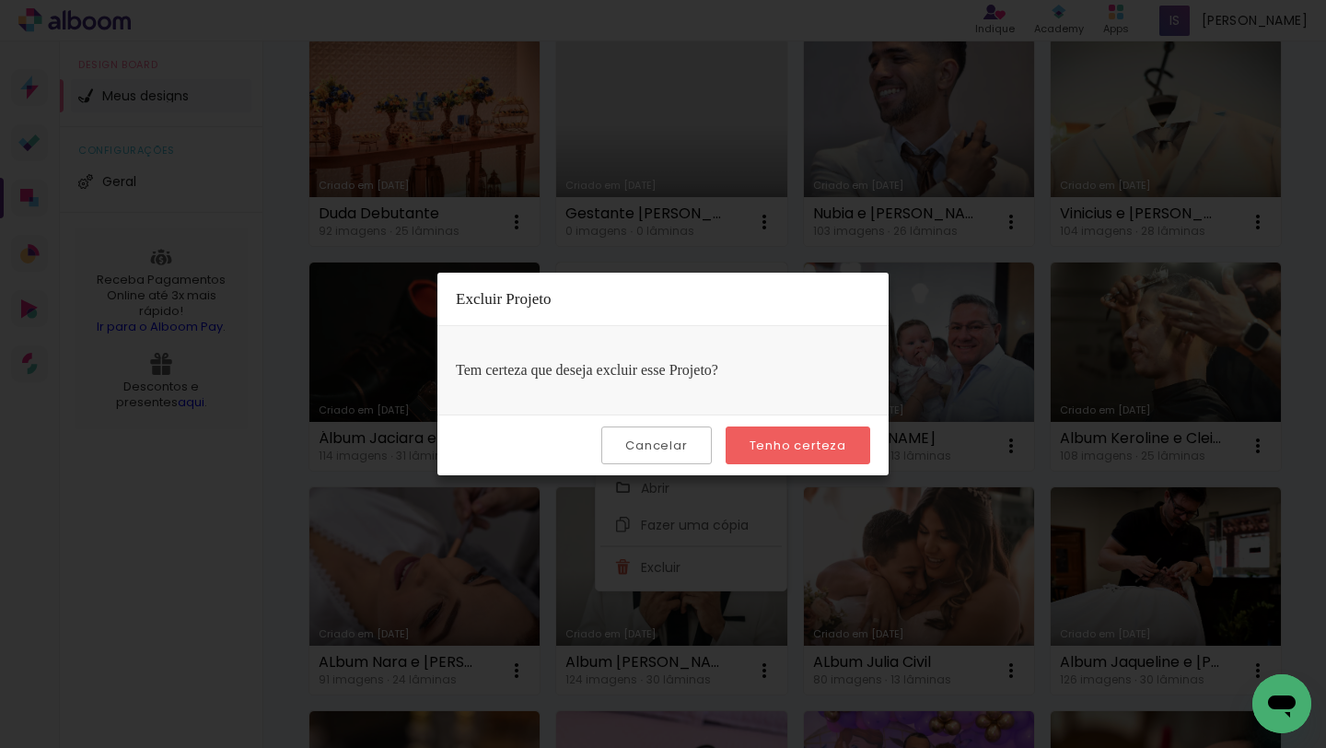
click at [0, 0] on slot "Tenho certeza" at bounding box center [0, 0] width 0 height 0
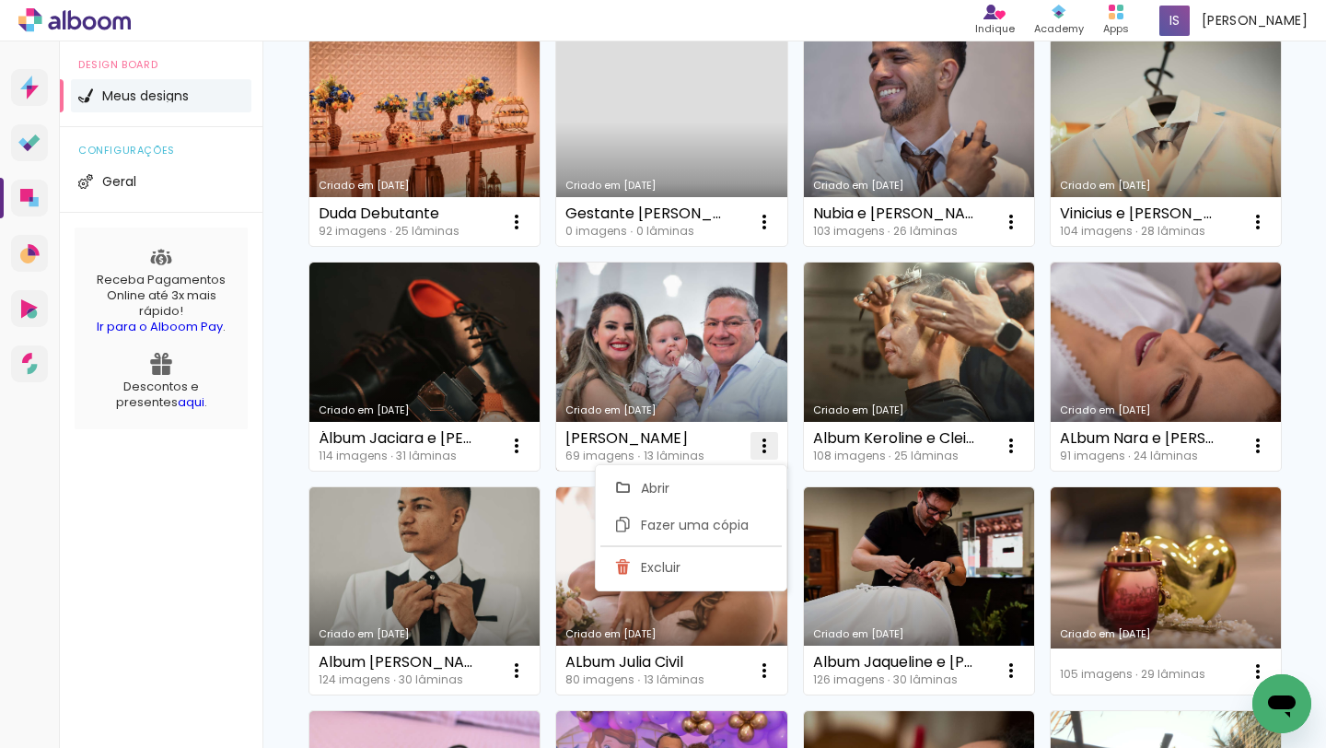
click at [769, 440] on iron-icon at bounding box center [764, 446] width 22 height 22
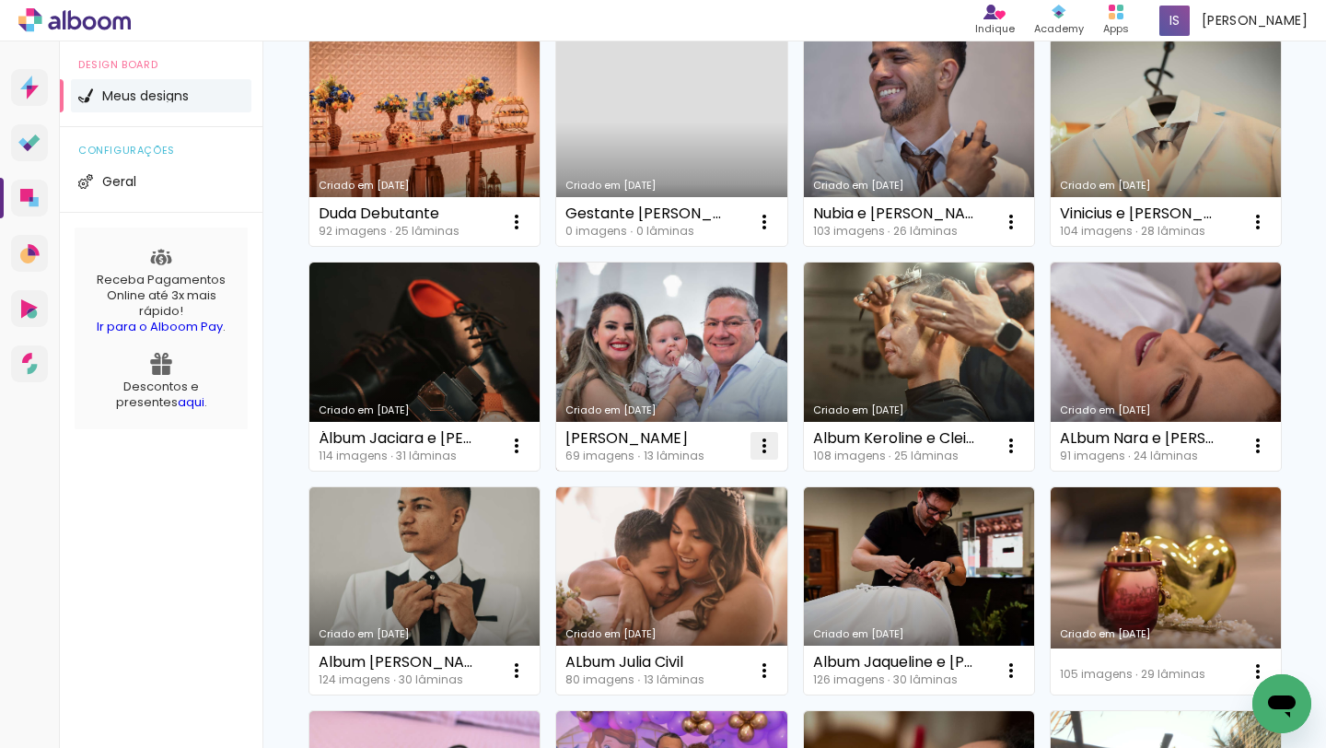
click at [769, 441] on iron-icon at bounding box center [764, 446] width 22 height 22
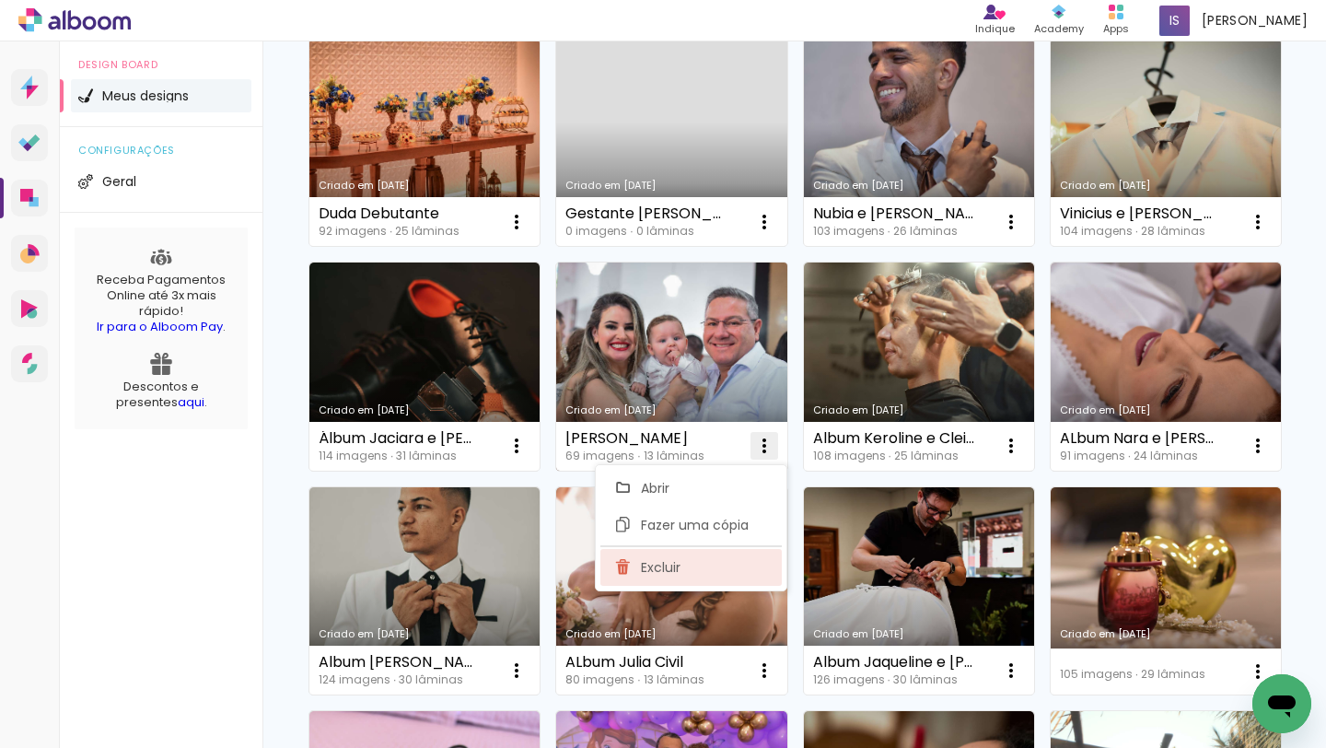
click at [734, 561] on paper-item "Excluir" at bounding box center [690, 567] width 181 height 37
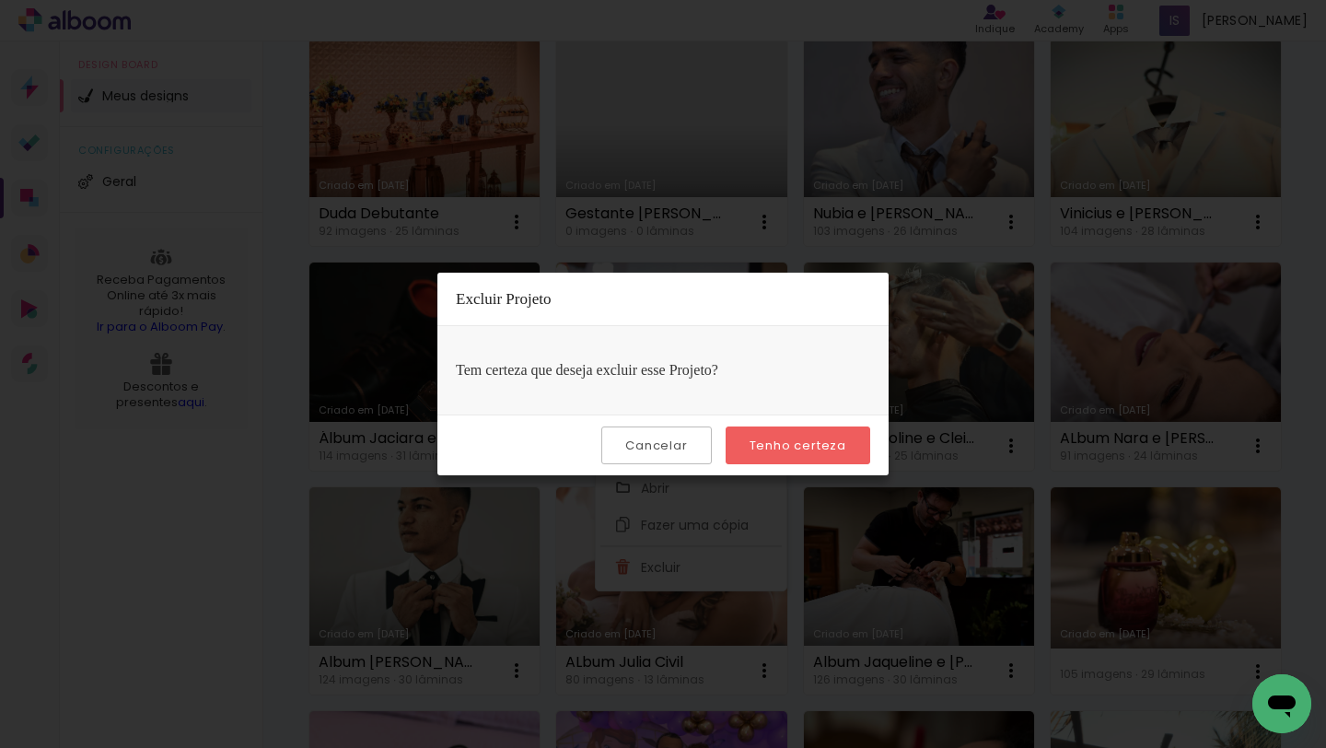
click at [0, 0] on slot "Tenho certeza" at bounding box center [0, 0] width 0 height 0
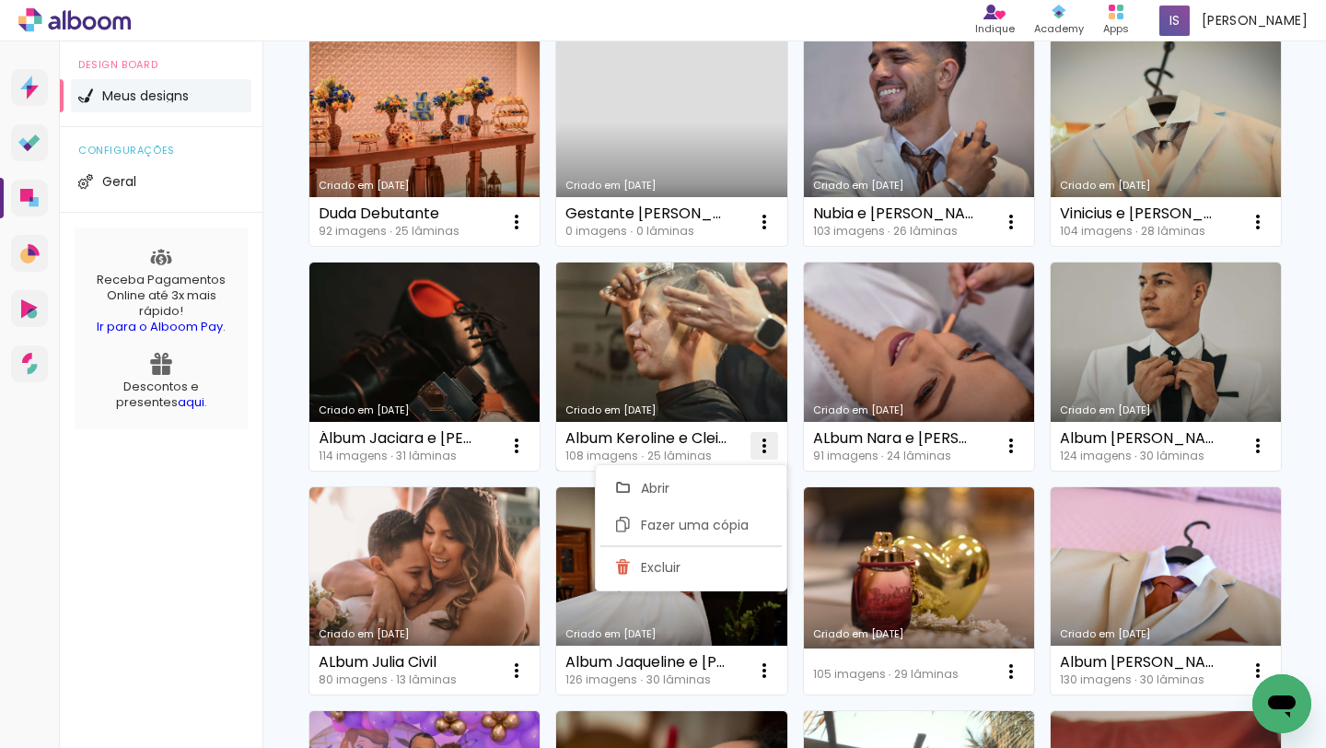
click at [770, 445] on iron-icon at bounding box center [764, 446] width 22 height 22
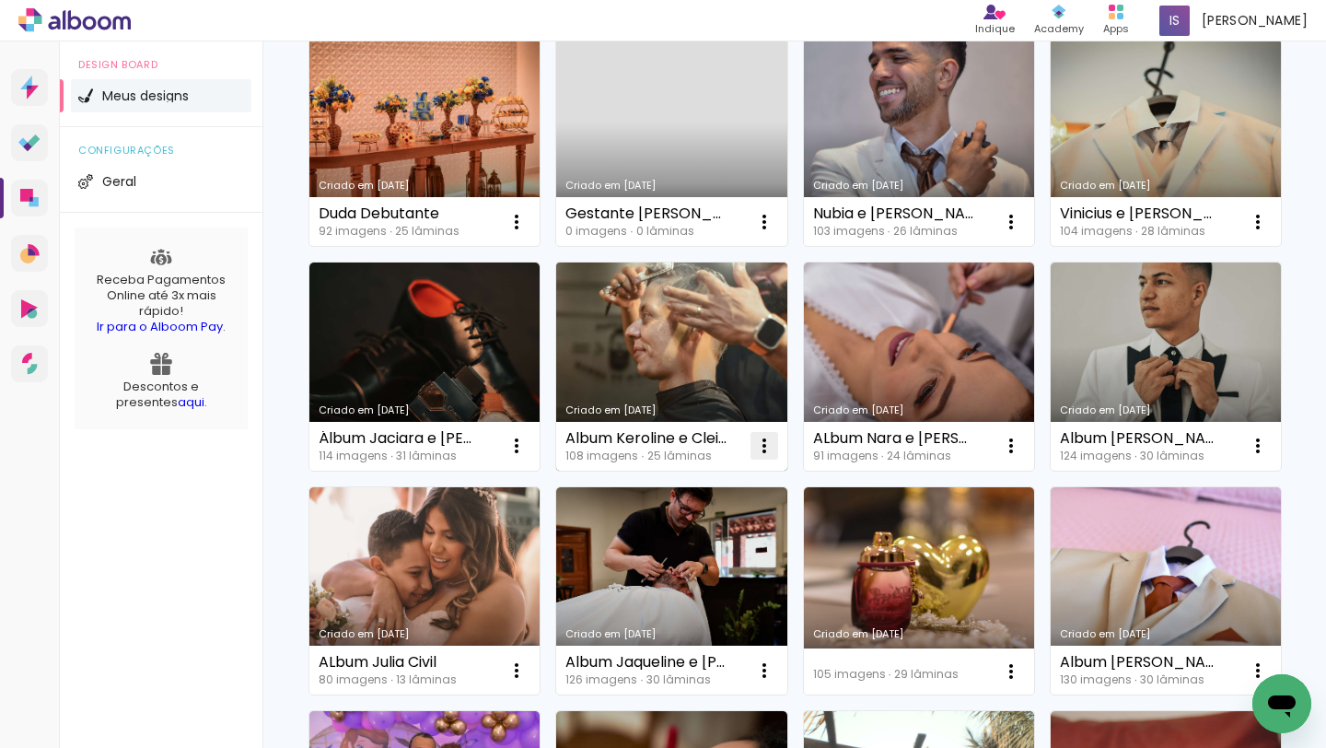
click at [770, 445] on iron-icon at bounding box center [764, 446] width 22 height 22
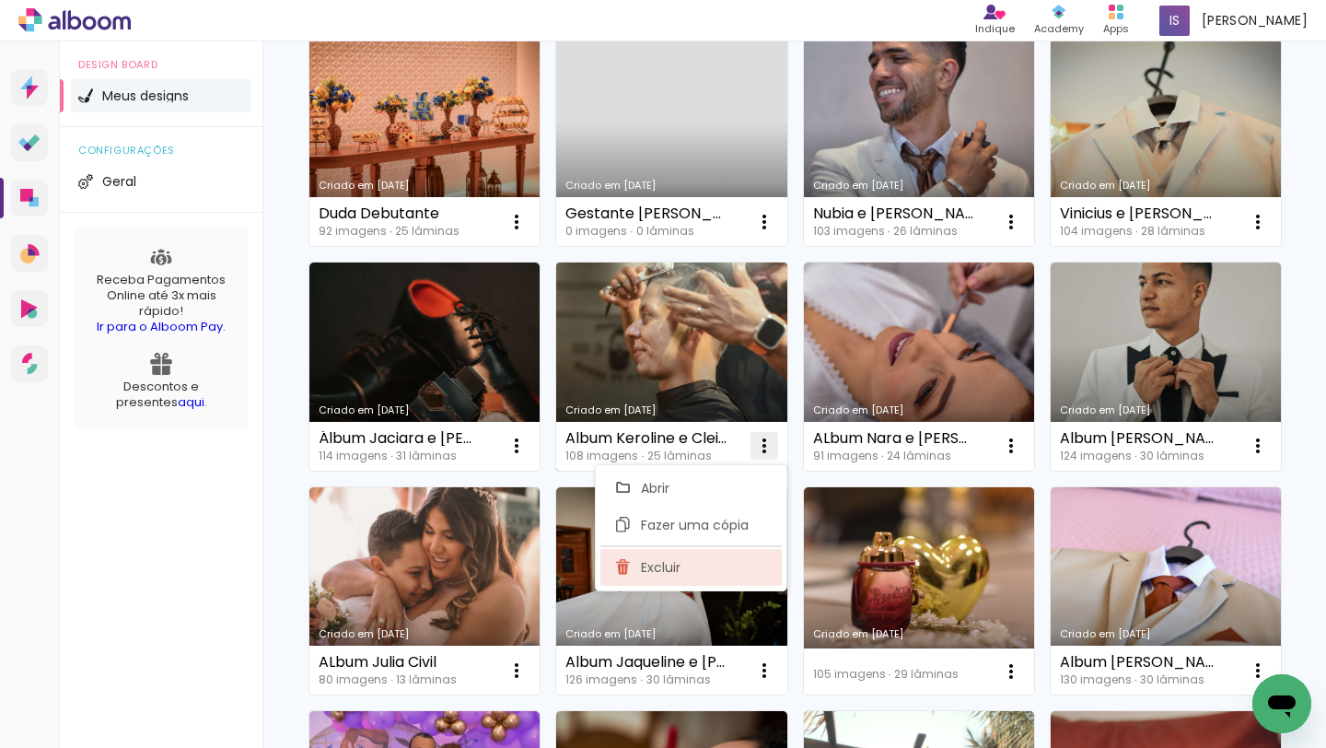
click at [723, 557] on paper-item "Excluir" at bounding box center [690, 567] width 181 height 37
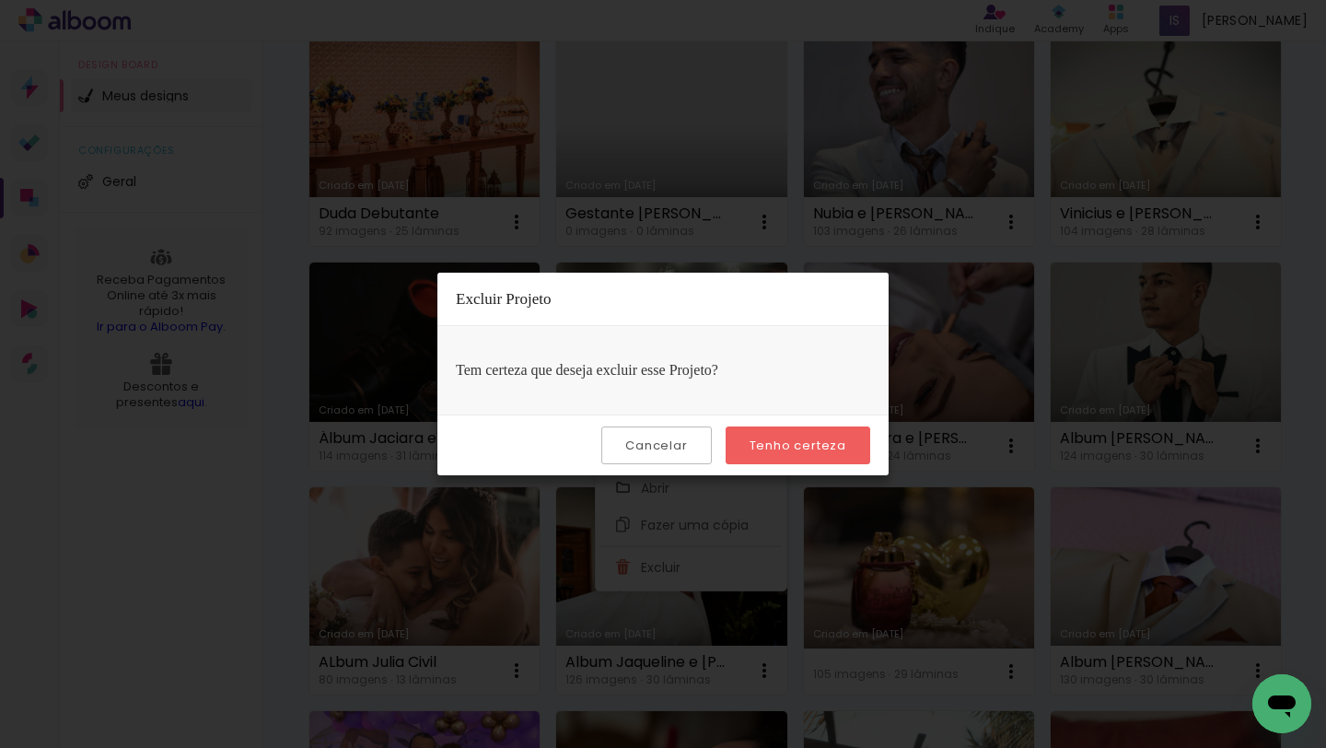
click at [0, 0] on slot "Tenho certeza" at bounding box center [0, 0] width 0 height 0
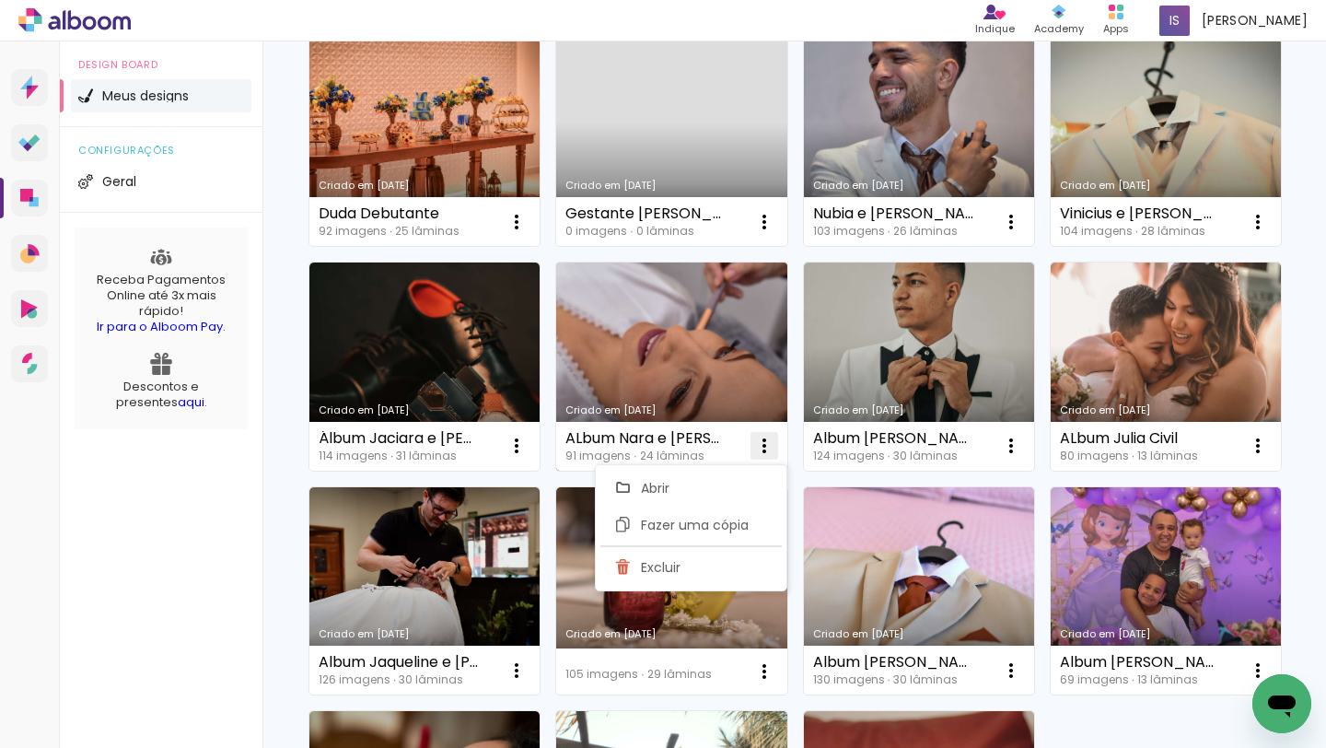
click at [773, 442] on iron-icon at bounding box center [764, 446] width 22 height 22
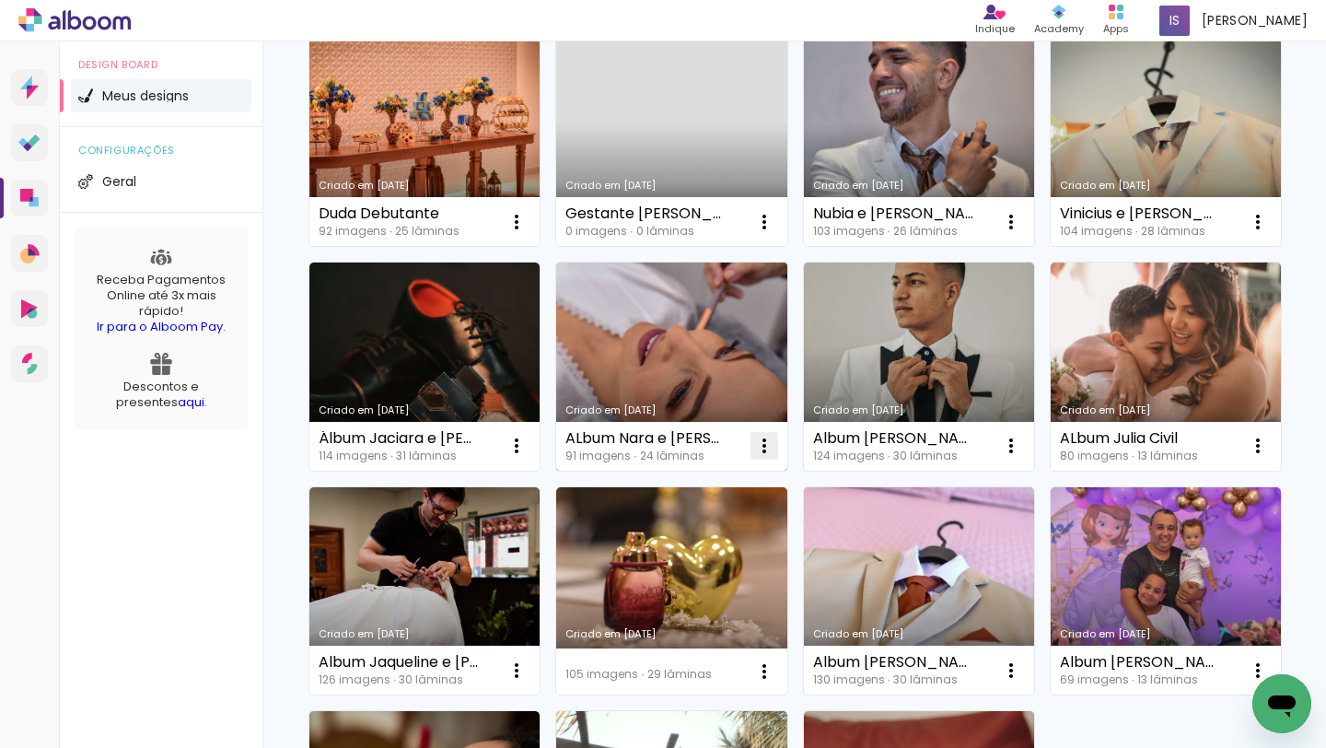
click at [773, 442] on iron-icon at bounding box center [764, 446] width 22 height 22
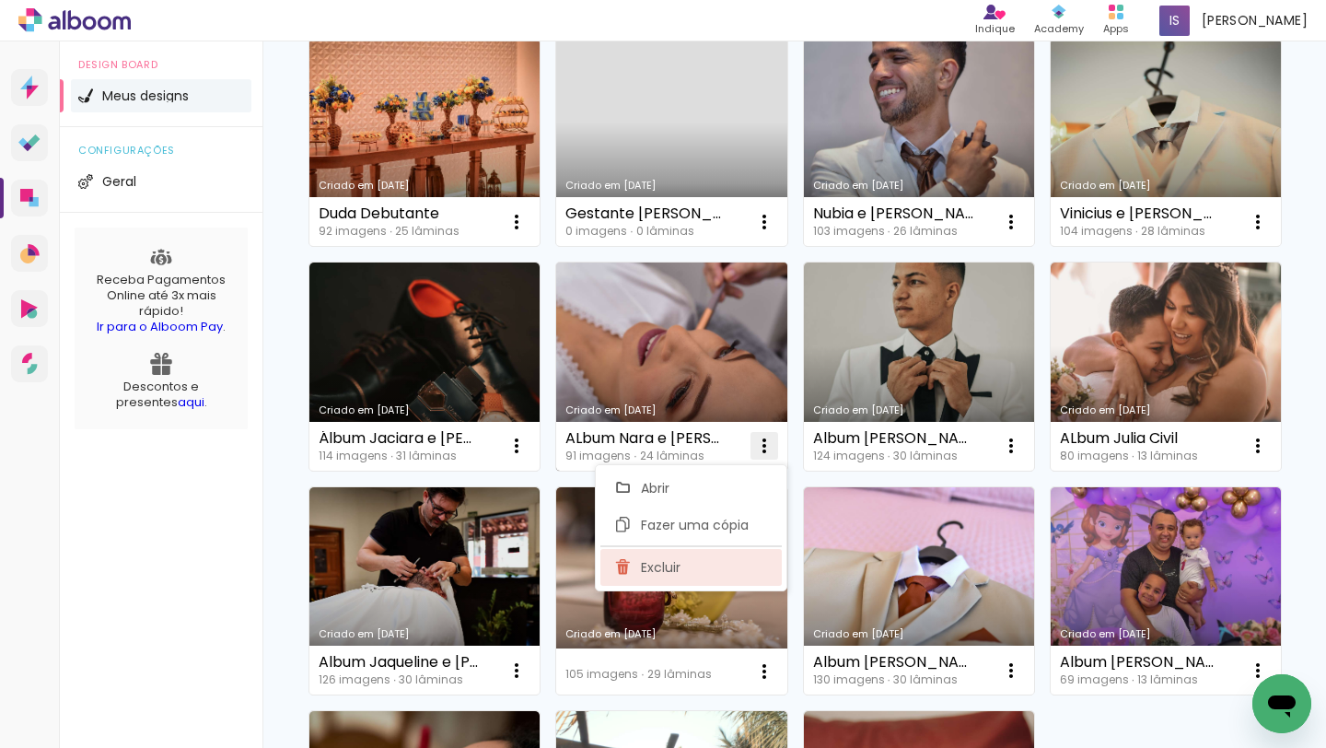
click at [727, 561] on paper-item "Excluir" at bounding box center [690, 567] width 181 height 37
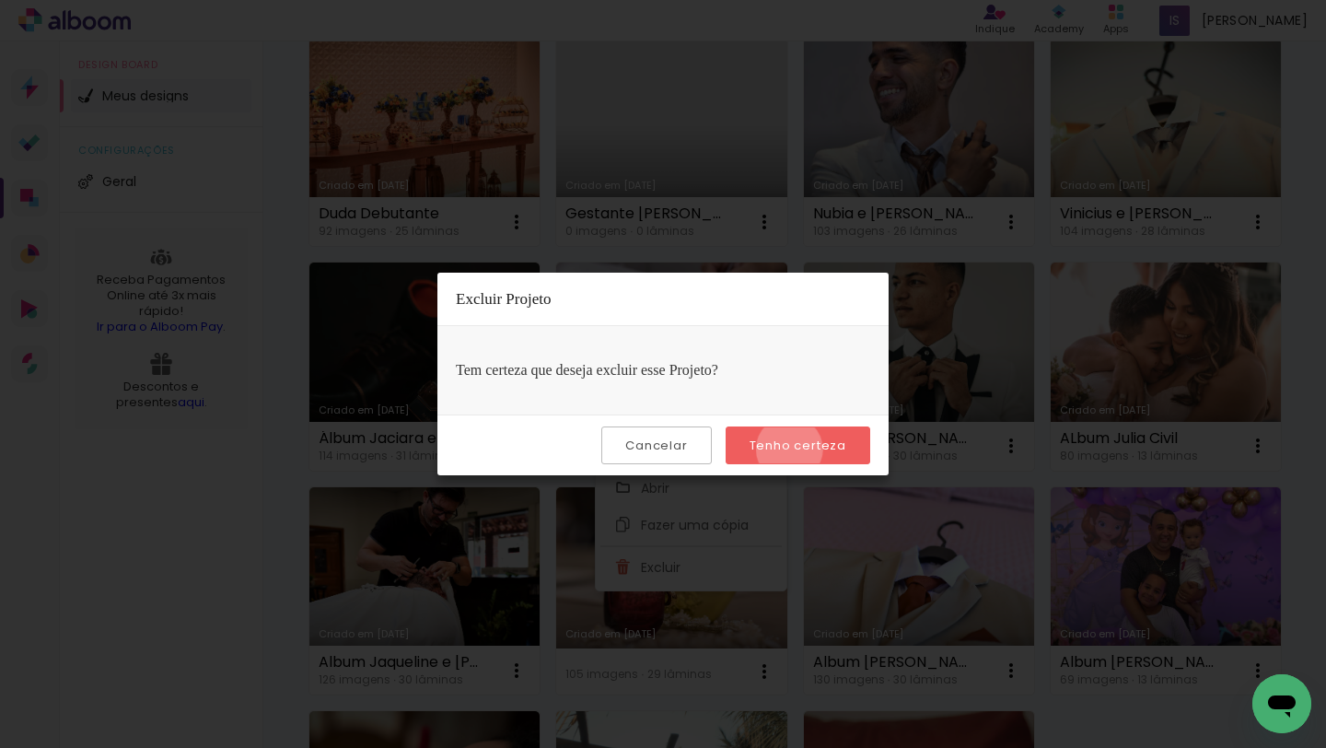
click at [0, 0] on slot "Tenho certeza" at bounding box center [0, 0] width 0 height 0
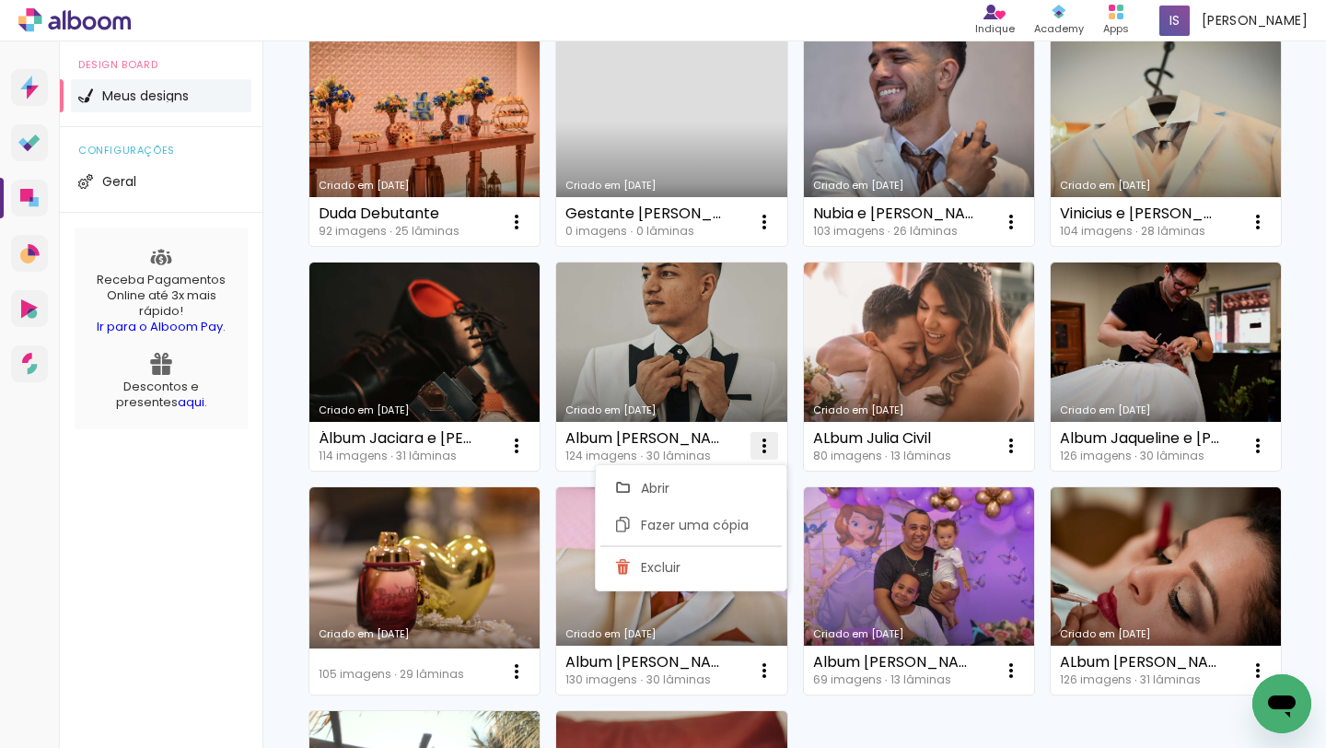
click at [766, 436] on iron-icon at bounding box center [764, 446] width 22 height 22
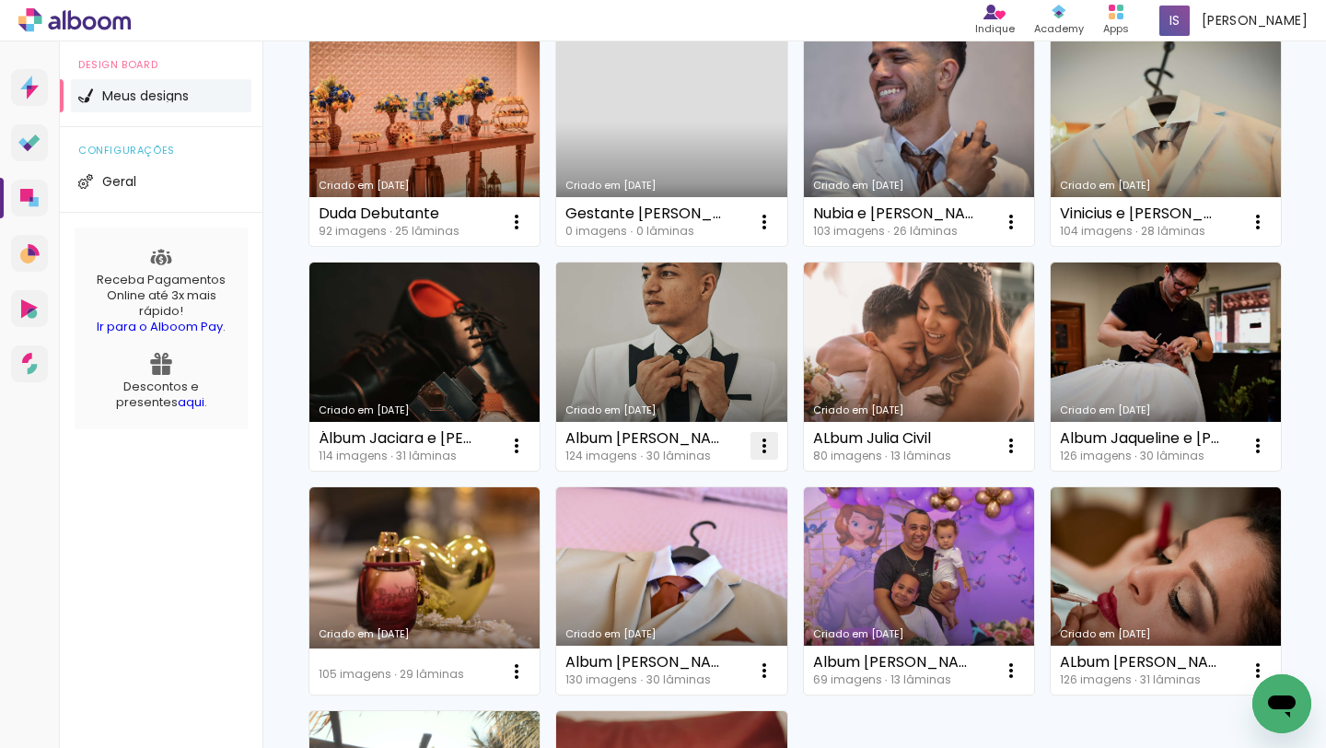
click at [766, 436] on iron-icon at bounding box center [764, 446] width 22 height 22
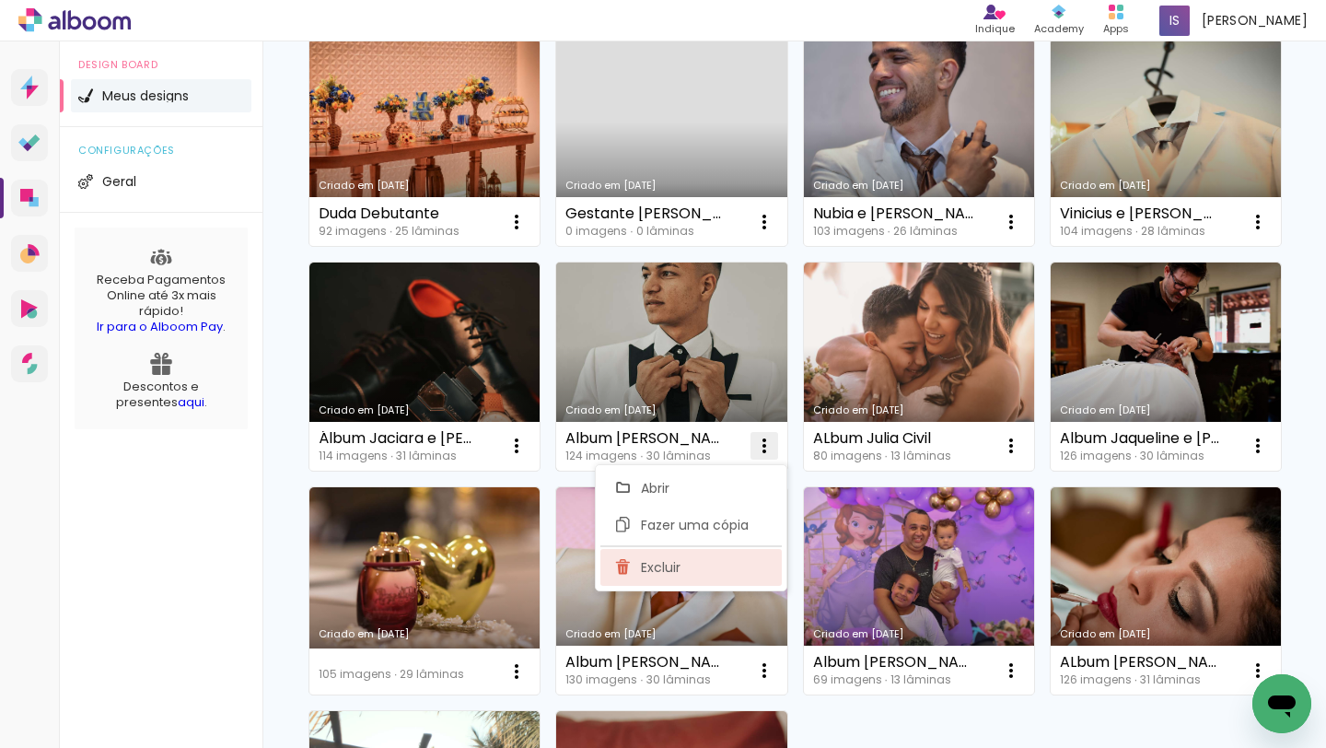
click at [714, 552] on paper-item "Excluir" at bounding box center [690, 567] width 181 height 37
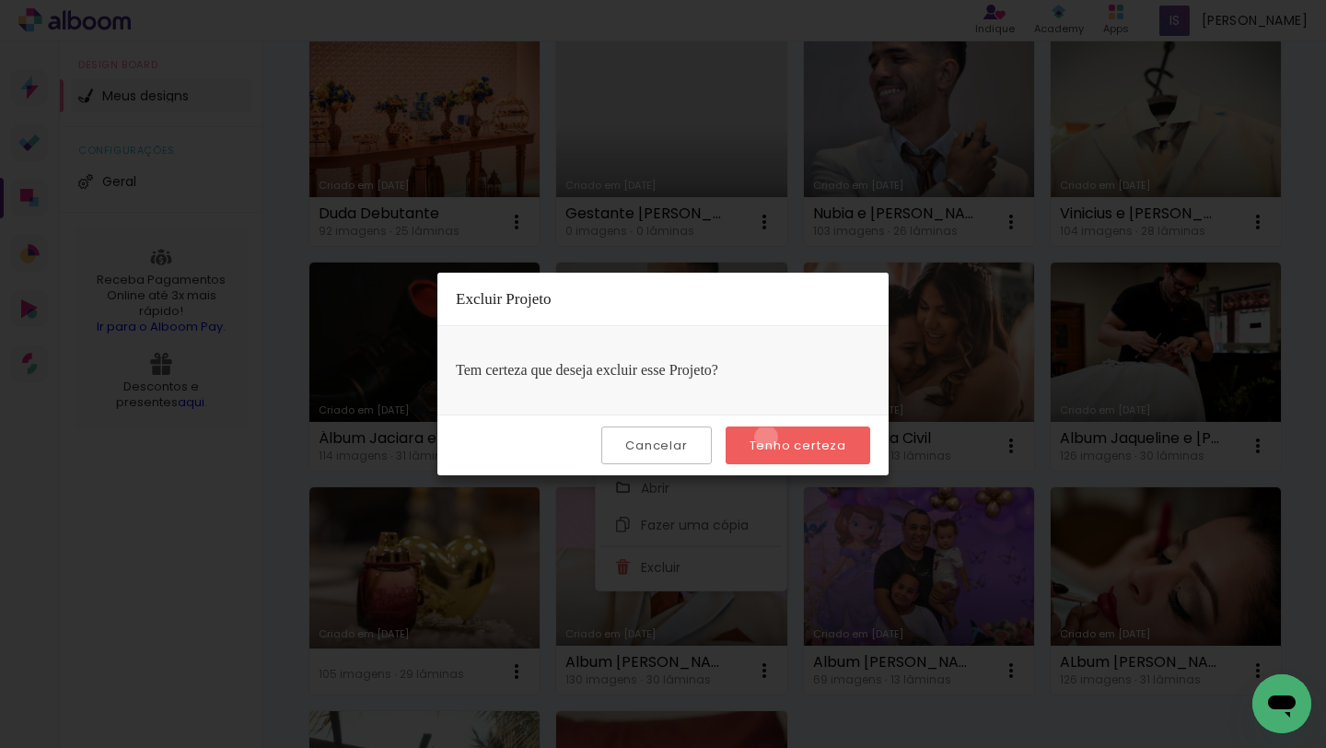
click at [0, 0] on slot "Tenho certeza" at bounding box center [0, 0] width 0 height 0
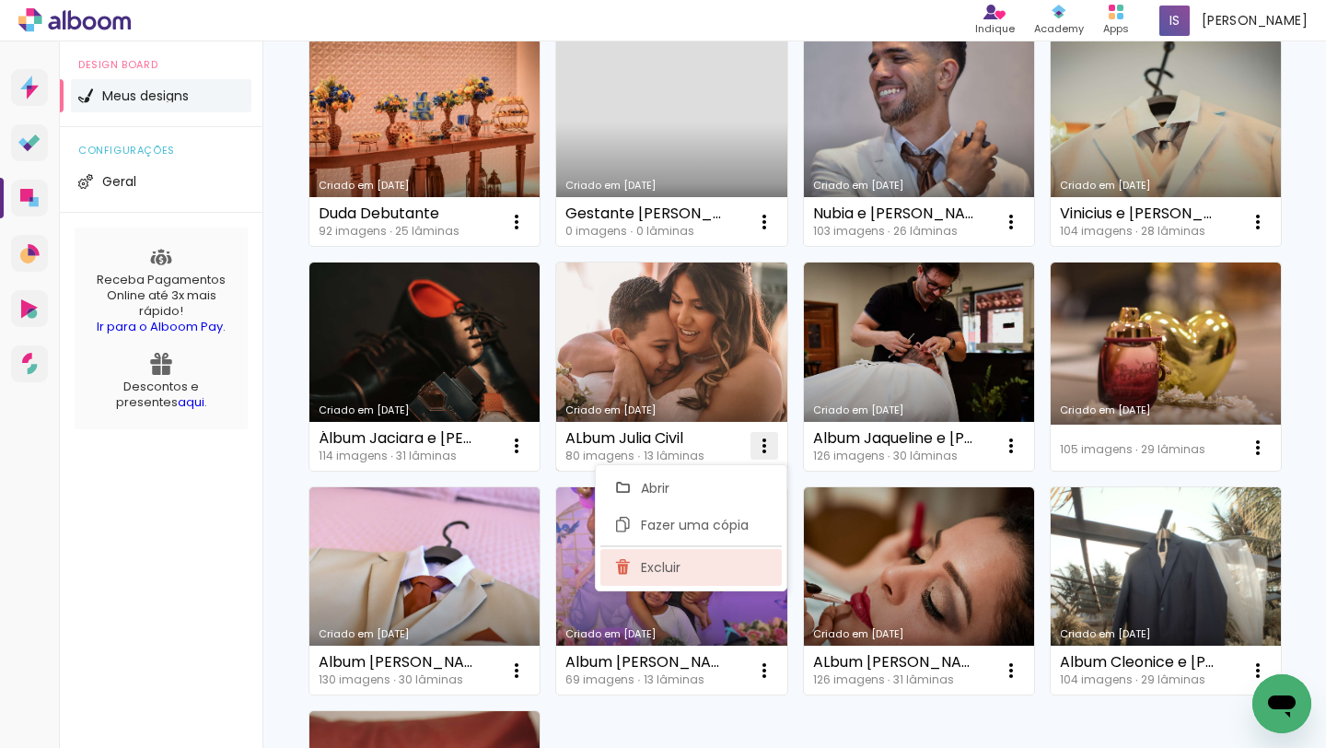
click at [704, 569] on paper-item "Excluir" at bounding box center [690, 567] width 181 height 37
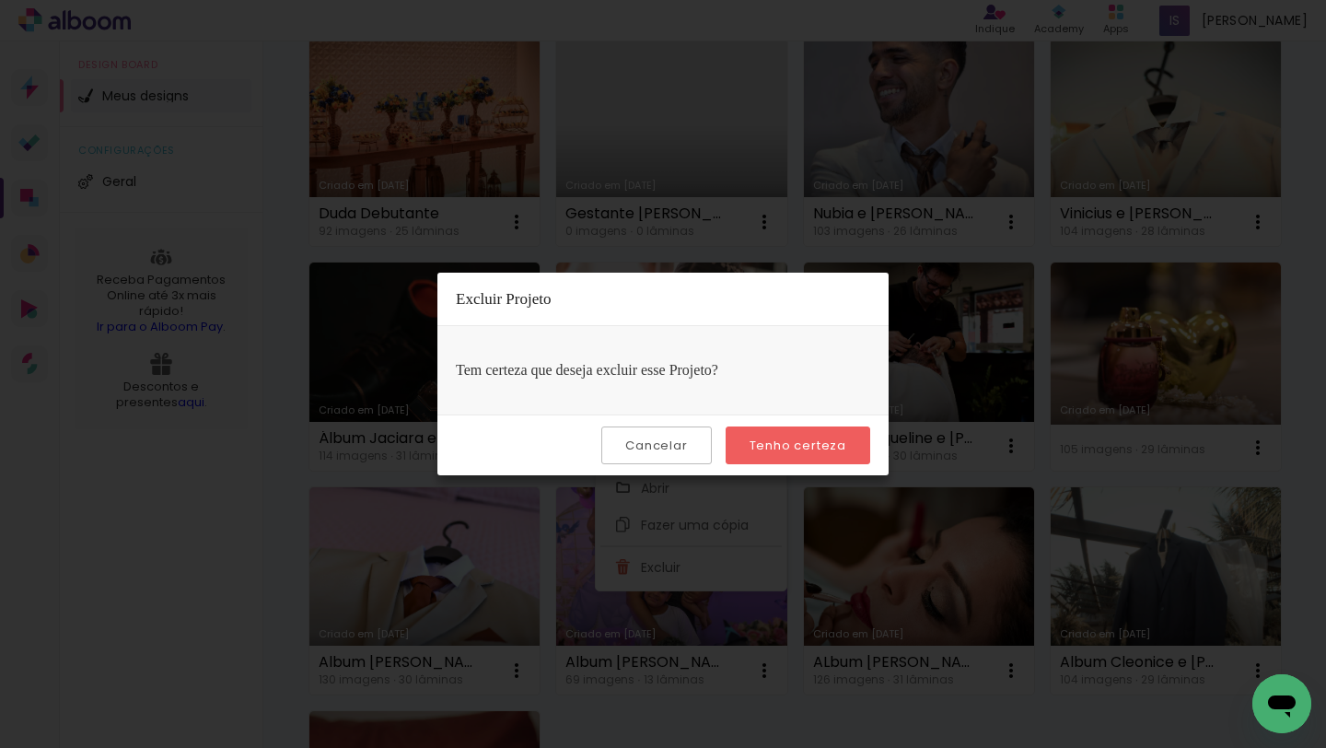
click at [0, 0] on slot "Tenho certeza" at bounding box center [0, 0] width 0 height 0
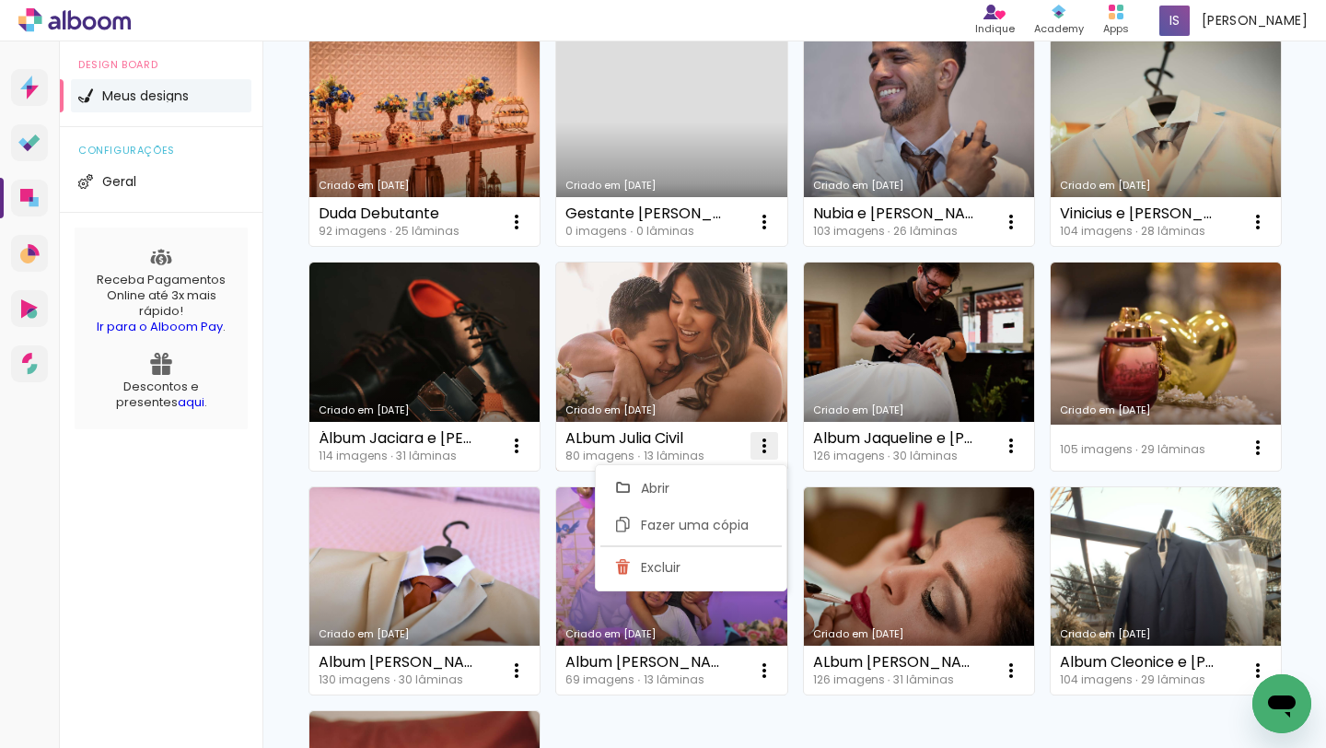
click at [767, 445] on iron-icon at bounding box center [764, 446] width 22 height 22
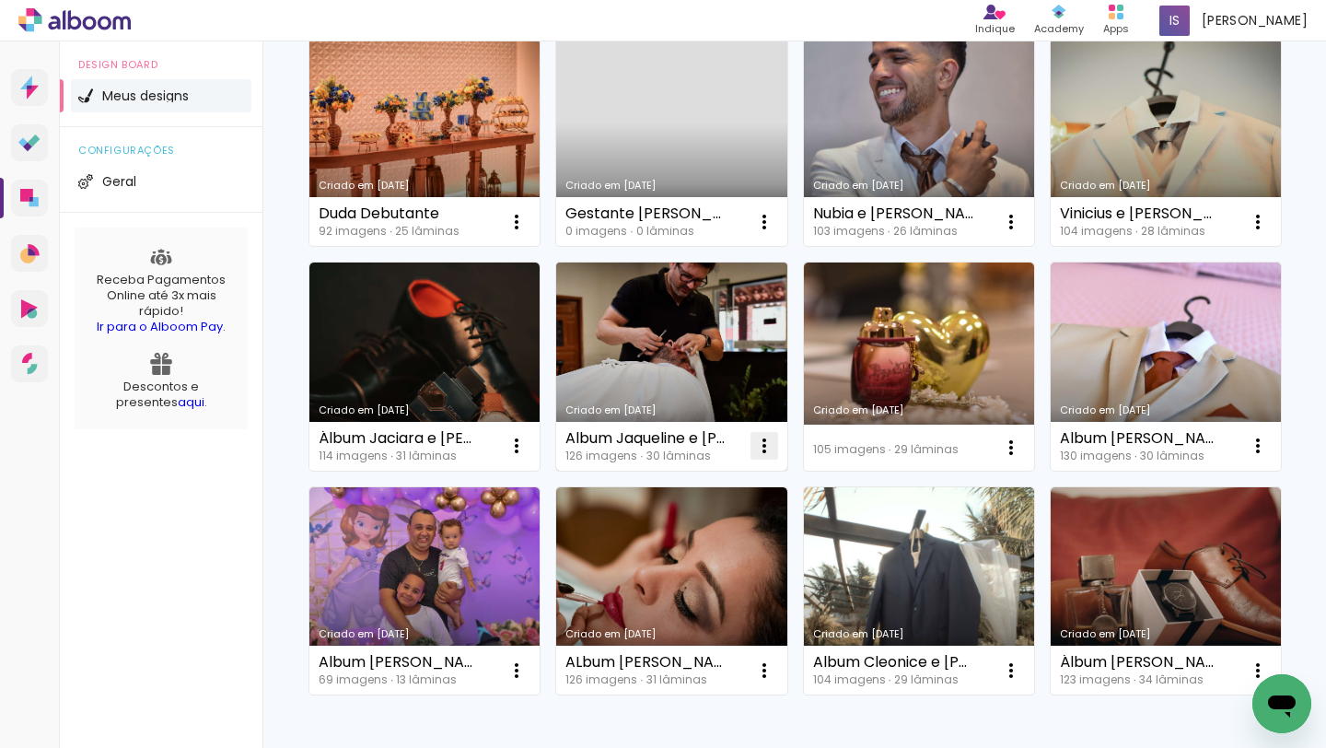
click at [766, 445] on iron-icon at bounding box center [764, 446] width 22 height 22
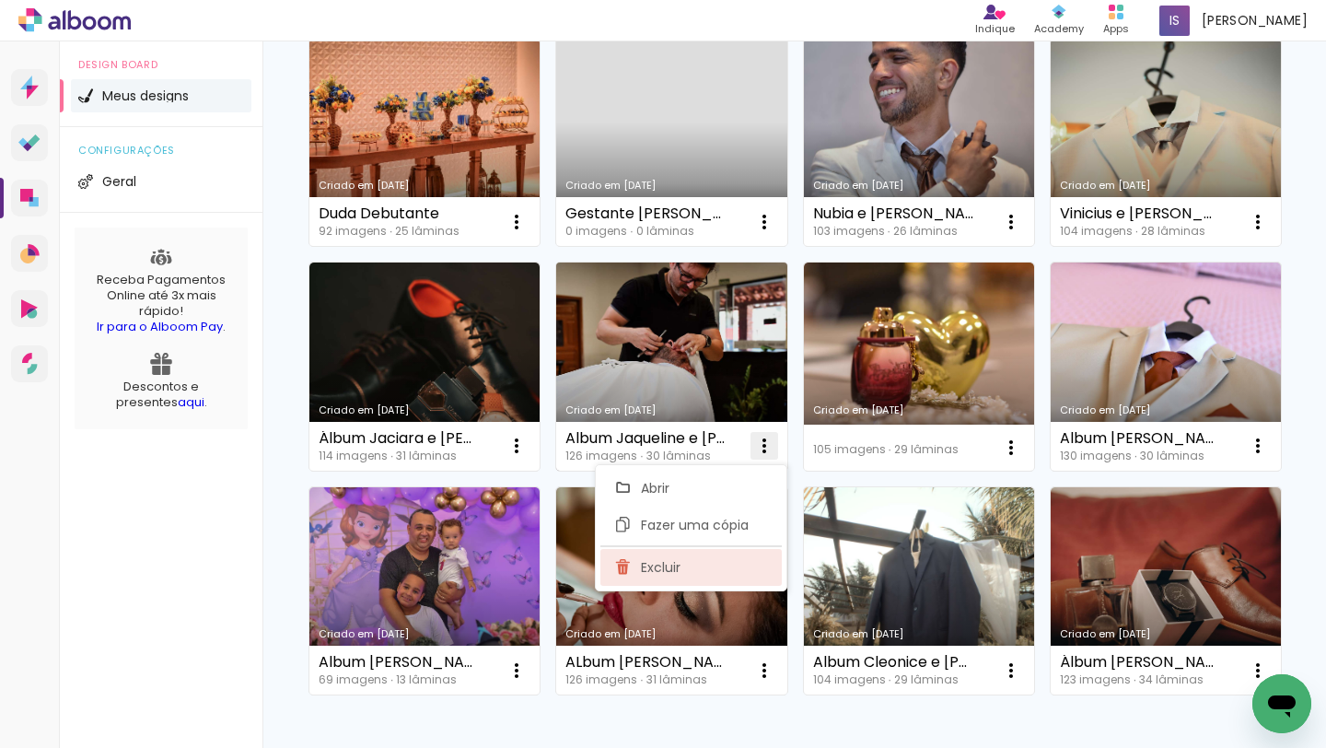
click at [719, 564] on paper-item "Excluir" at bounding box center [690, 567] width 181 height 37
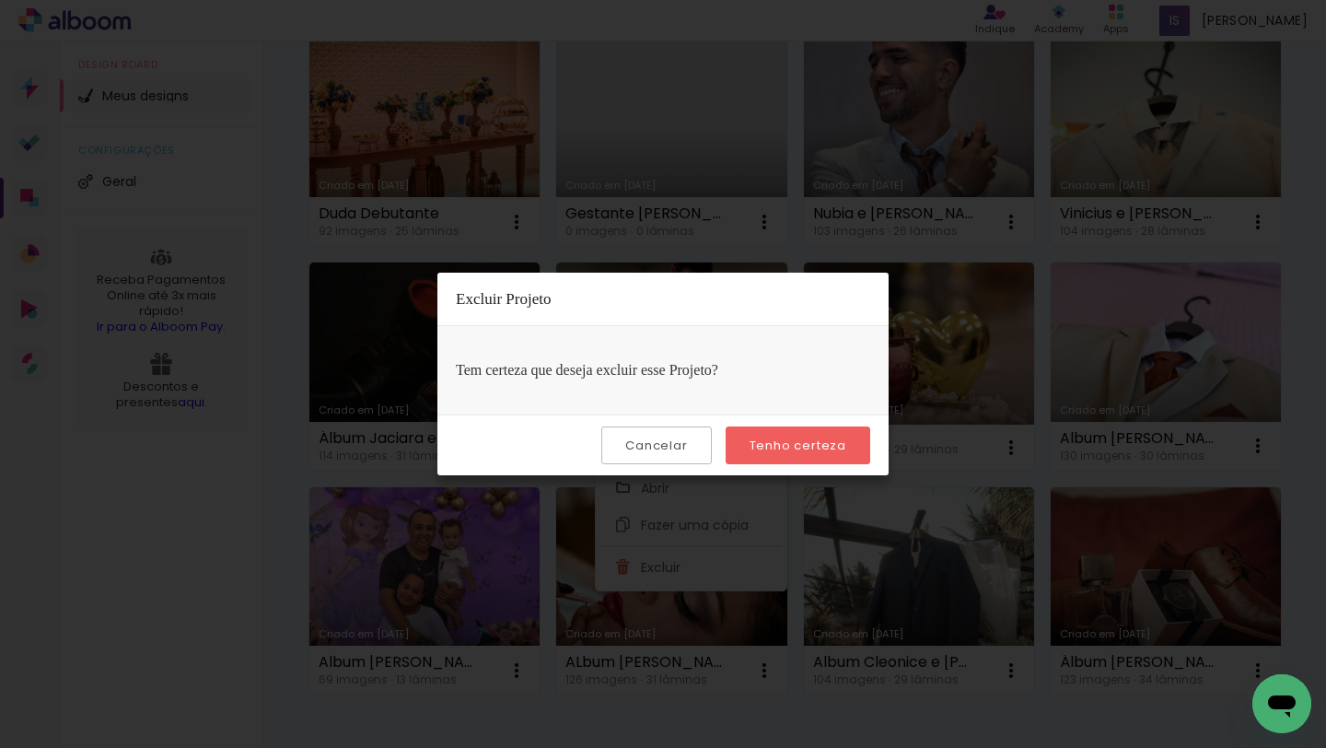
click at [0, 0] on slot "Tenho certeza" at bounding box center [0, 0] width 0 height 0
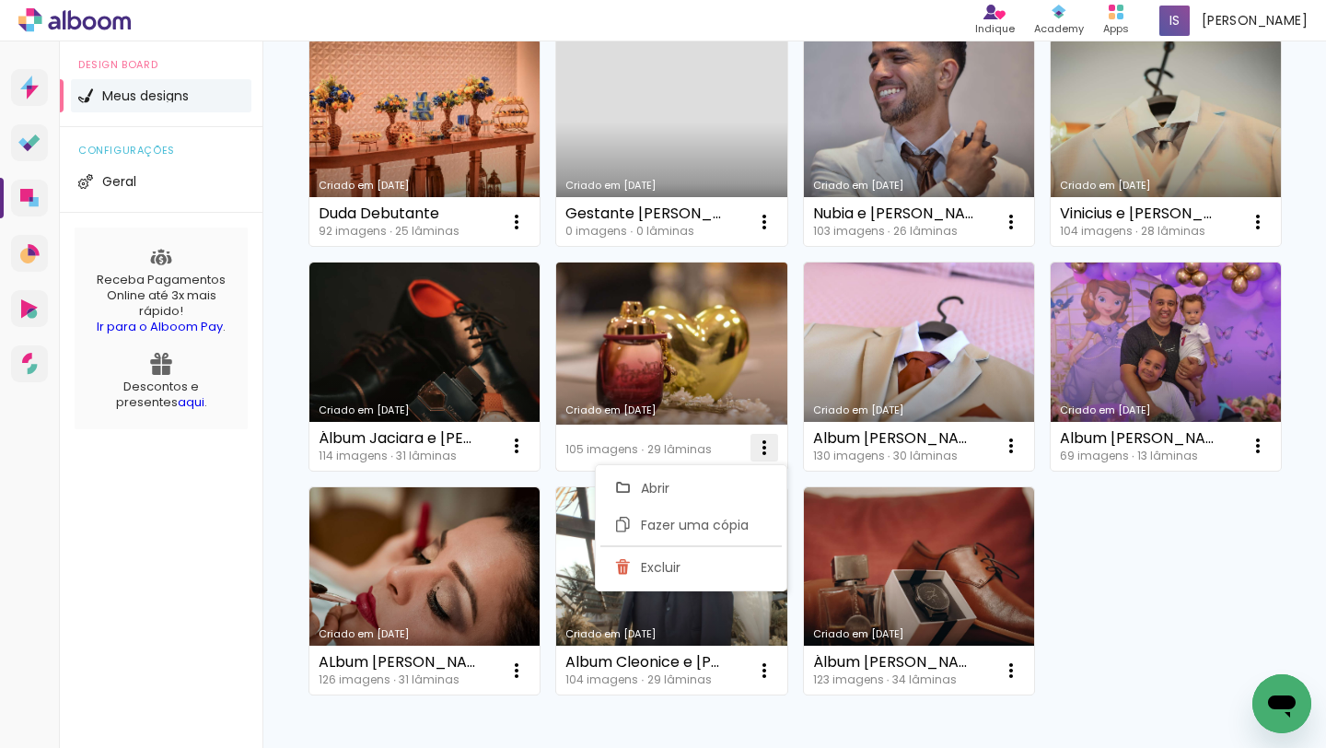
click at [762, 442] on iron-icon at bounding box center [764, 447] width 22 height 22
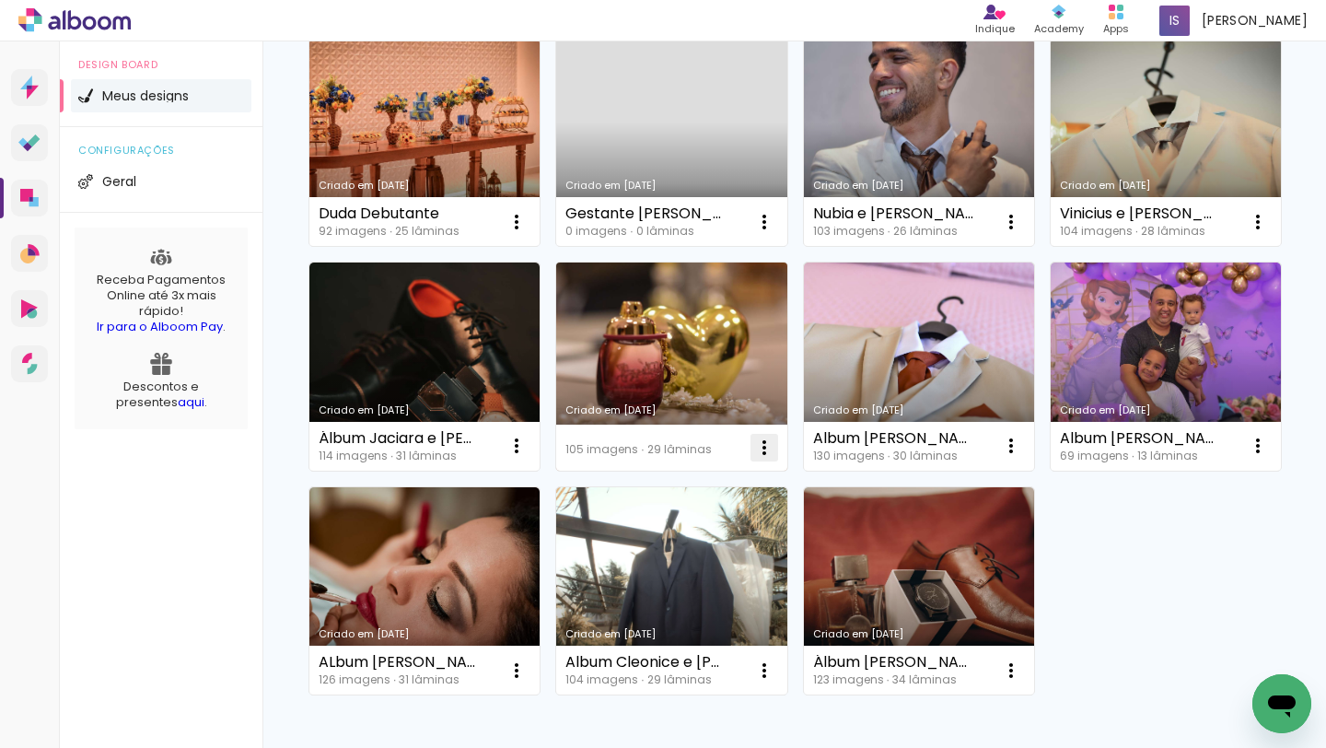
click at [762, 442] on iron-icon at bounding box center [764, 447] width 22 height 22
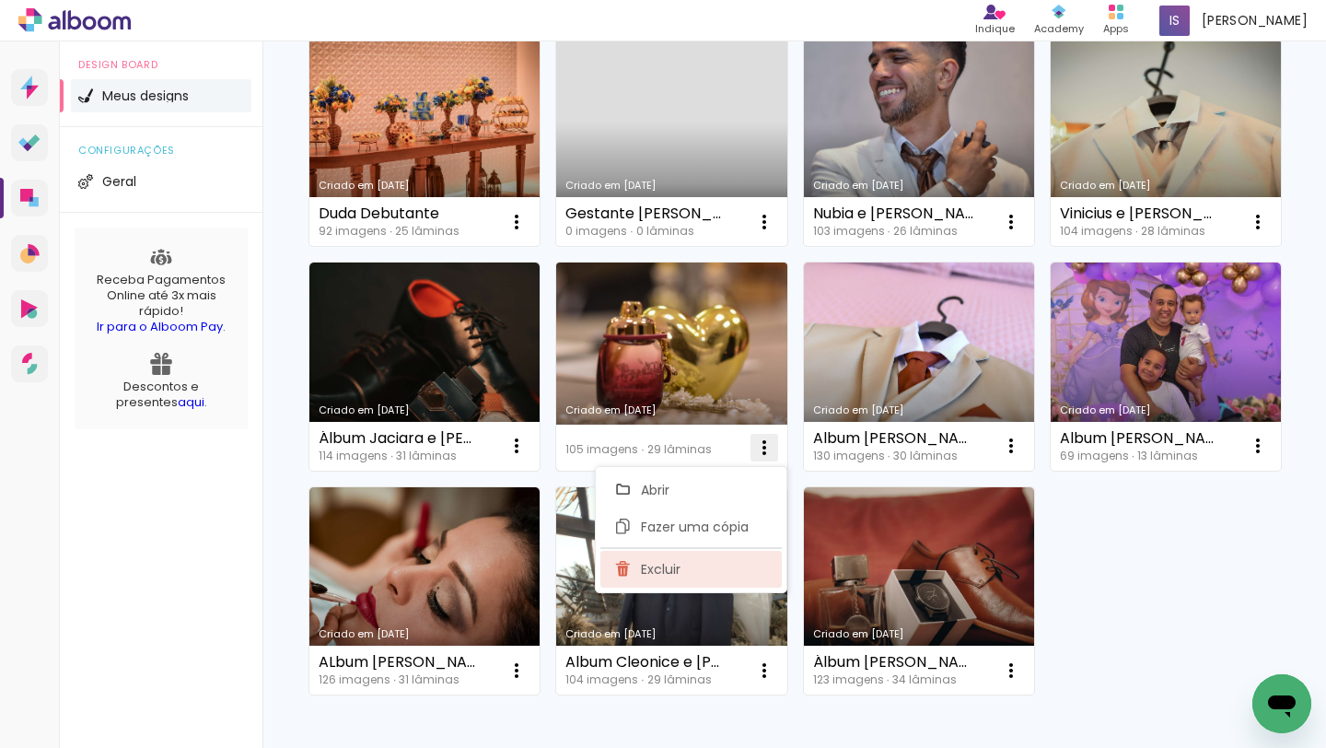
click at [713, 562] on paper-item "Excluir" at bounding box center [690, 569] width 181 height 37
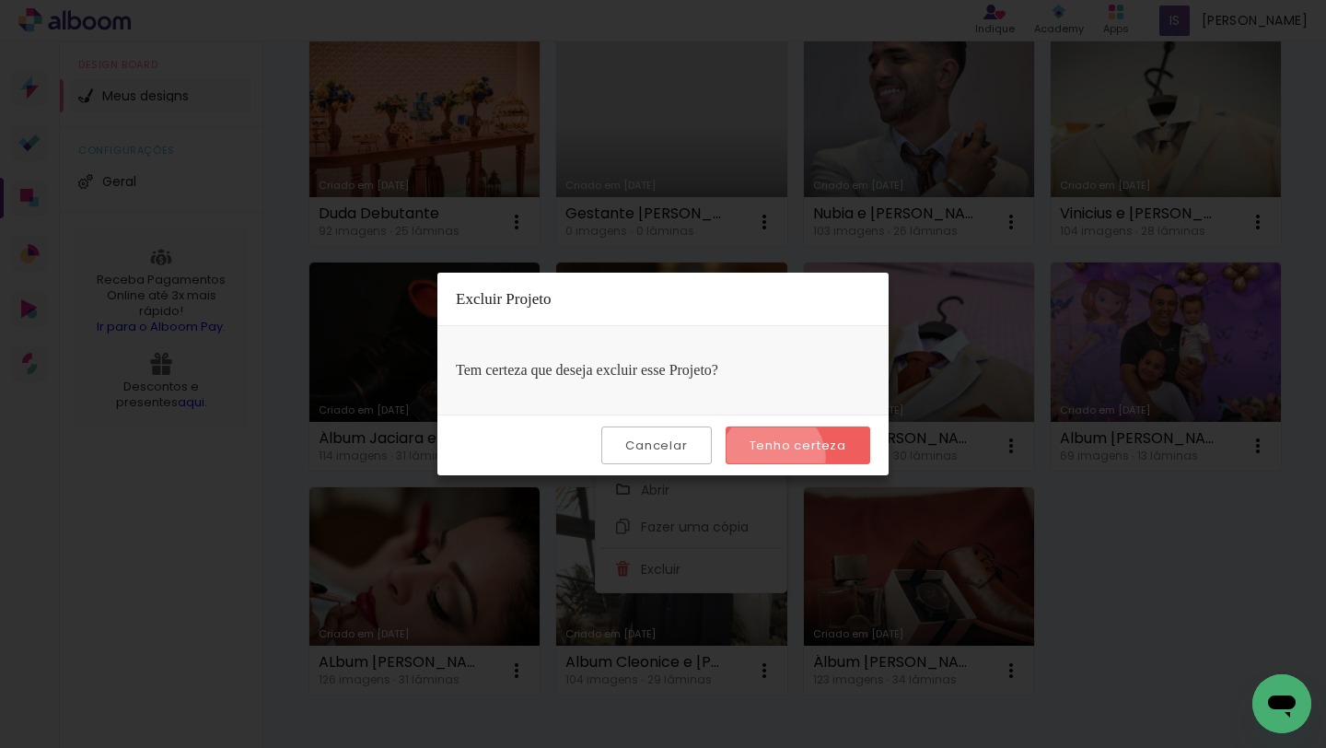
click at [776, 458] on paper-button "Tenho certeza" at bounding box center [797, 445] width 145 height 38
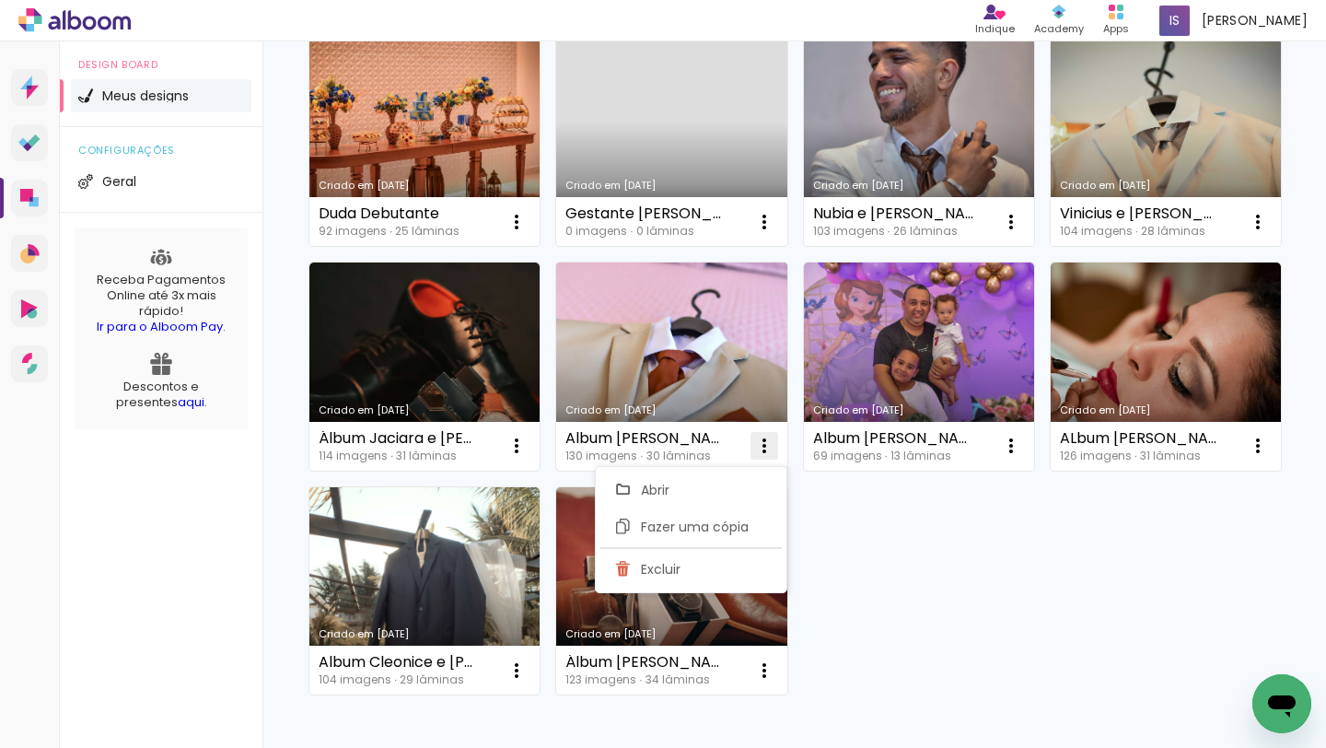
click at [765, 442] on iron-icon at bounding box center [764, 446] width 22 height 22
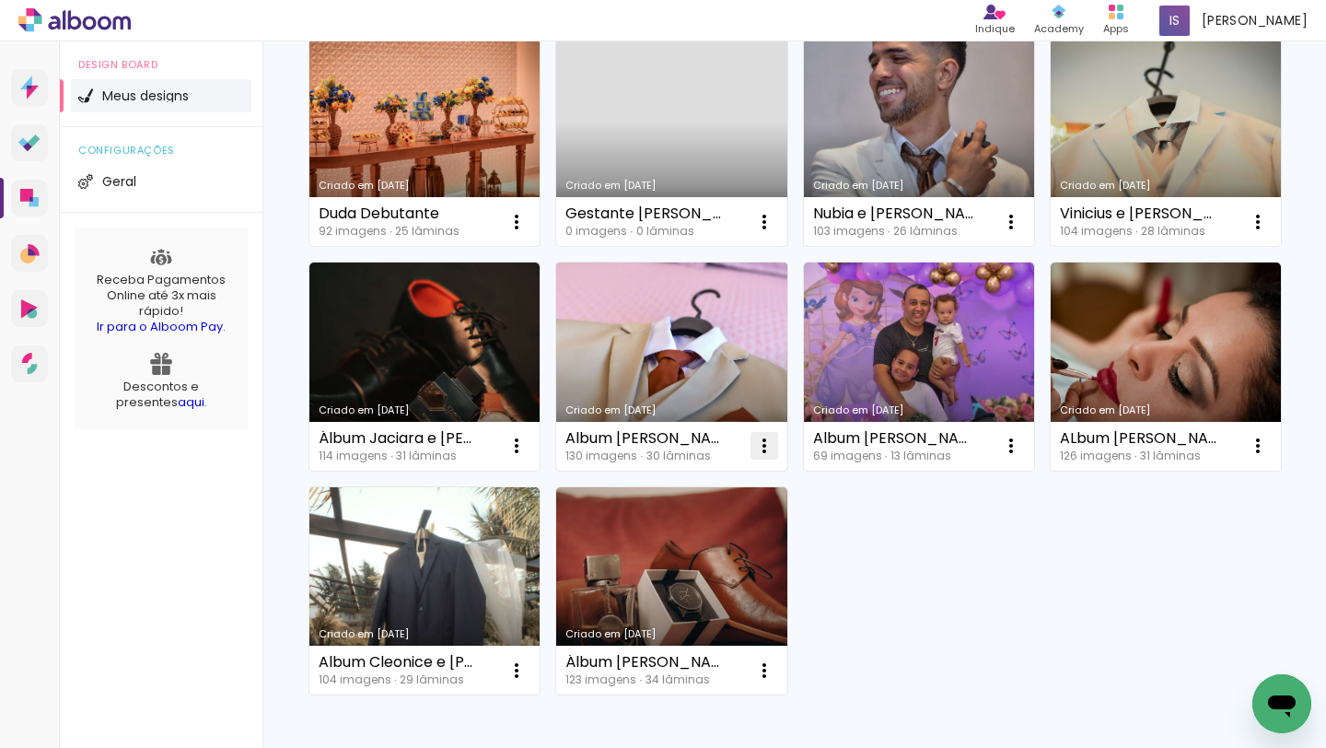
click at [765, 442] on iron-icon at bounding box center [764, 446] width 22 height 22
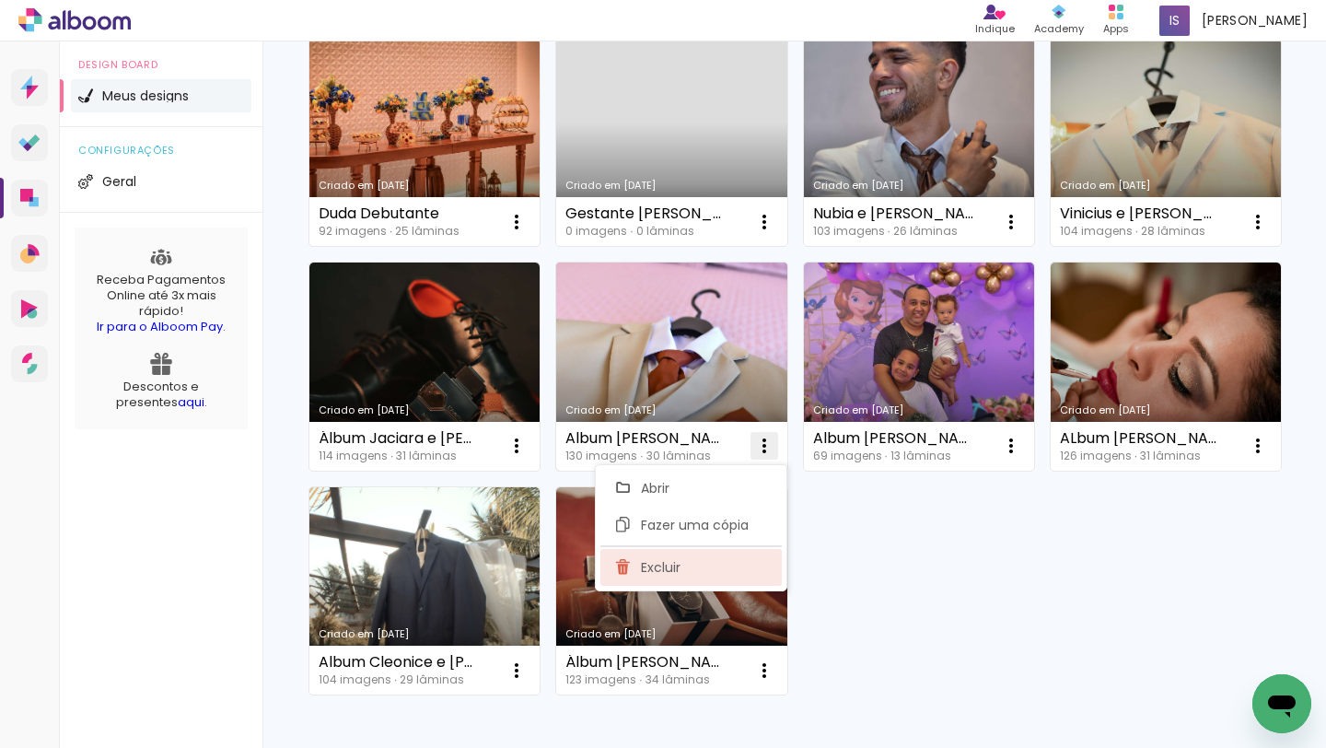
click at [728, 557] on paper-item "Excluir" at bounding box center [690, 567] width 181 height 37
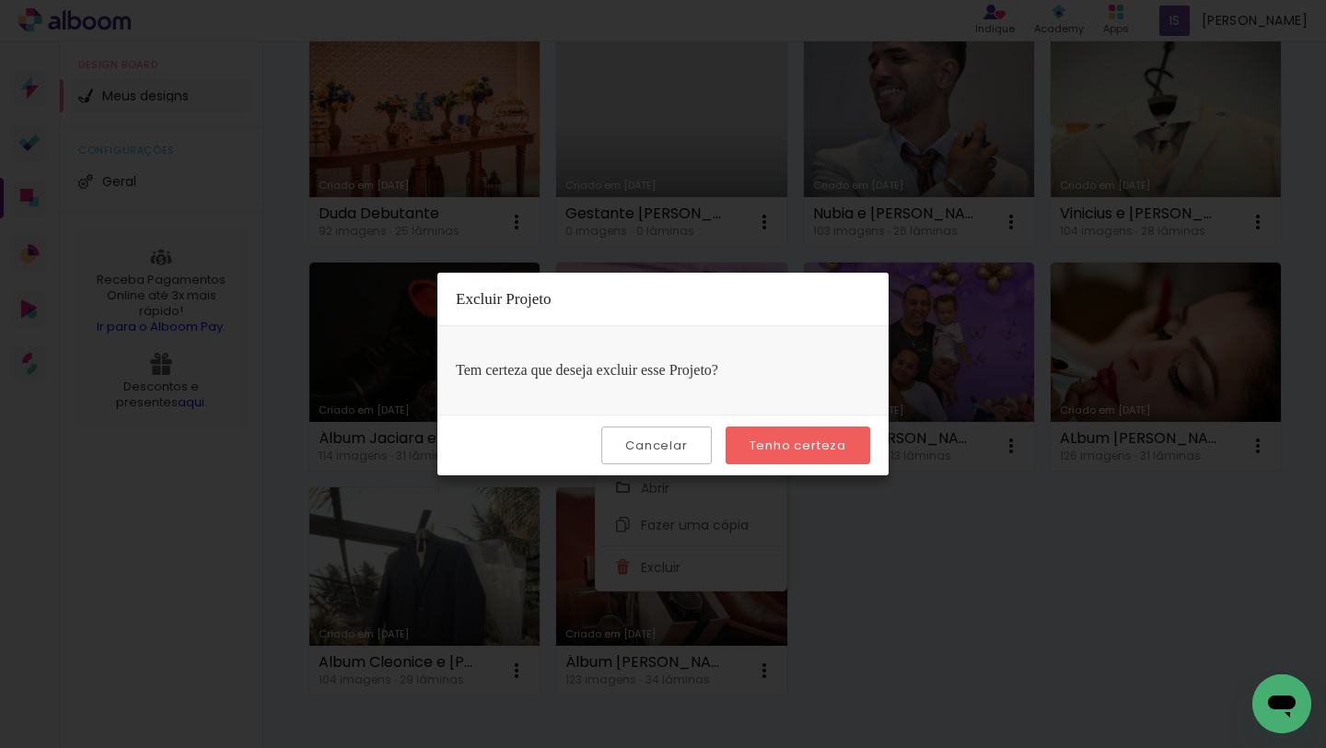
click at [0, 0] on slot "Tenho certeza" at bounding box center [0, 0] width 0 height 0
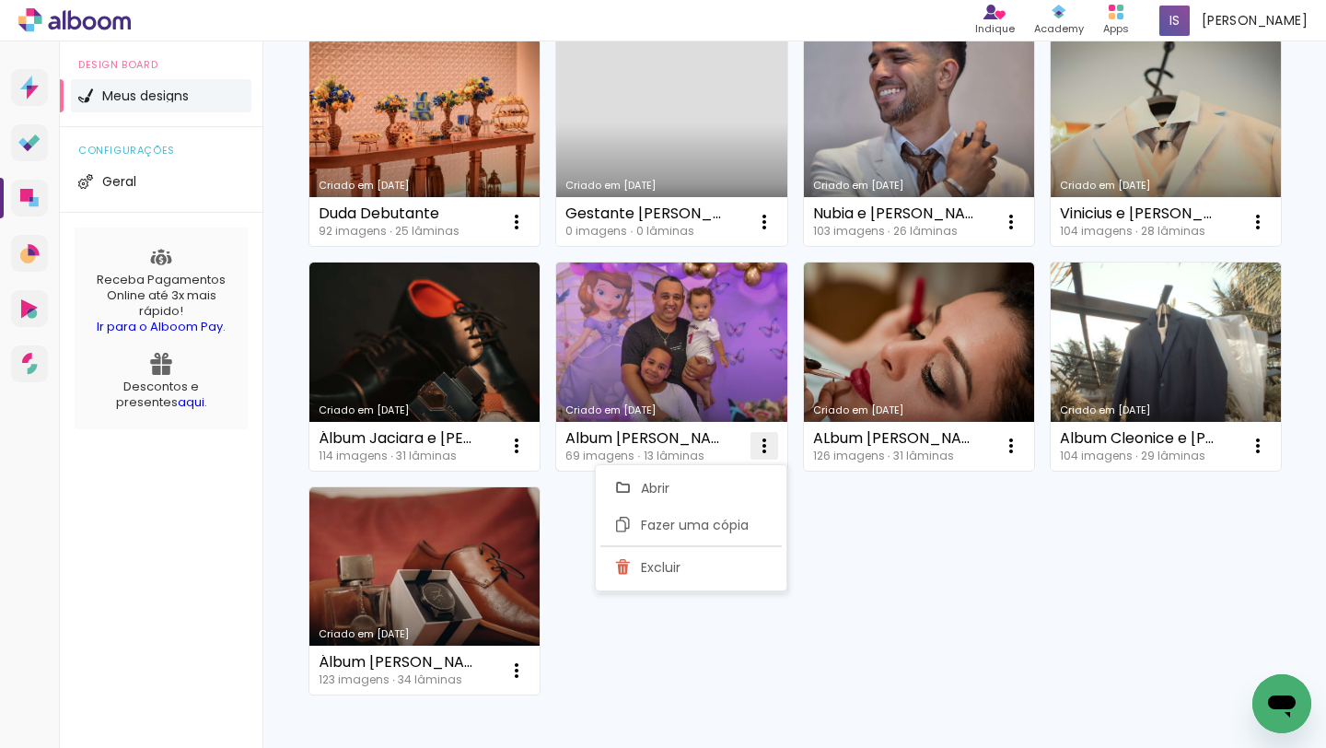
click at [776, 439] on paper-icon-button at bounding box center [764, 445] width 37 height 37
click at [769, 440] on iron-icon at bounding box center [764, 446] width 22 height 22
click at [706, 554] on paper-item "Excluir" at bounding box center [690, 567] width 181 height 37
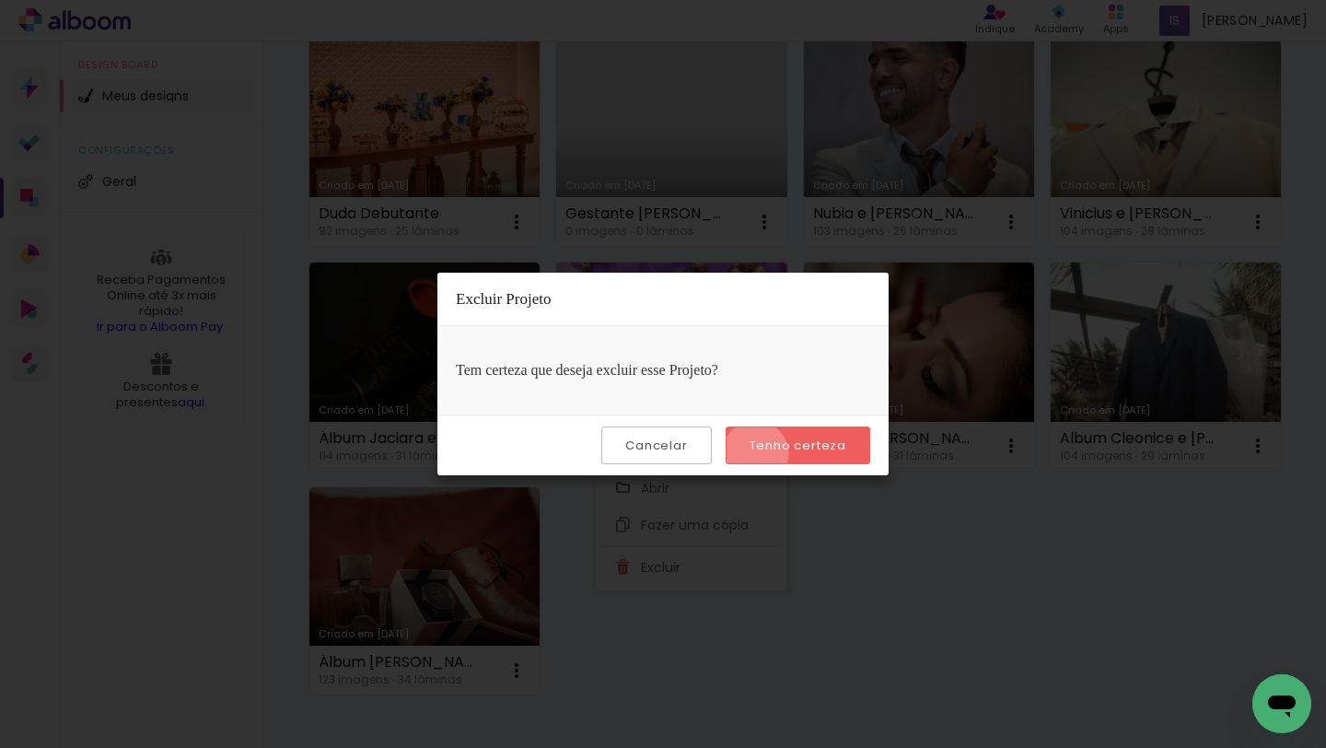
click at [758, 454] on paper-button "Tenho certeza" at bounding box center [797, 445] width 145 height 38
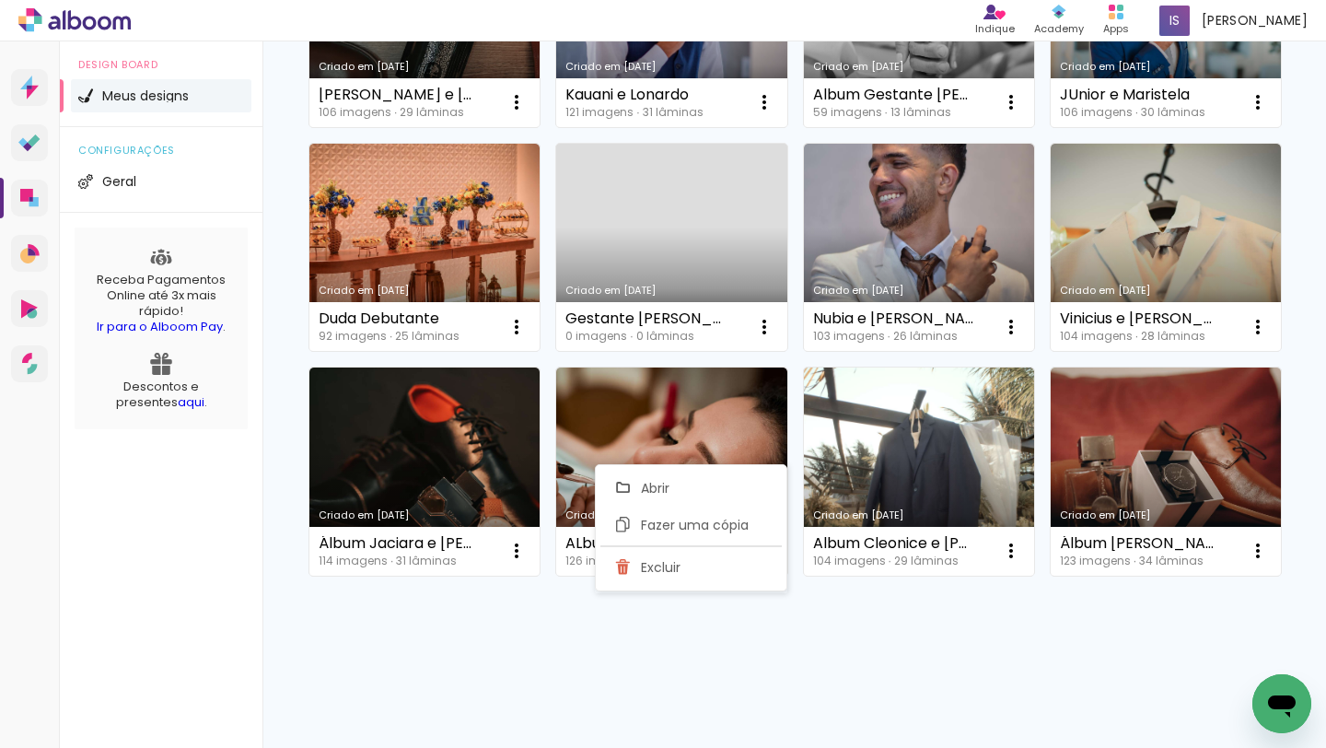
scroll to position [317, 0]
click at [891, 615] on div "Mais álbuns" at bounding box center [793, 596] width 971 height 44
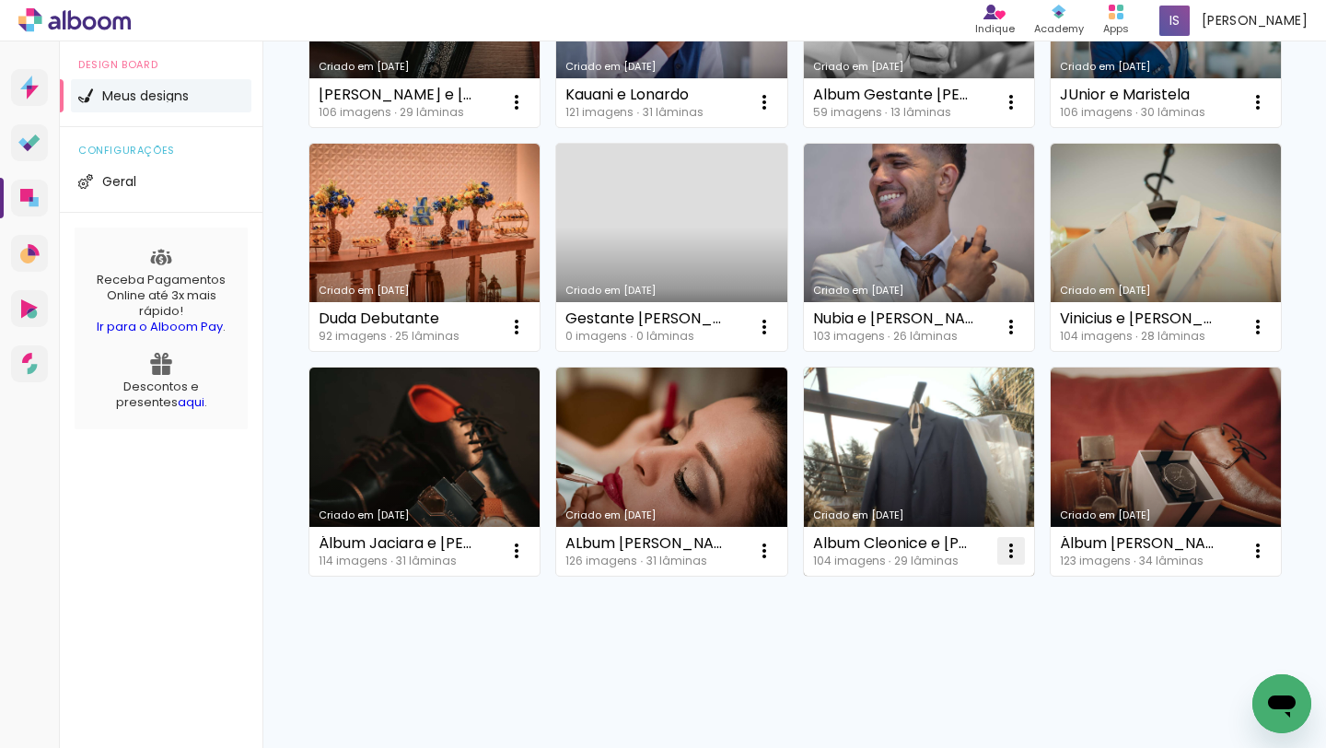
click at [1019, 550] on iron-icon at bounding box center [1011, 550] width 22 height 22
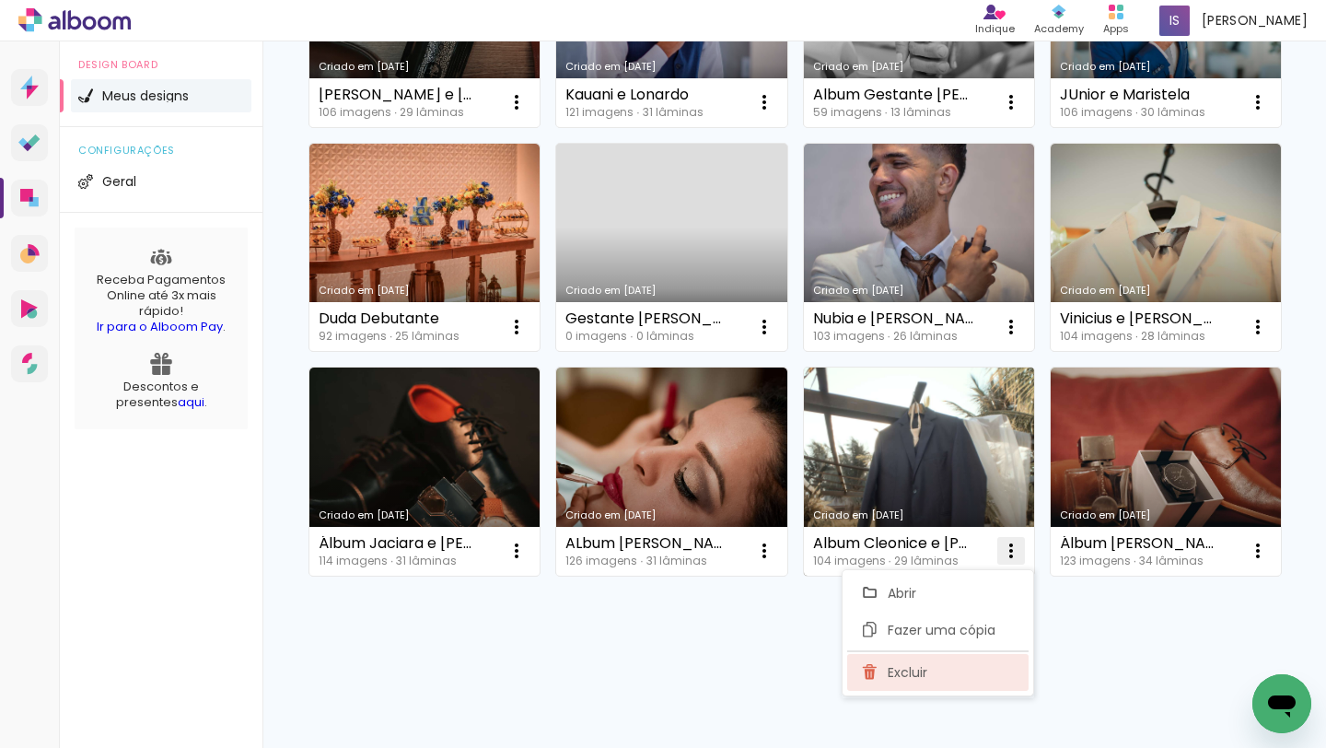
click at [925, 658] on paper-item "Excluir" at bounding box center [937, 672] width 181 height 37
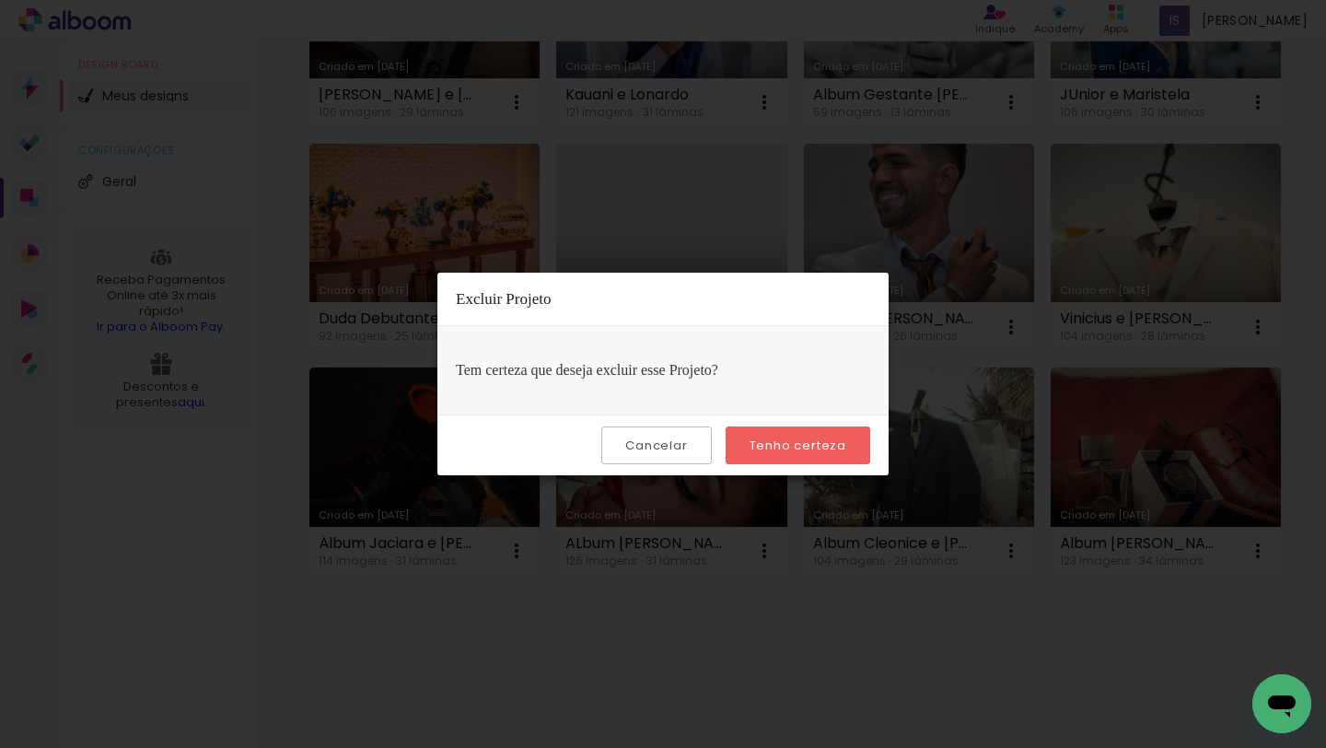
click at [0, 0] on slot "Tenho certeza" at bounding box center [0, 0] width 0 height 0
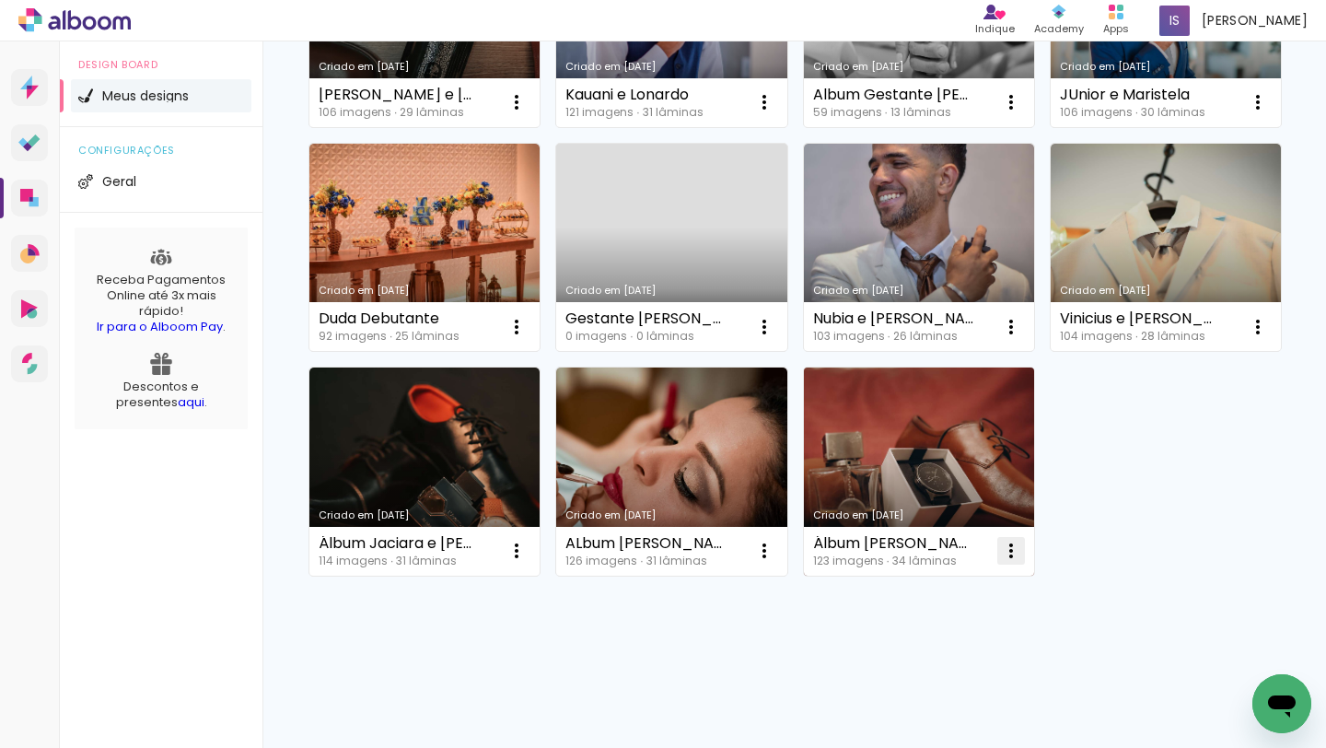
click at [1002, 539] on iron-icon at bounding box center [1011, 550] width 22 height 22
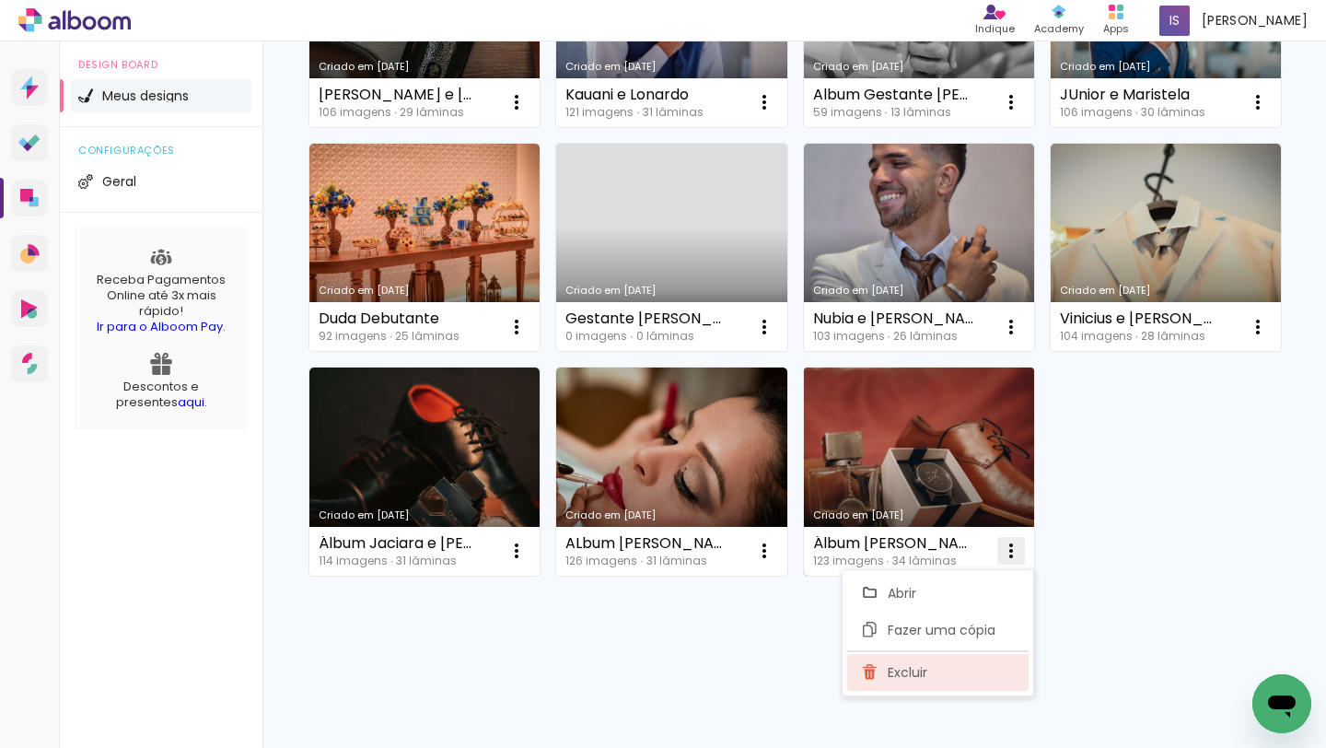
click at [982, 661] on paper-item "Excluir" at bounding box center [937, 672] width 181 height 37
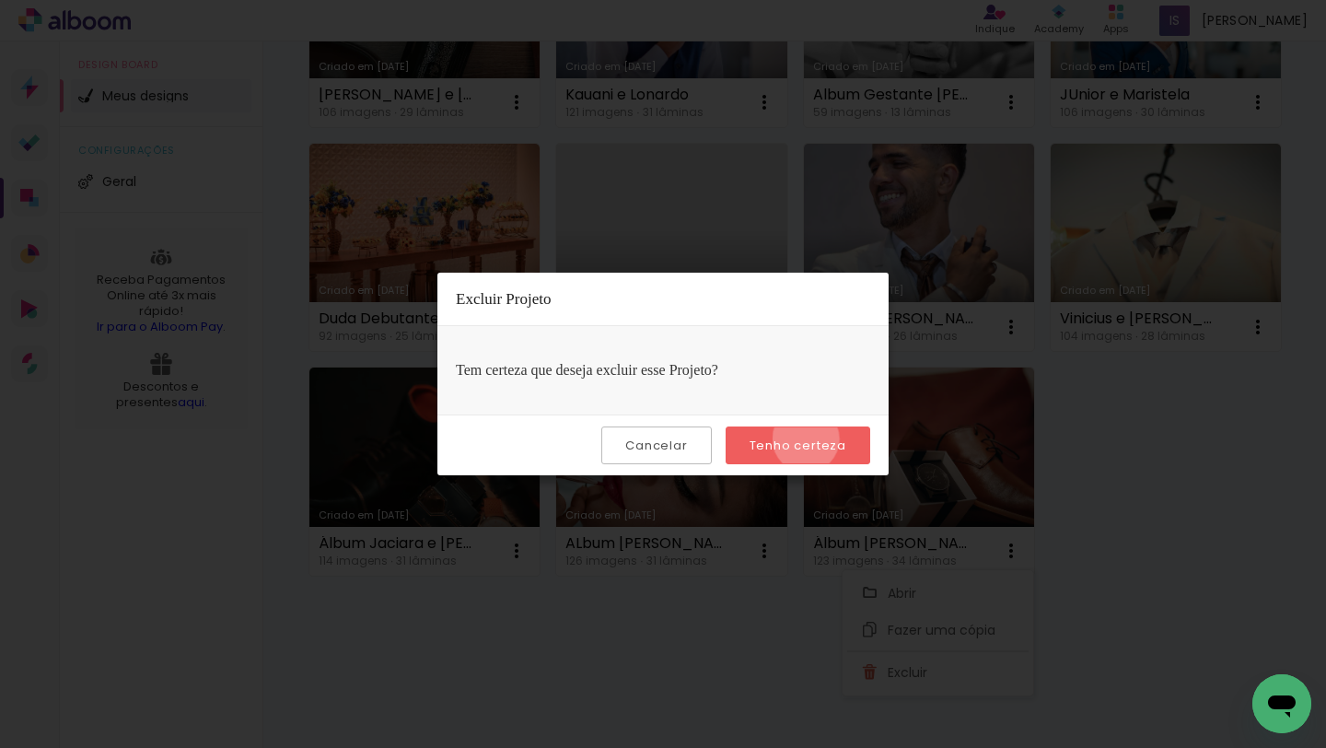
click at [0, 0] on slot "Tenho certeza" at bounding box center [0, 0] width 0 height 0
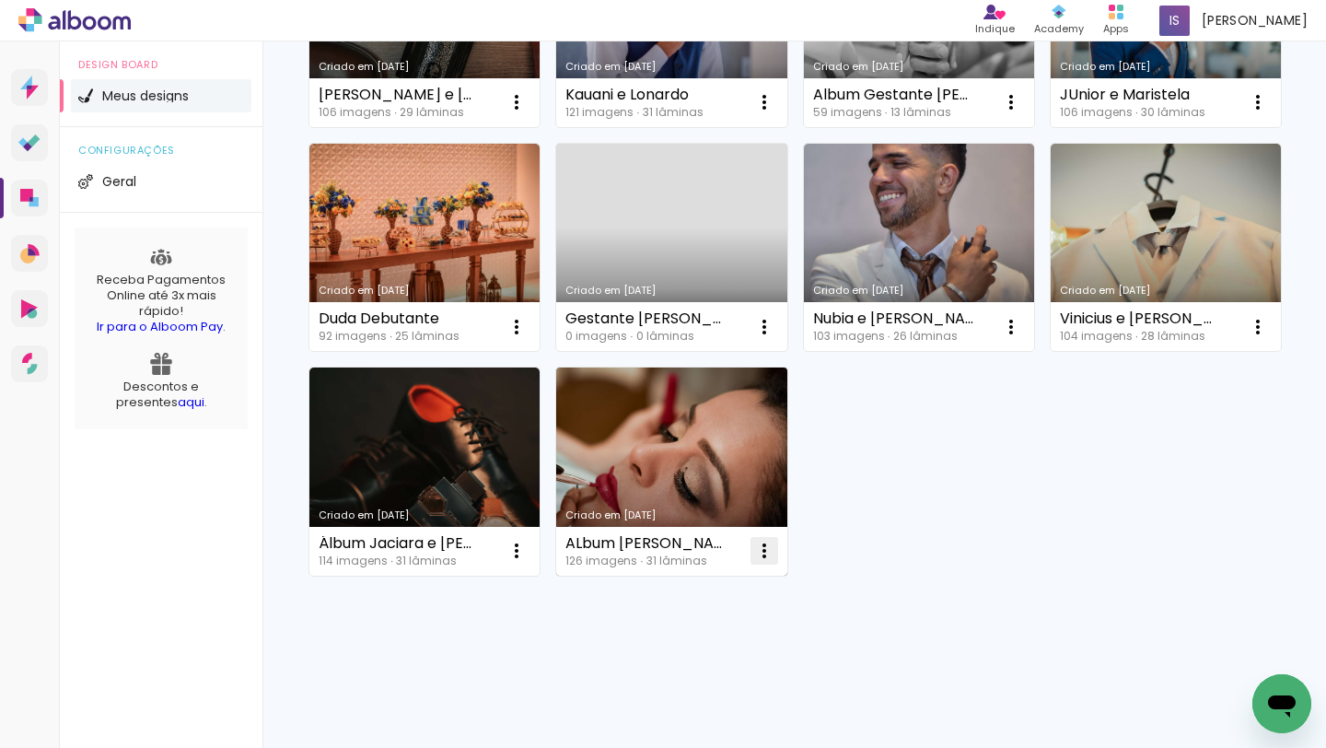
click at [758, 545] on iron-icon at bounding box center [764, 550] width 22 height 22
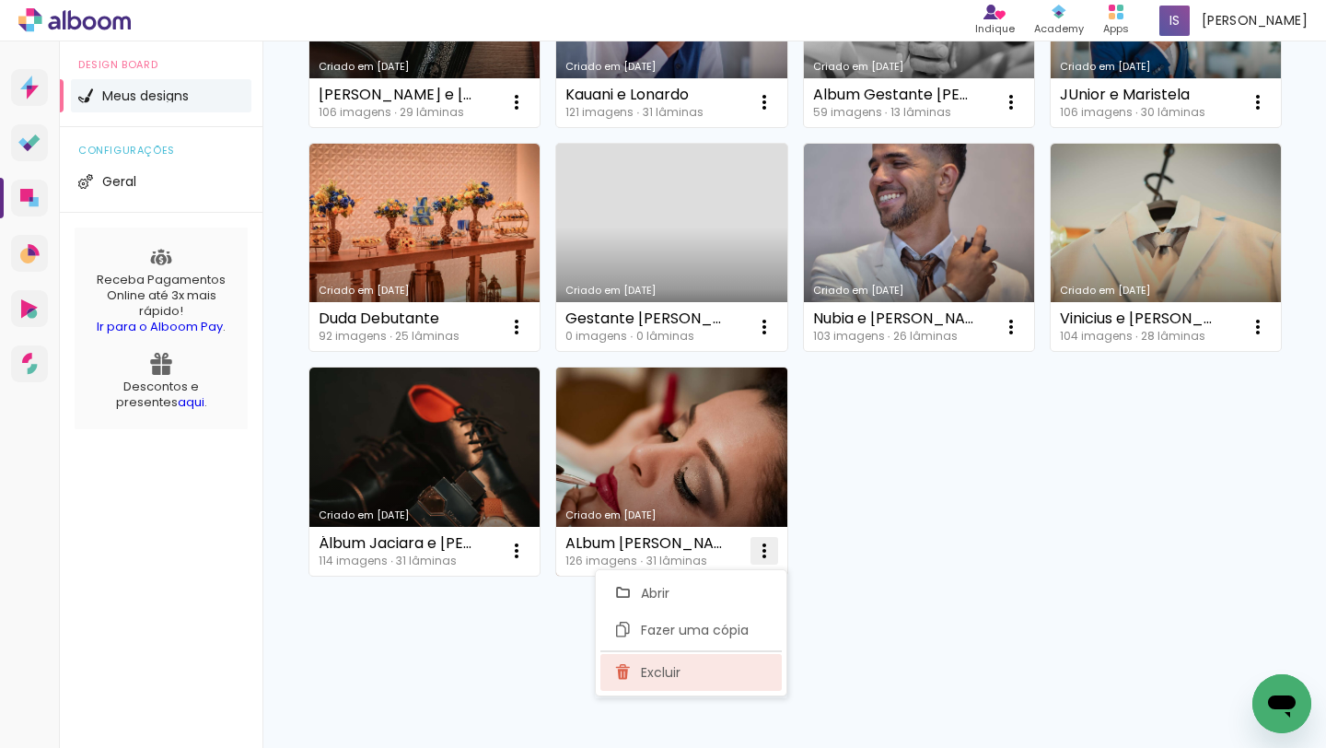
click at [721, 667] on paper-item "Excluir" at bounding box center [690, 672] width 181 height 37
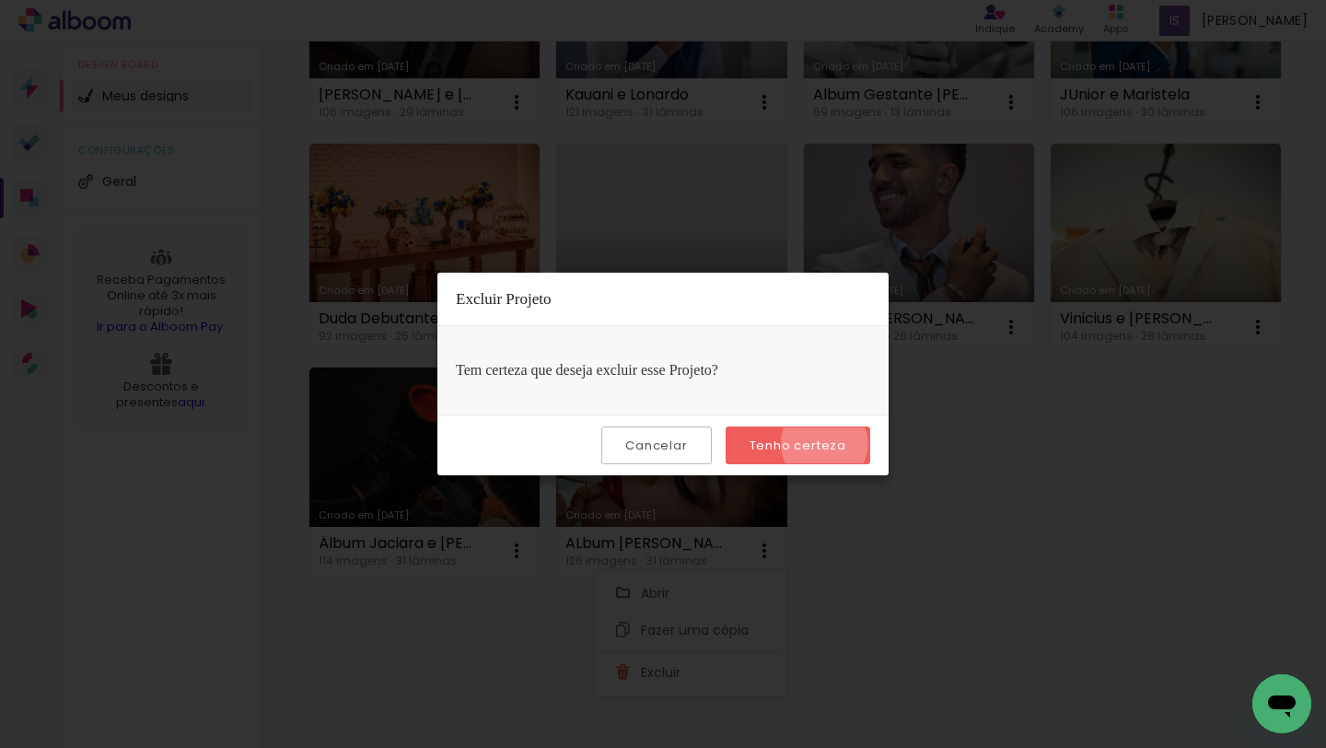
click at [0, 0] on slot "Tenho certeza" at bounding box center [0, 0] width 0 height 0
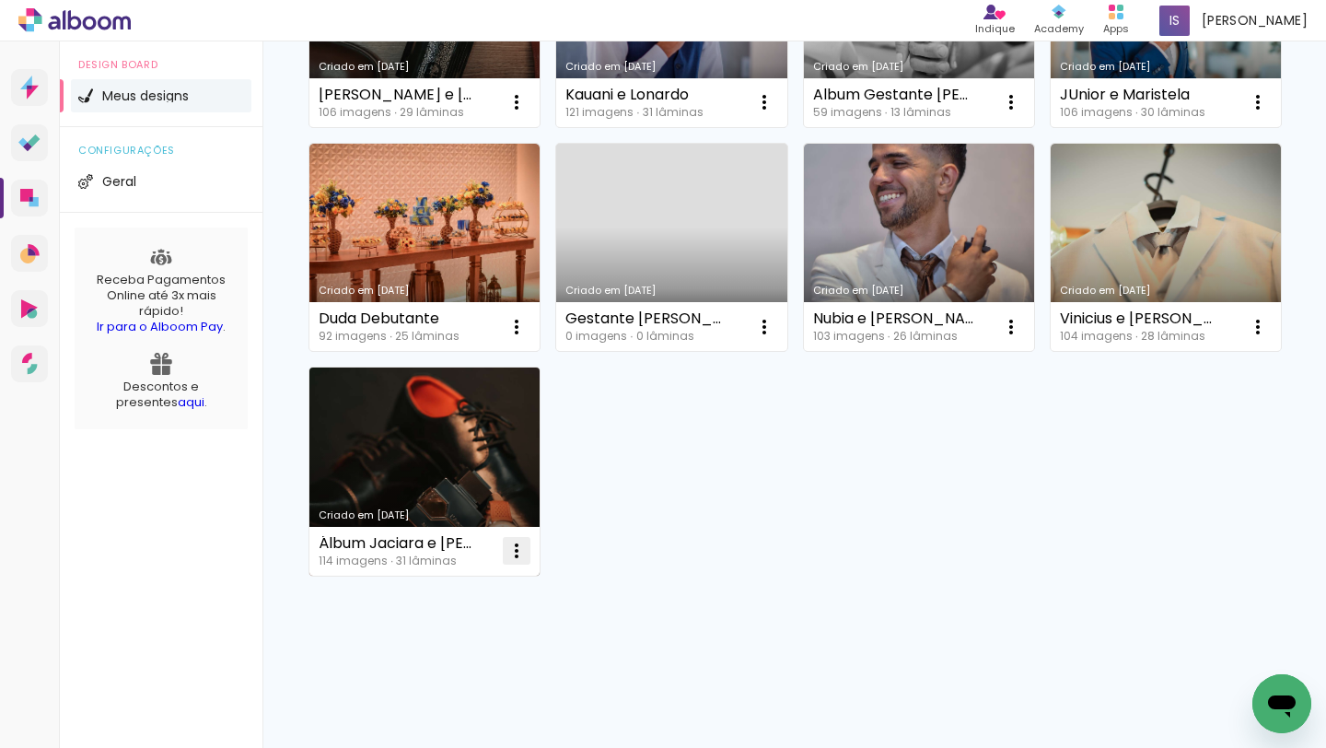
click at [516, 545] on iron-icon at bounding box center [516, 550] width 22 height 22
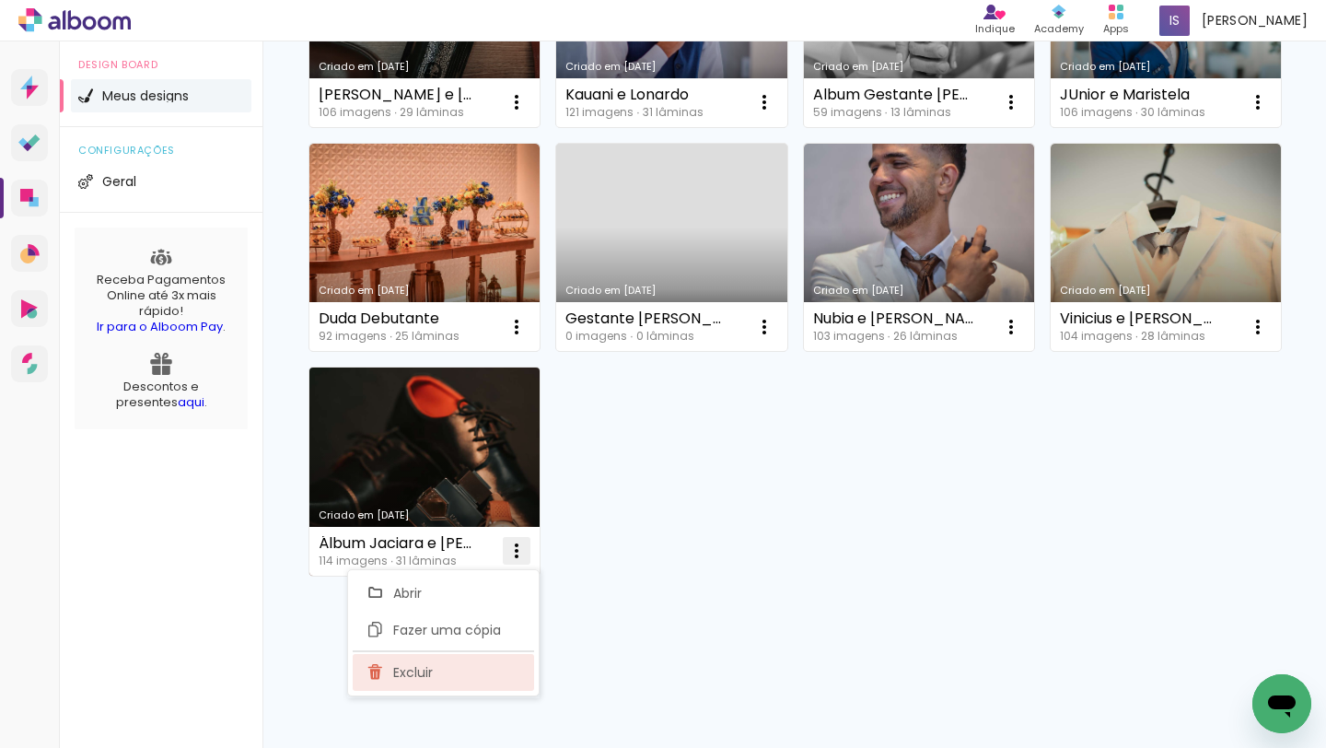
click at [471, 656] on paper-item "Excluir" at bounding box center [443, 672] width 181 height 37
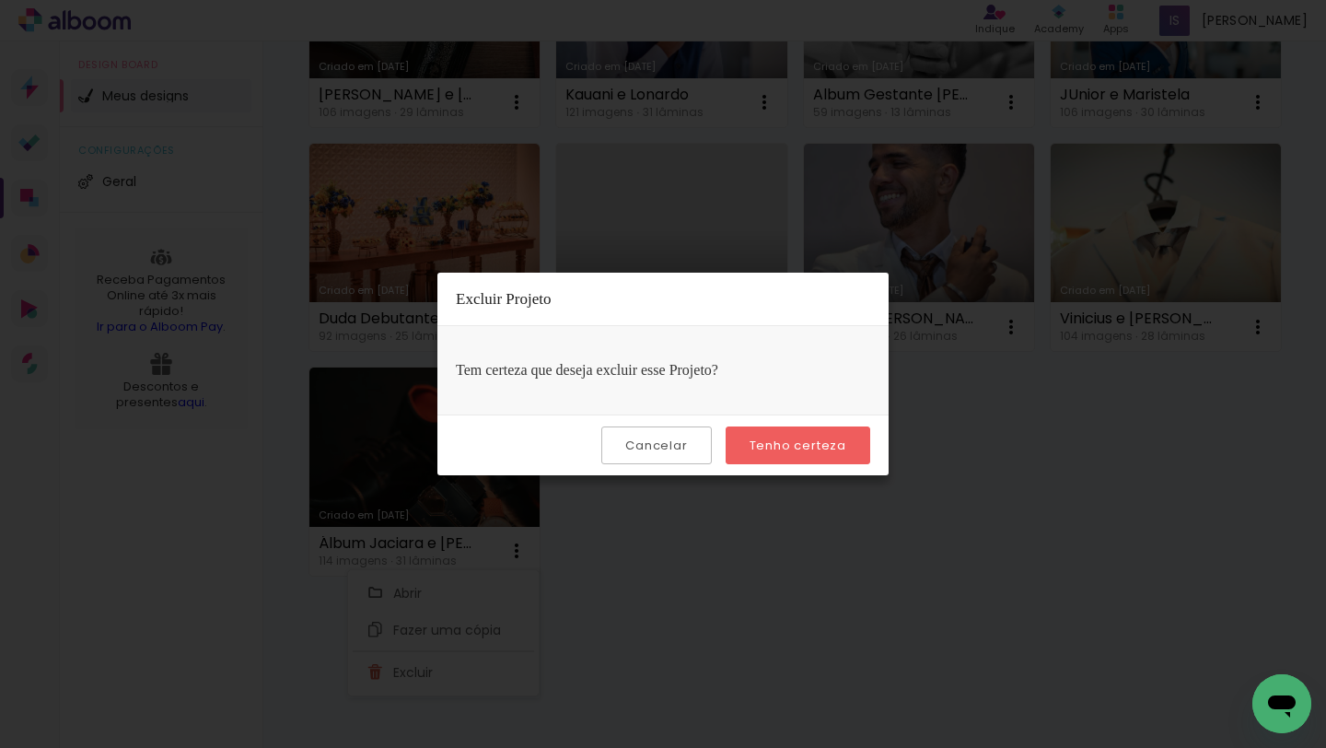
click at [778, 453] on paper-button "Tenho certeza" at bounding box center [797, 445] width 145 height 38
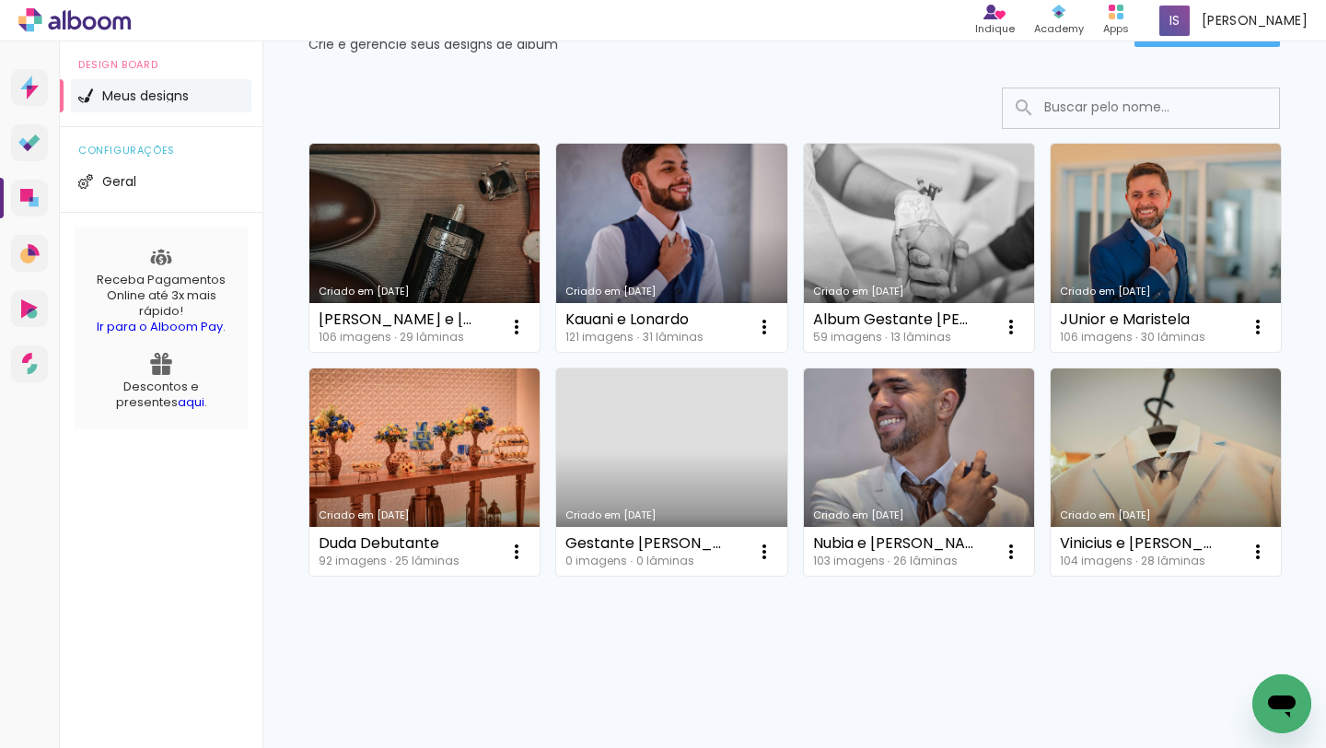
scroll to position [92, 0]
click at [1262, 544] on iron-icon at bounding box center [1258, 551] width 22 height 22
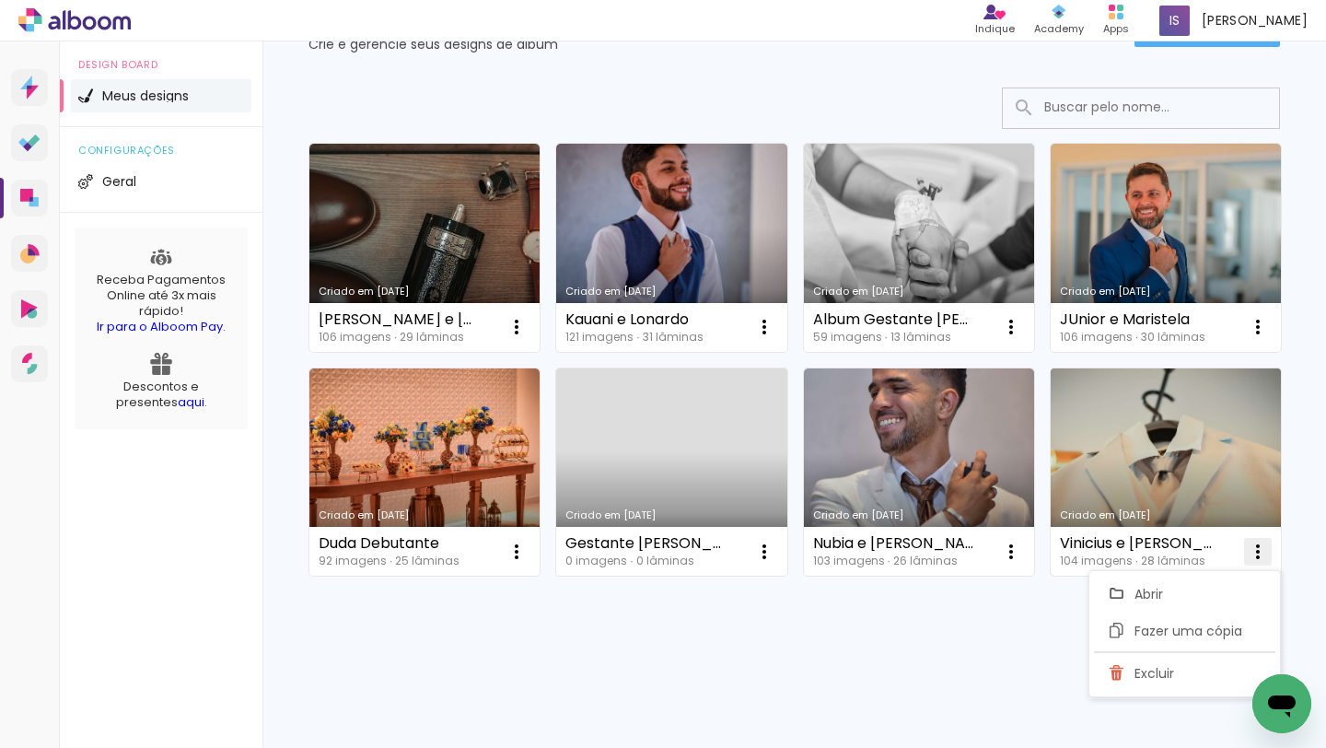
click at [1176, 653] on paper-listbox "Abrir Fazer uma cópia Excluir" at bounding box center [1184, 633] width 192 height 127
click at [1170, 667] on span "Excluir" at bounding box center [1154, 673] width 40 height 13
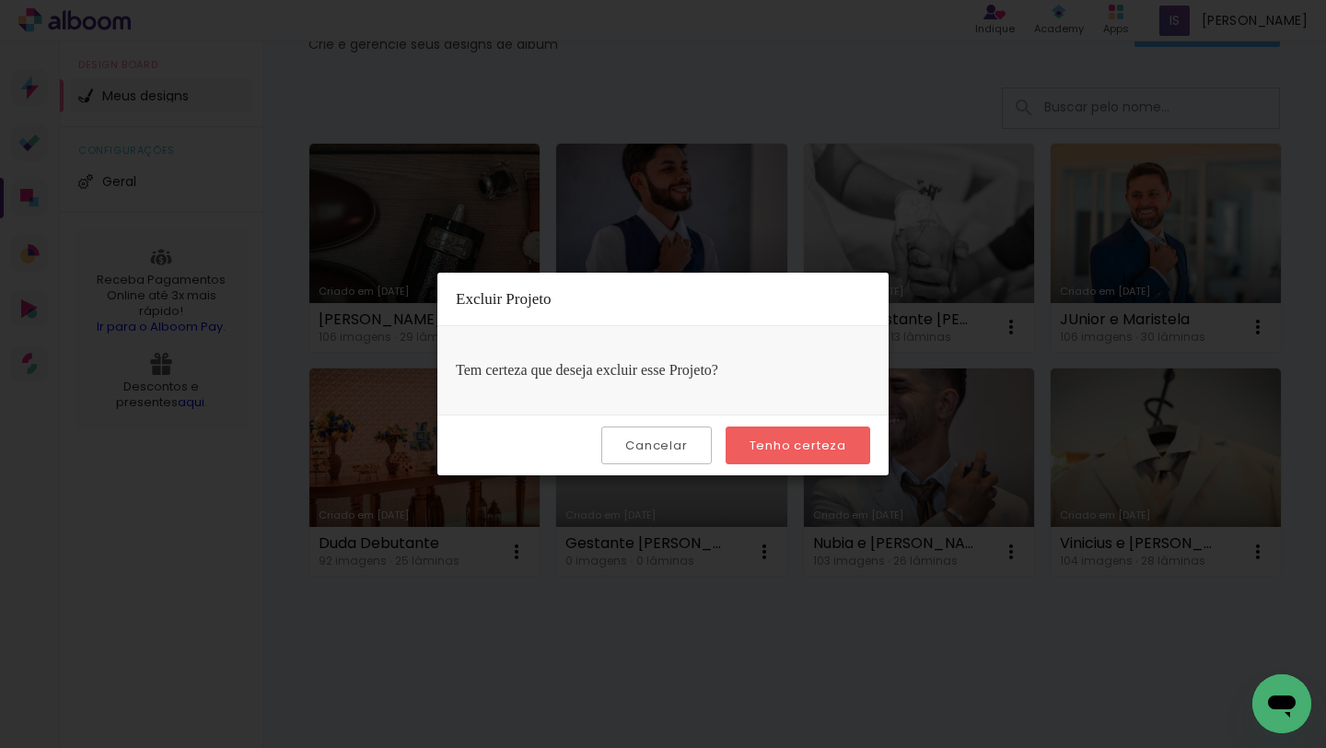
click at [0, 0] on slot "Tenho certeza" at bounding box center [0, 0] width 0 height 0
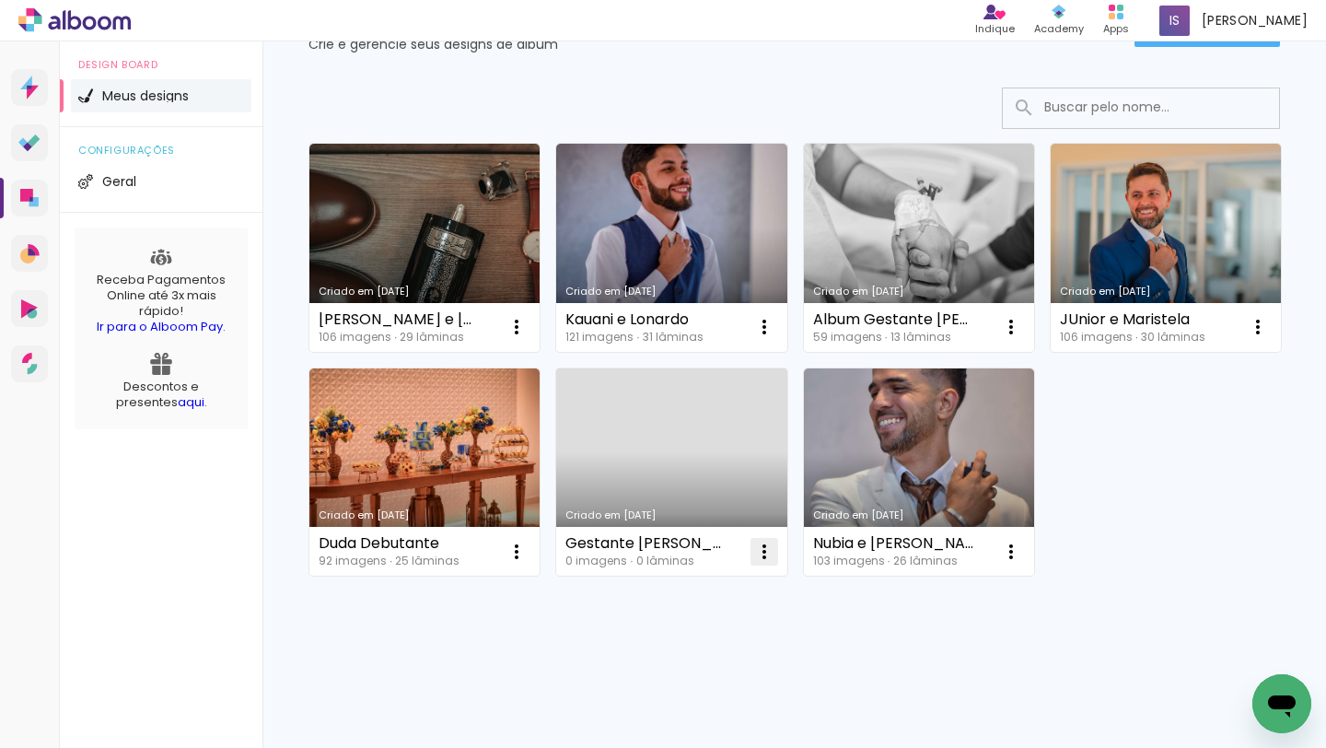
click at [773, 540] on iron-icon at bounding box center [764, 551] width 22 height 22
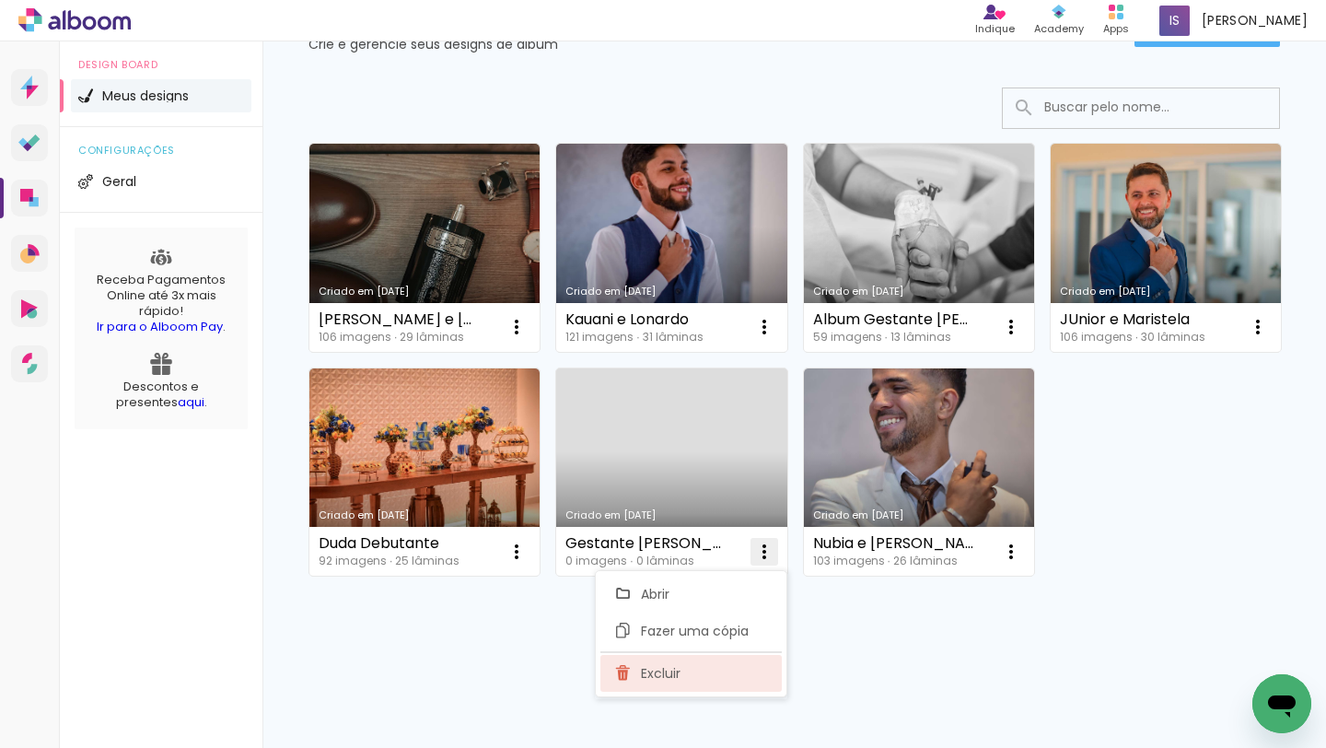
click at [713, 656] on paper-item "Excluir" at bounding box center [690, 673] width 181 height 37
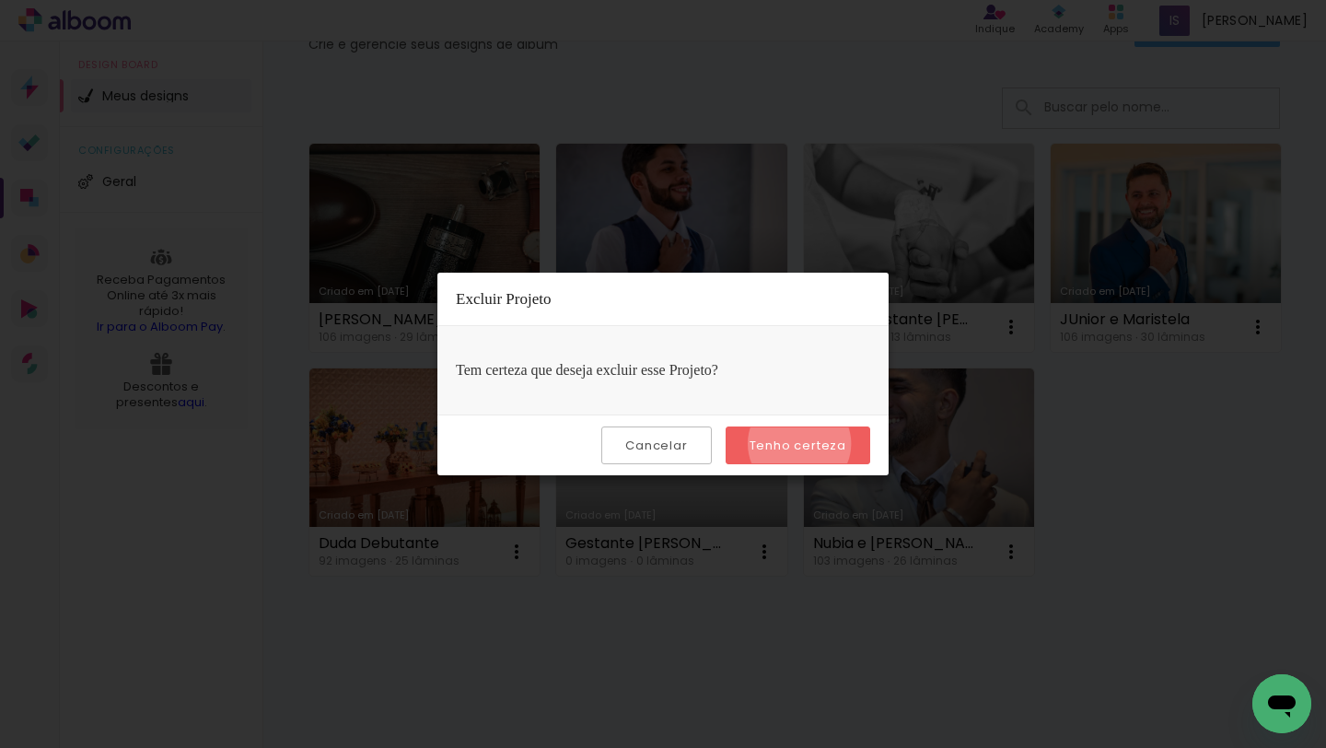
click at [0, 0] on slot "Tenho certeza" at bounding box center [0, 0] width 0 height 0
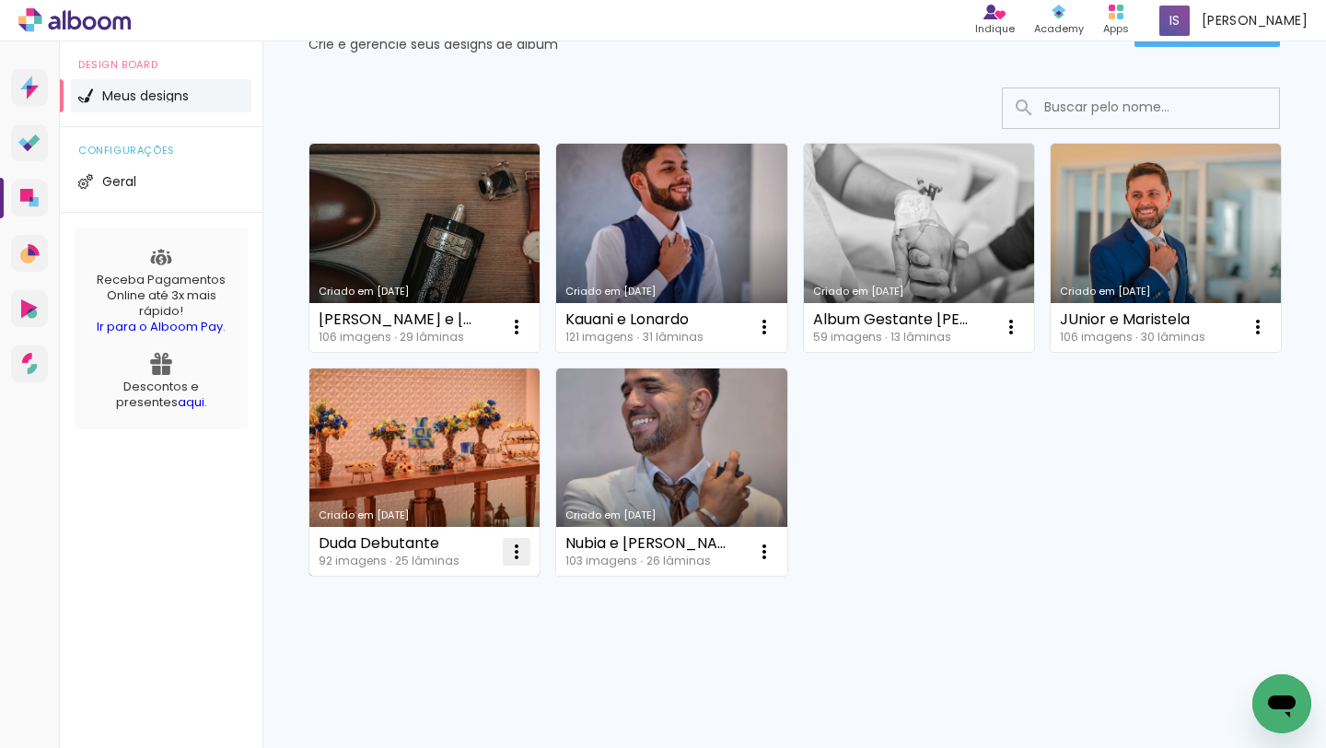
click at [513, 548] on iron-icon at bounding box center [516, 551] width 22 height 22
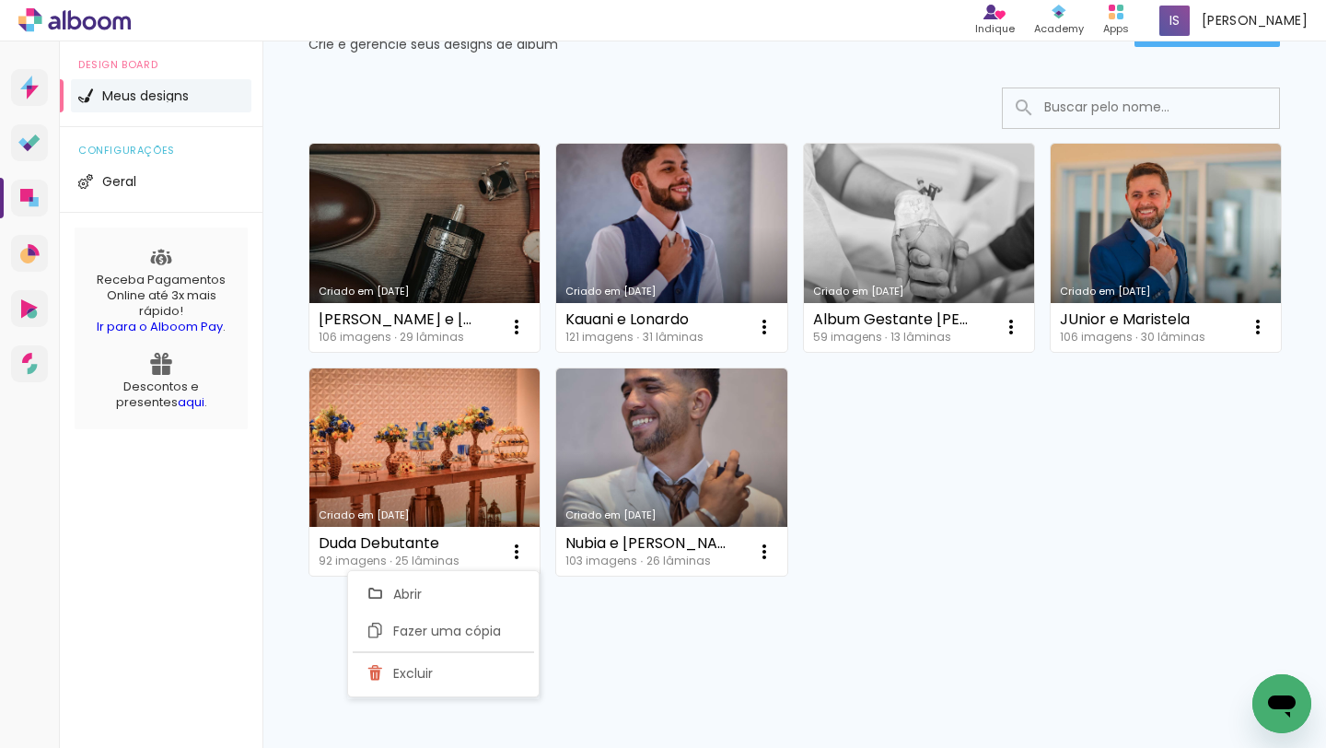
click at [1026, 388] on div "Criado em 17/09/25 Ana Beatriz e Gustavo 106 imagens ∙ 29 lâminas Abrir Fazer u…" at bounding box center [794, 358] width 988 height 448
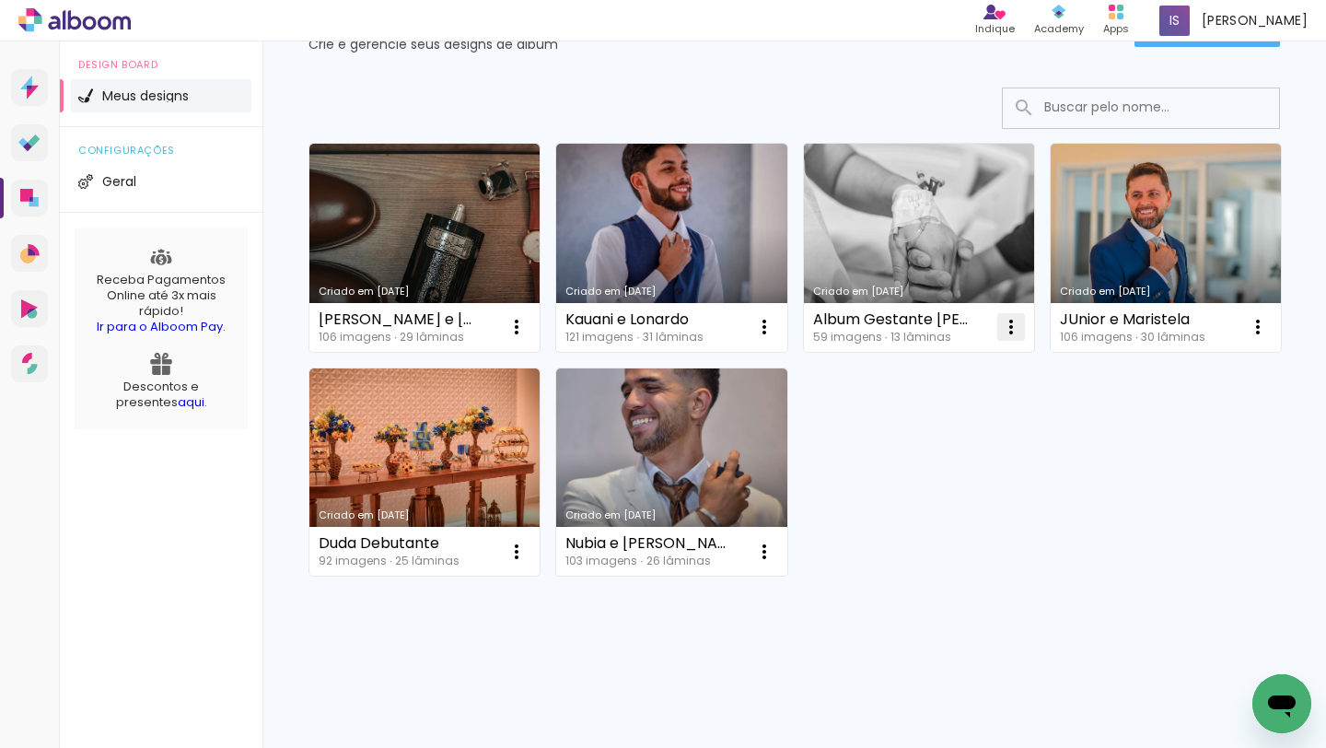
click at [1019, 316] on iron-icon at bounding box center [1011, 327] width 22 height 22
click at [969, 438] on paper-item "Excluir" at bounding box center [937, 448] width 181 height 37
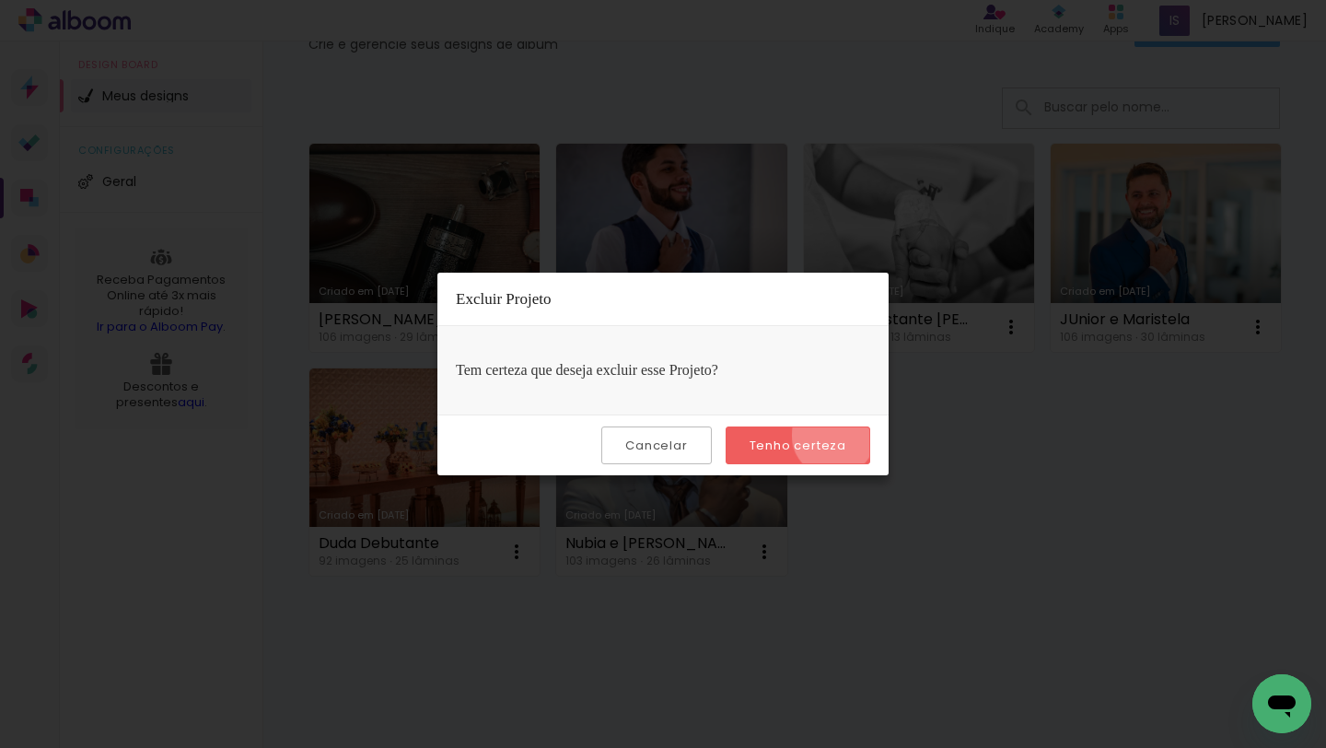
click at [836, 435] on paper-button "Tenho certeza" at bounding box center [797, 445] width 145 height 38
